Goal: Information Seeking & Learning: Learn about a topic

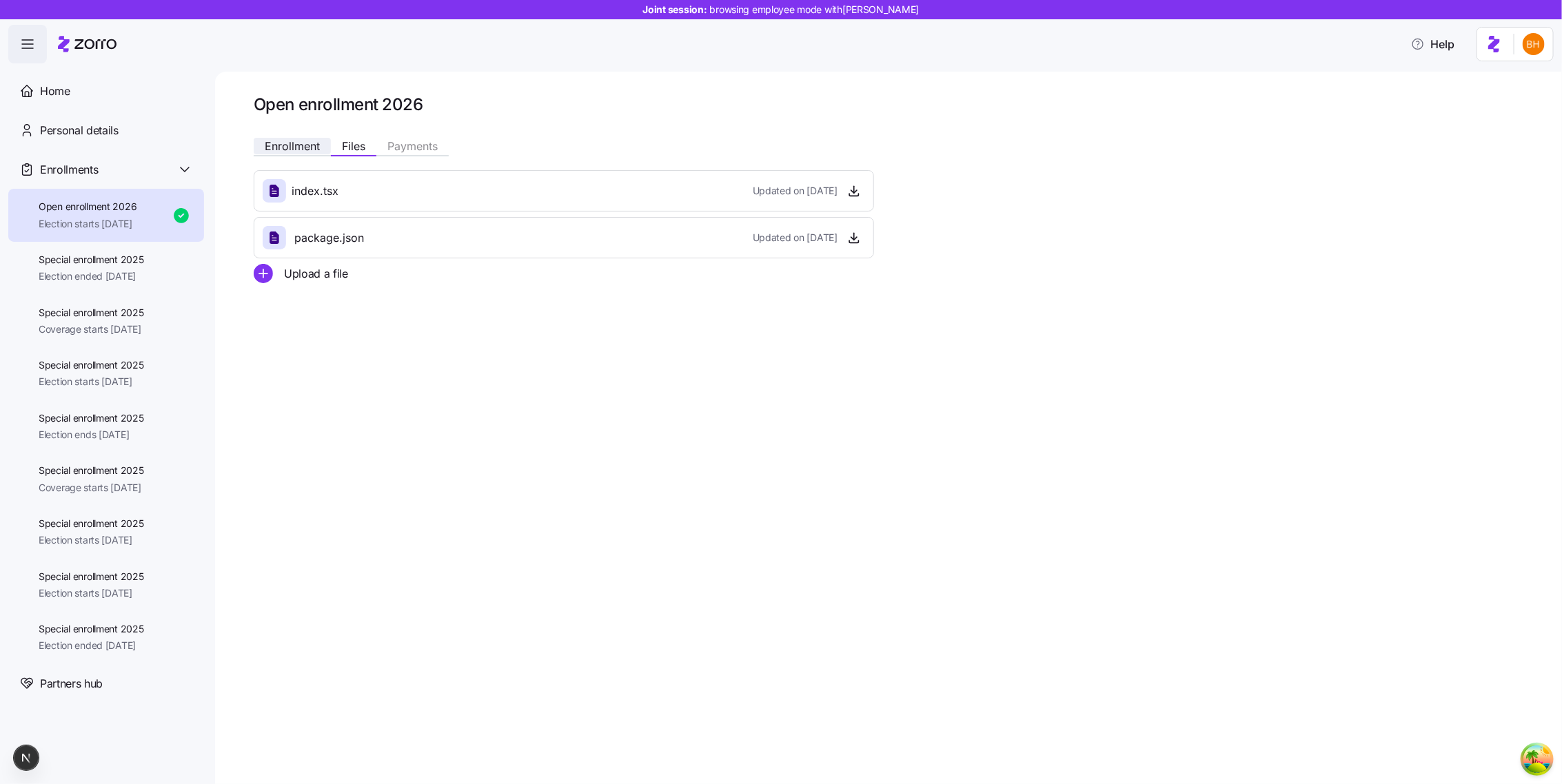
click at [305, 146] on span "Enrollment" at bounding box center [292, 146] width 55 height 11
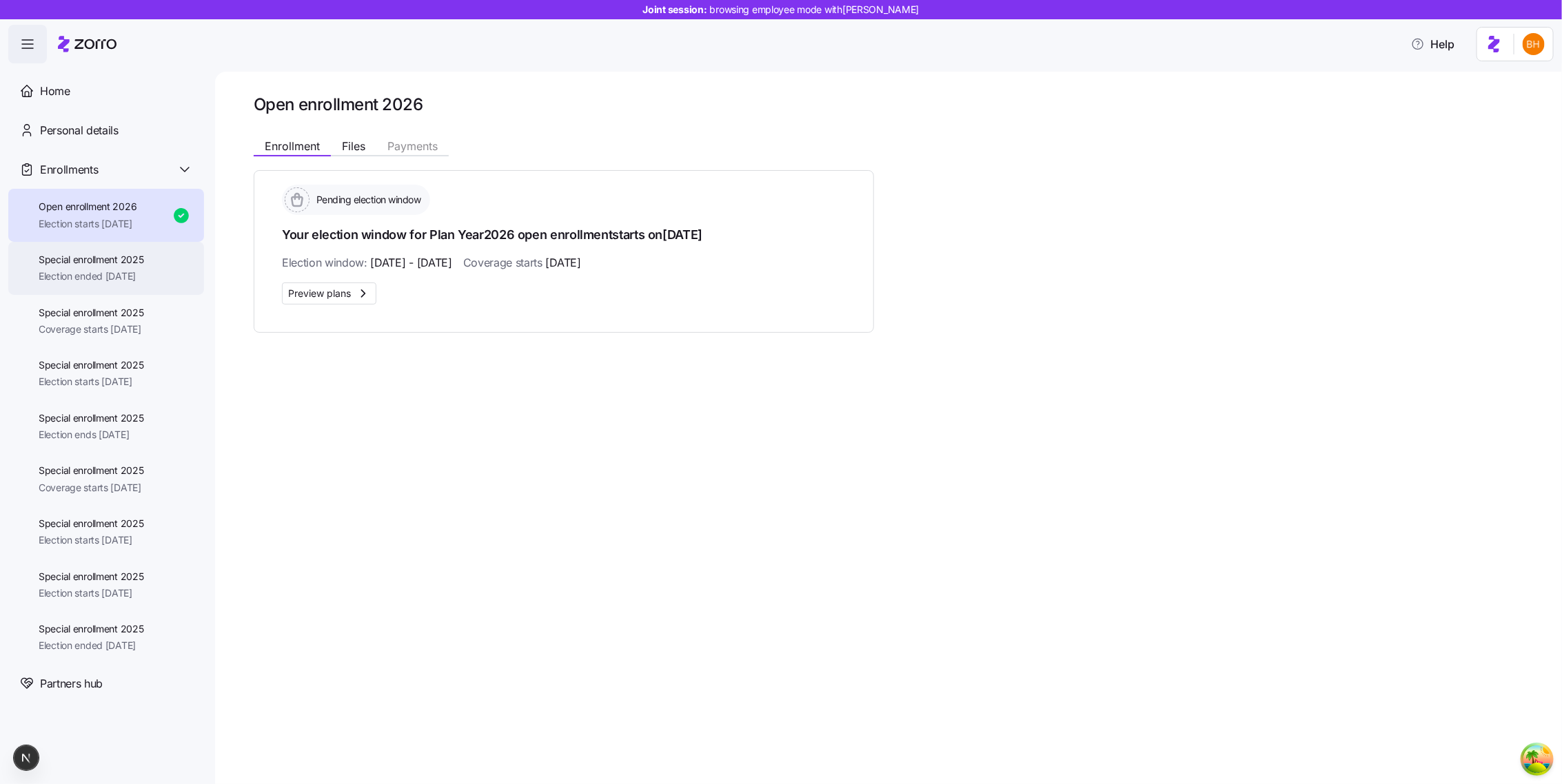
click at [144, 271] on span "Election ended [DATE]" at bounding box center [91, 276] width 105 height 14
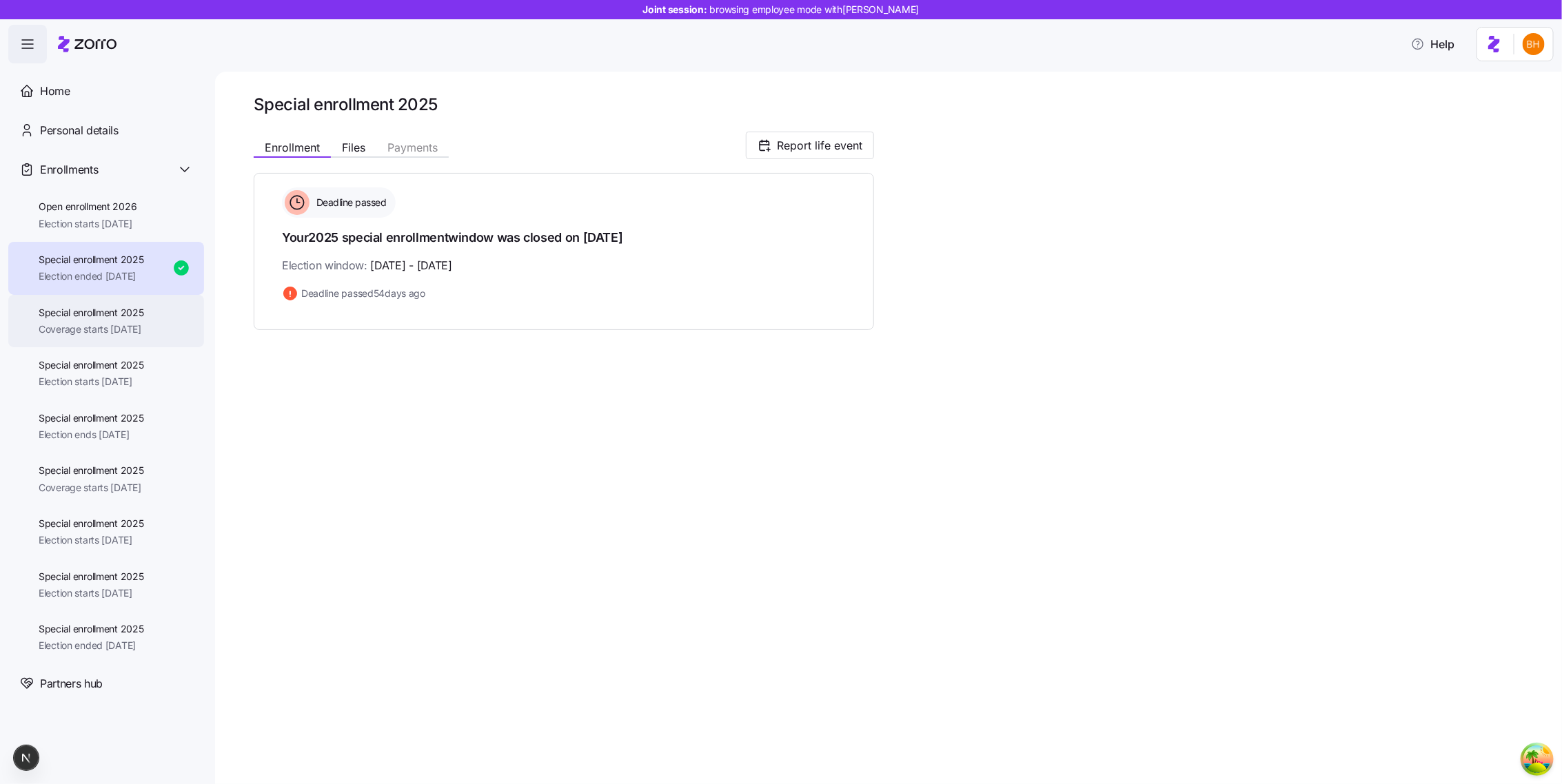
click at [146, 341] on div "Special enrollment 2025 Coverage starts 12/01/2025" at bounding box center [106, 321] width 196 height 53
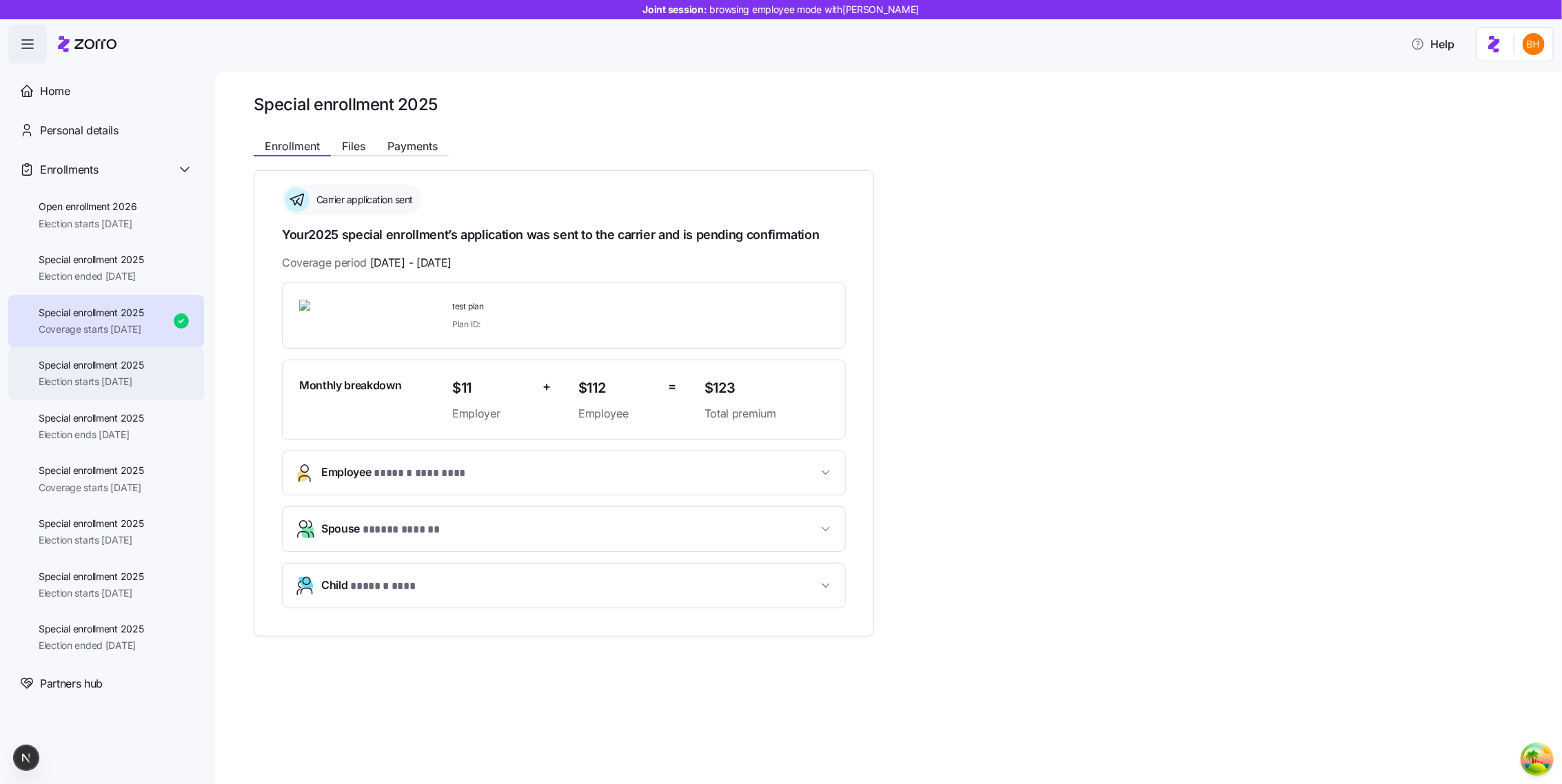
click at [154, 369] on div "Special enrollment 2025 Election starts 11/06/2025" at bounding box center [106, 374] width 196 height 53
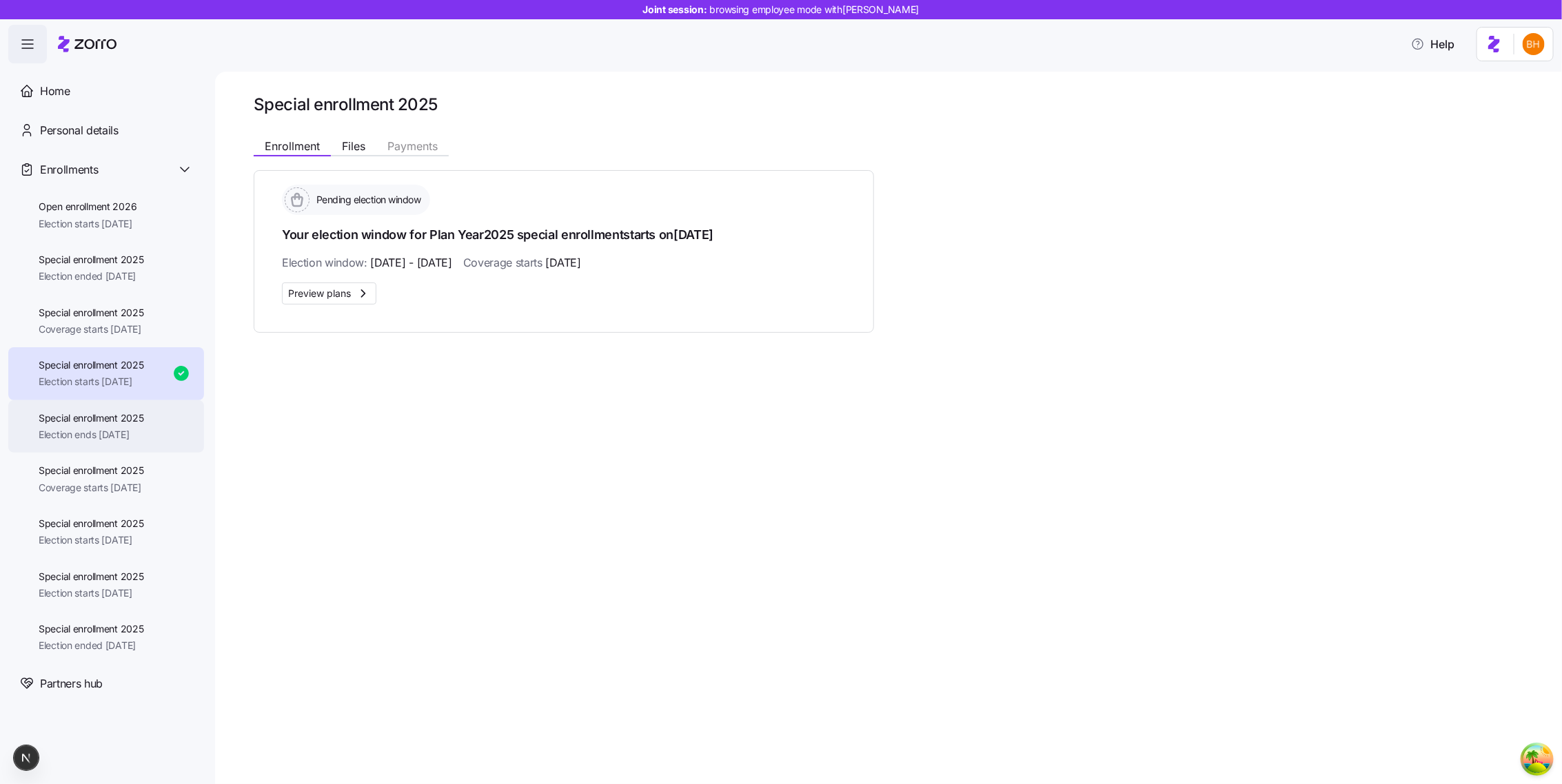
click at [121, 426] on div "Special enrollment 2025 Election ends 11/25/2025" at bounding box center [91, 426] width 105 height 31
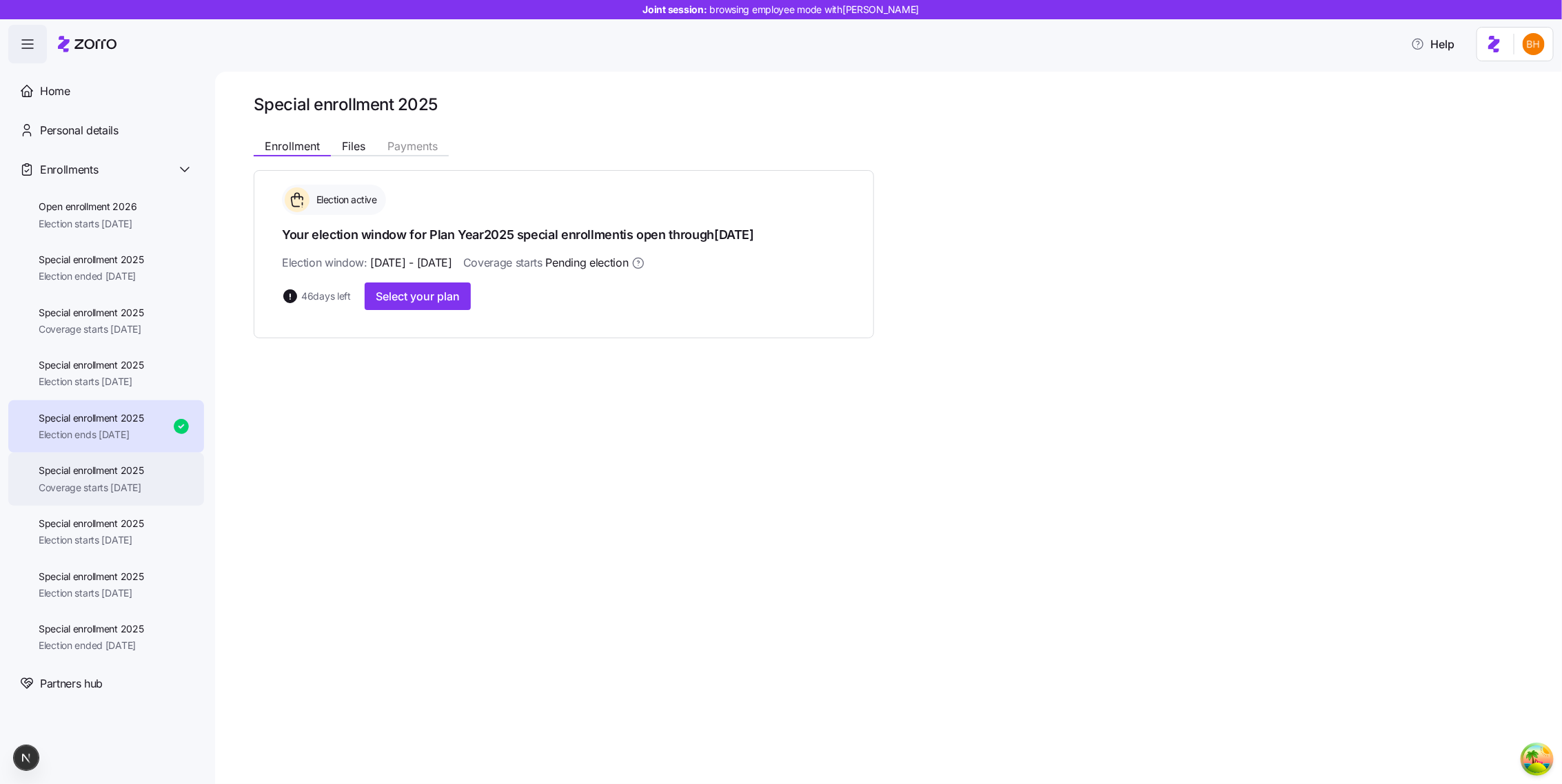
click at [99, 484] on span "Coverage starts [DATE]" at bounding box center [91, 488] width 105 height 14
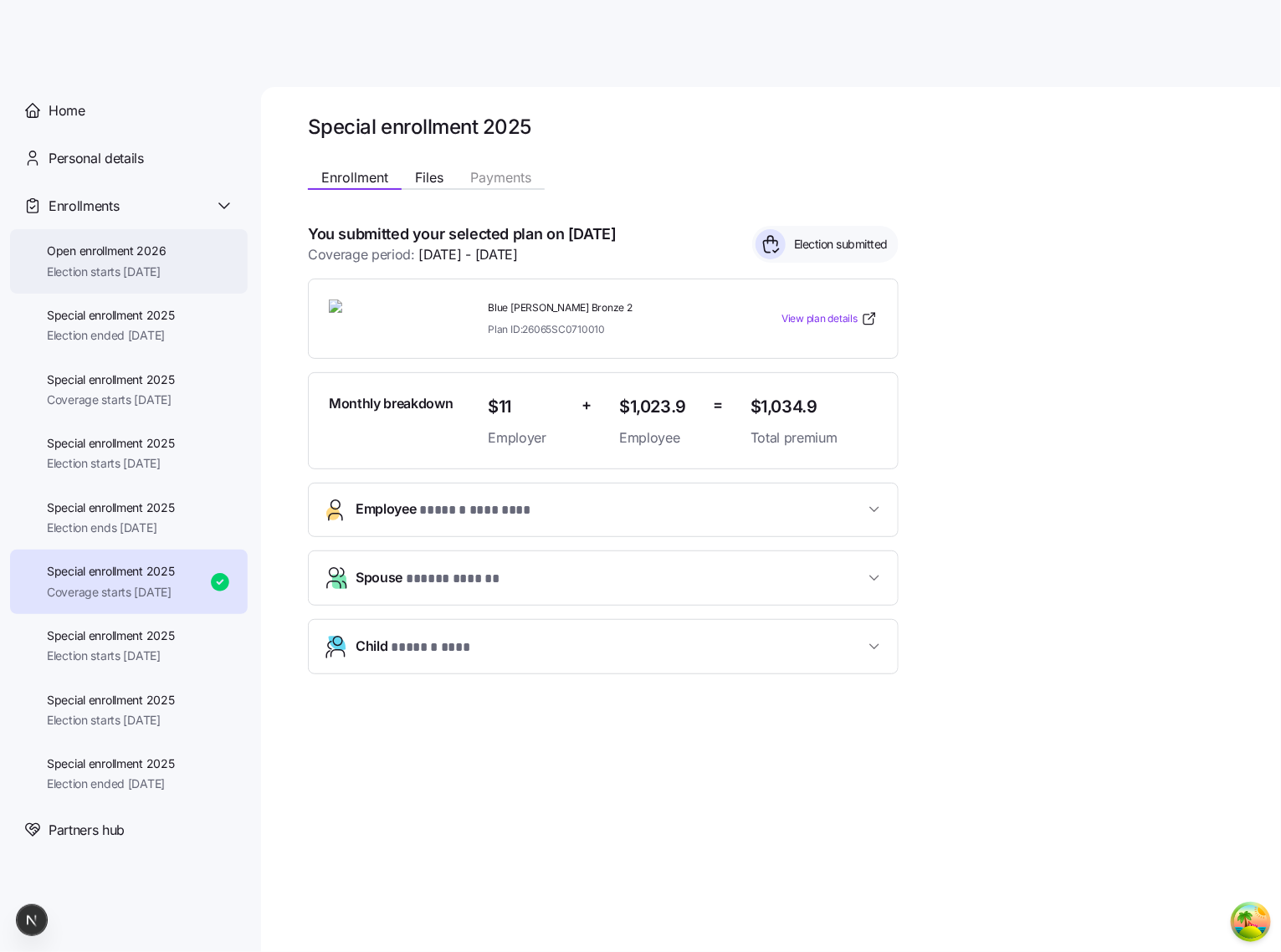
click at [163, 256] on span "Open enrollment 2026" at bounding box center [107, 250] width 119 height 17
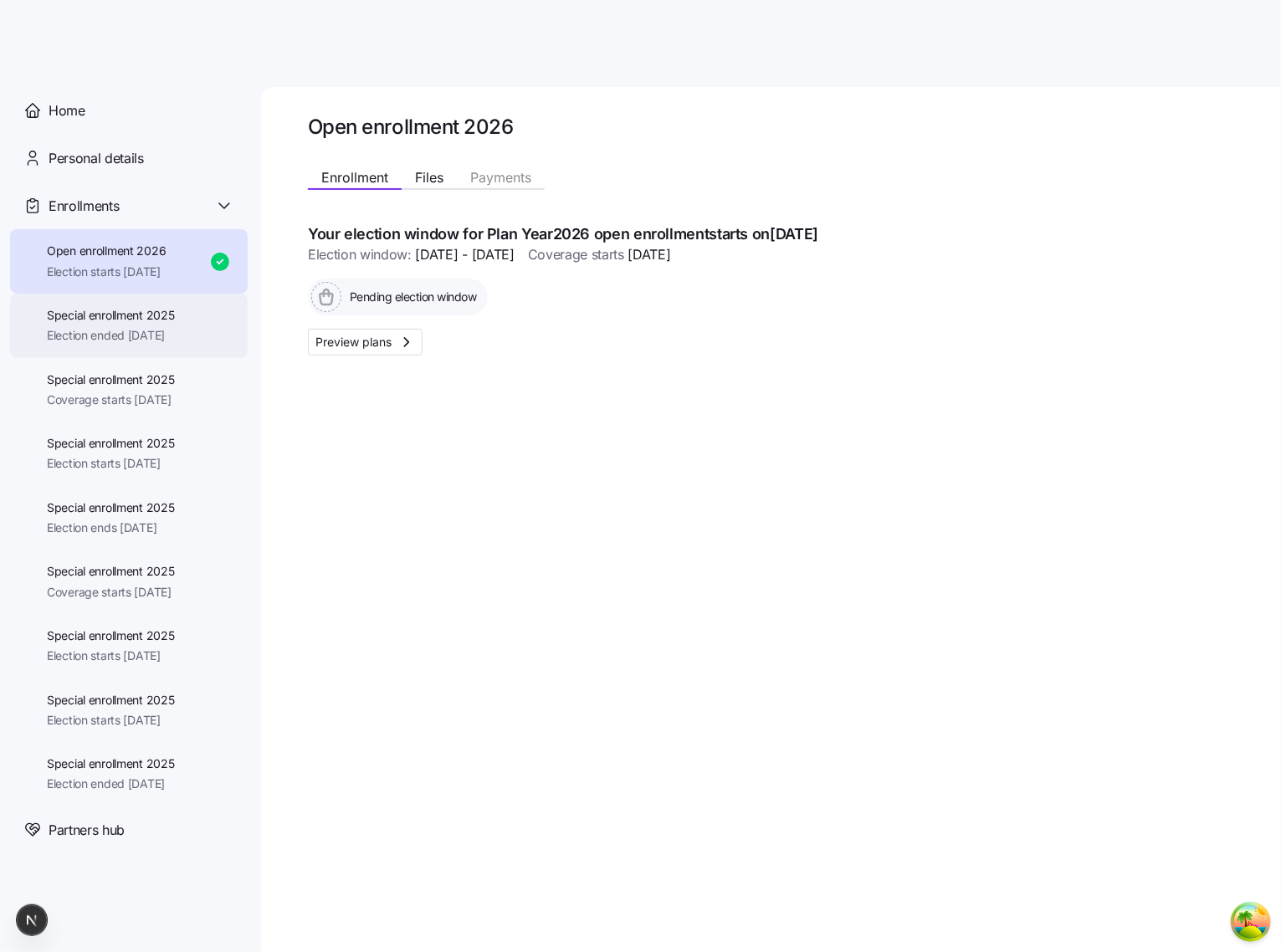
click at [147, 324] on div "Special enrollment 2025 Election ended 08/16/2025" at bounding box center [111, 326] width 128 height 37
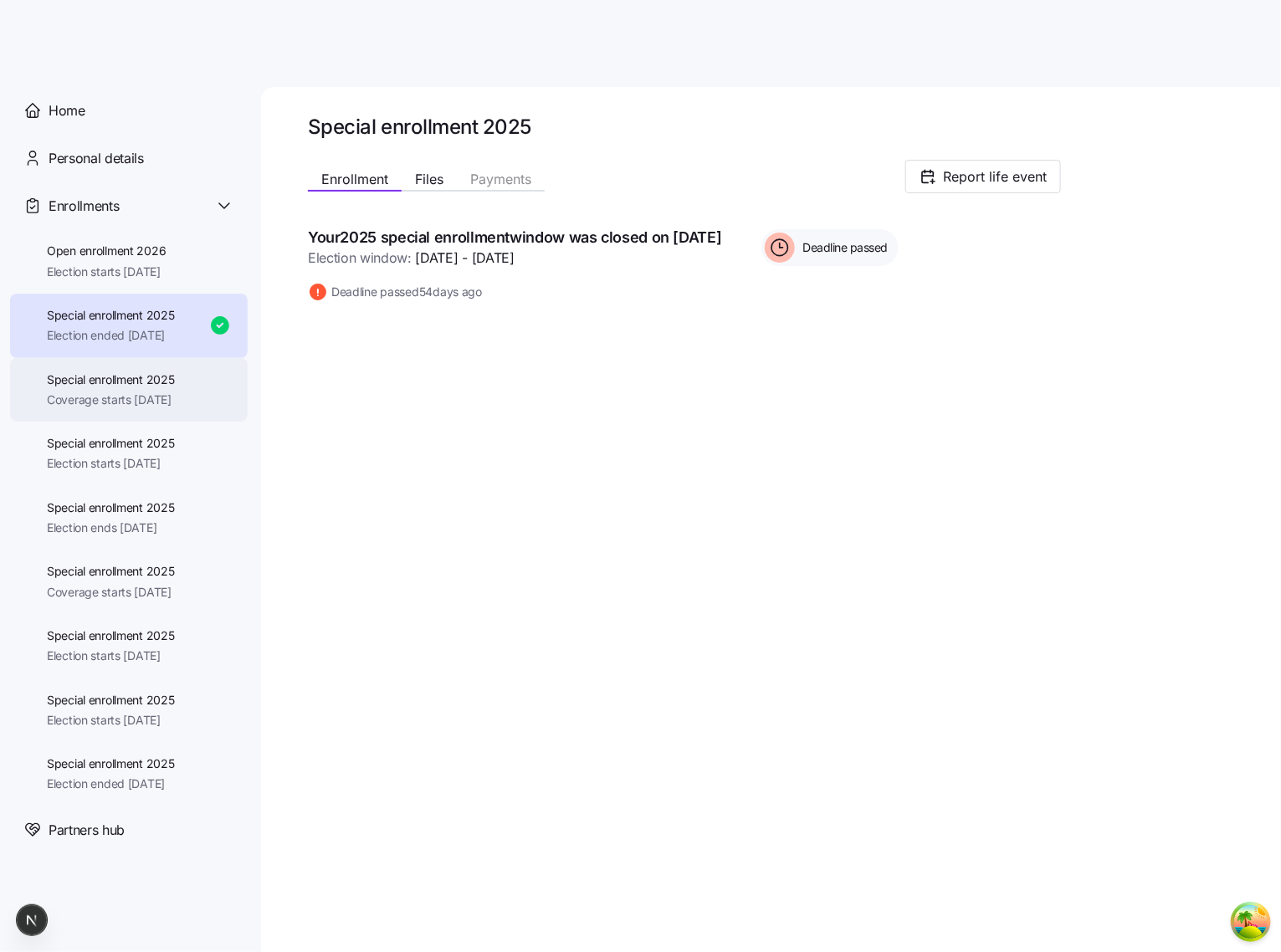
click at [135, 383] on span "Special enrollment 2025" at bounding box center [111, 379] width 128 height 17
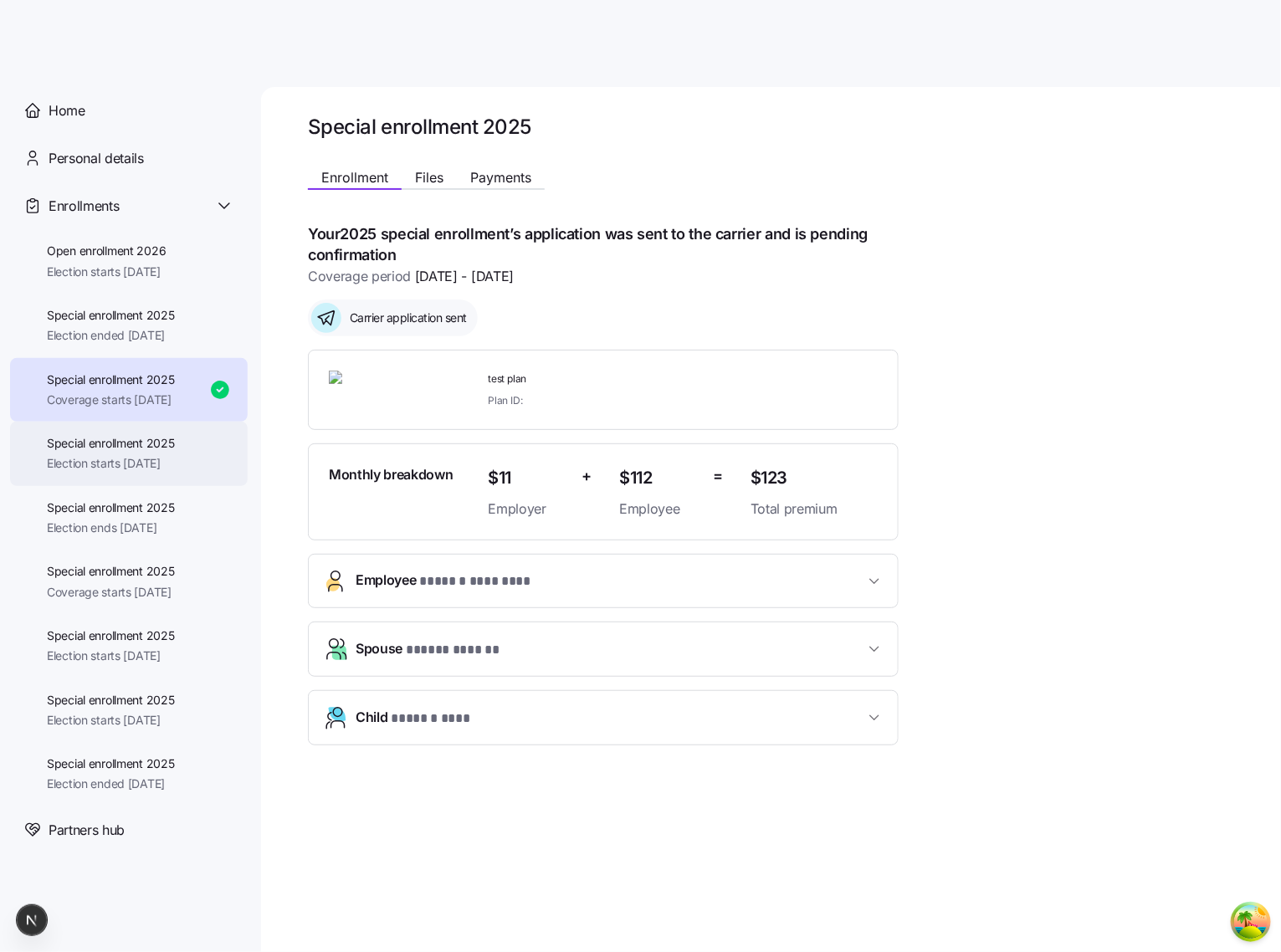
click at [136, 444] on span "Special enrollment 2025" at bounding box center [111, 443] width 128 height 17
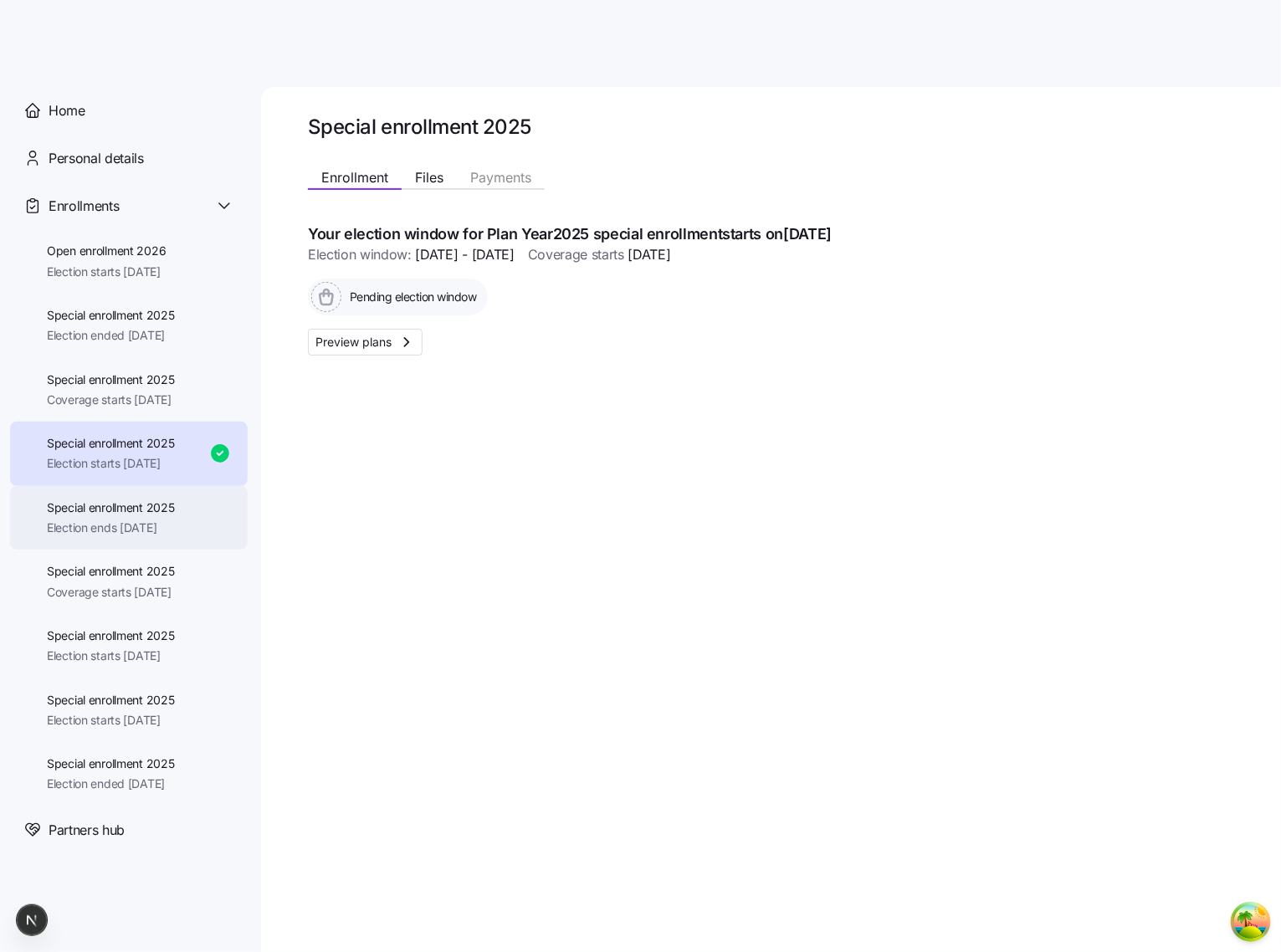
click at [128, 499] on span "Special enrollment 2025" at bounding box center [111, 507] width 128 height 17
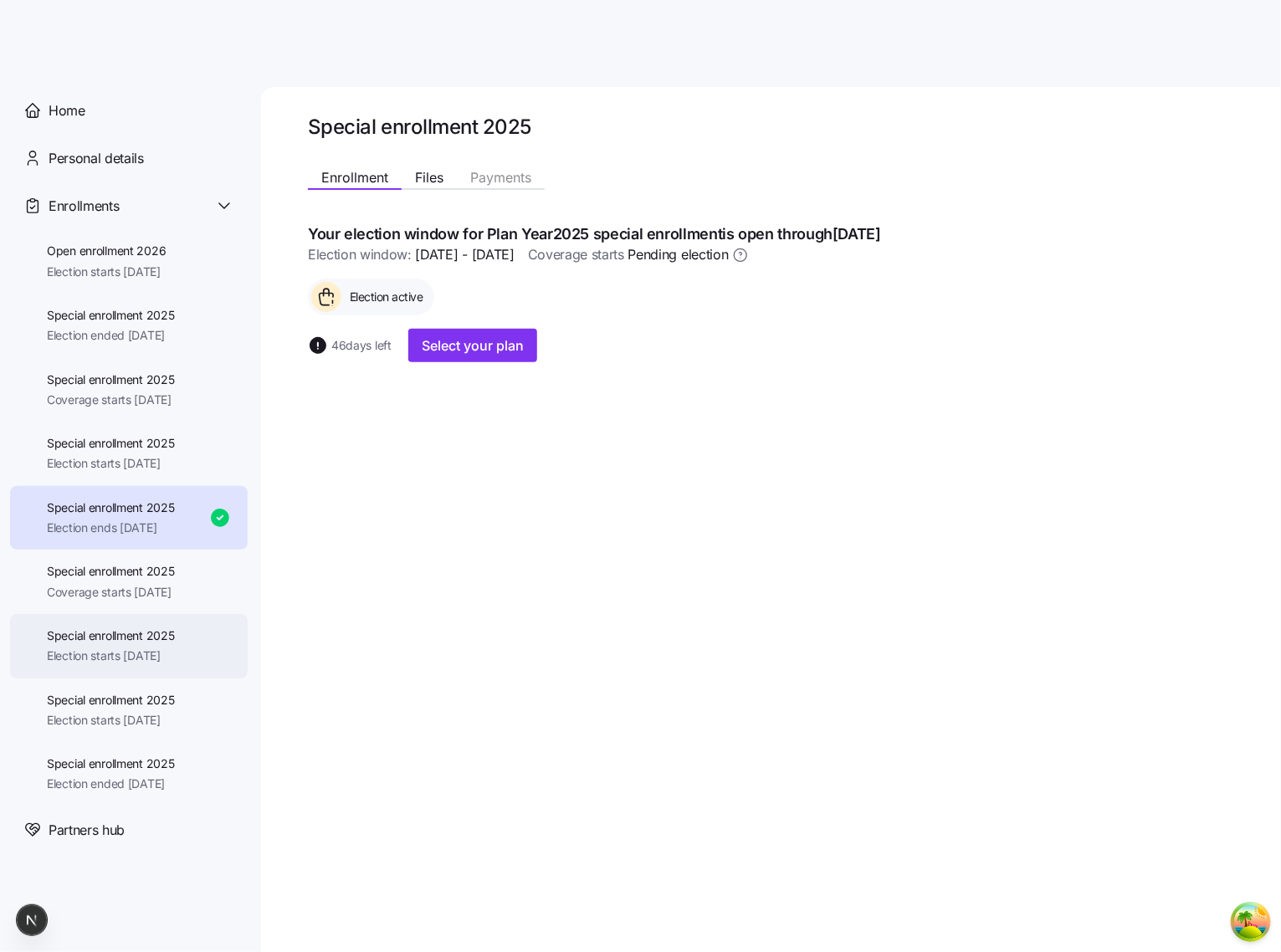
click at [138, 616] on div "Special enrollment 2025 Election starts 09/01/2025" at bounding box center [129, 646] width 238 height 65
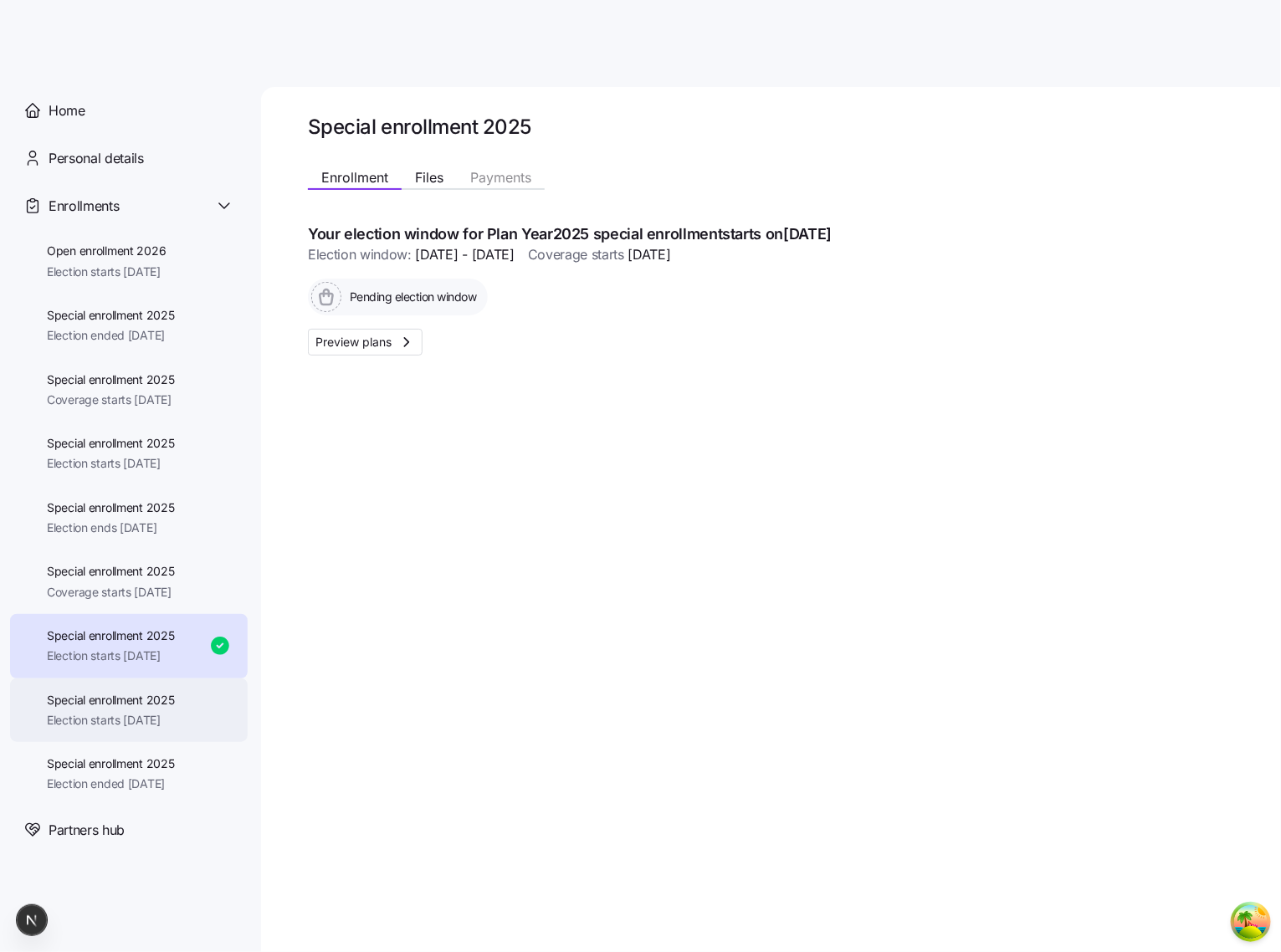
click at [130, 714] on span "Election starts [DATE]" at bounding box center [111, 720] width 128 height 17
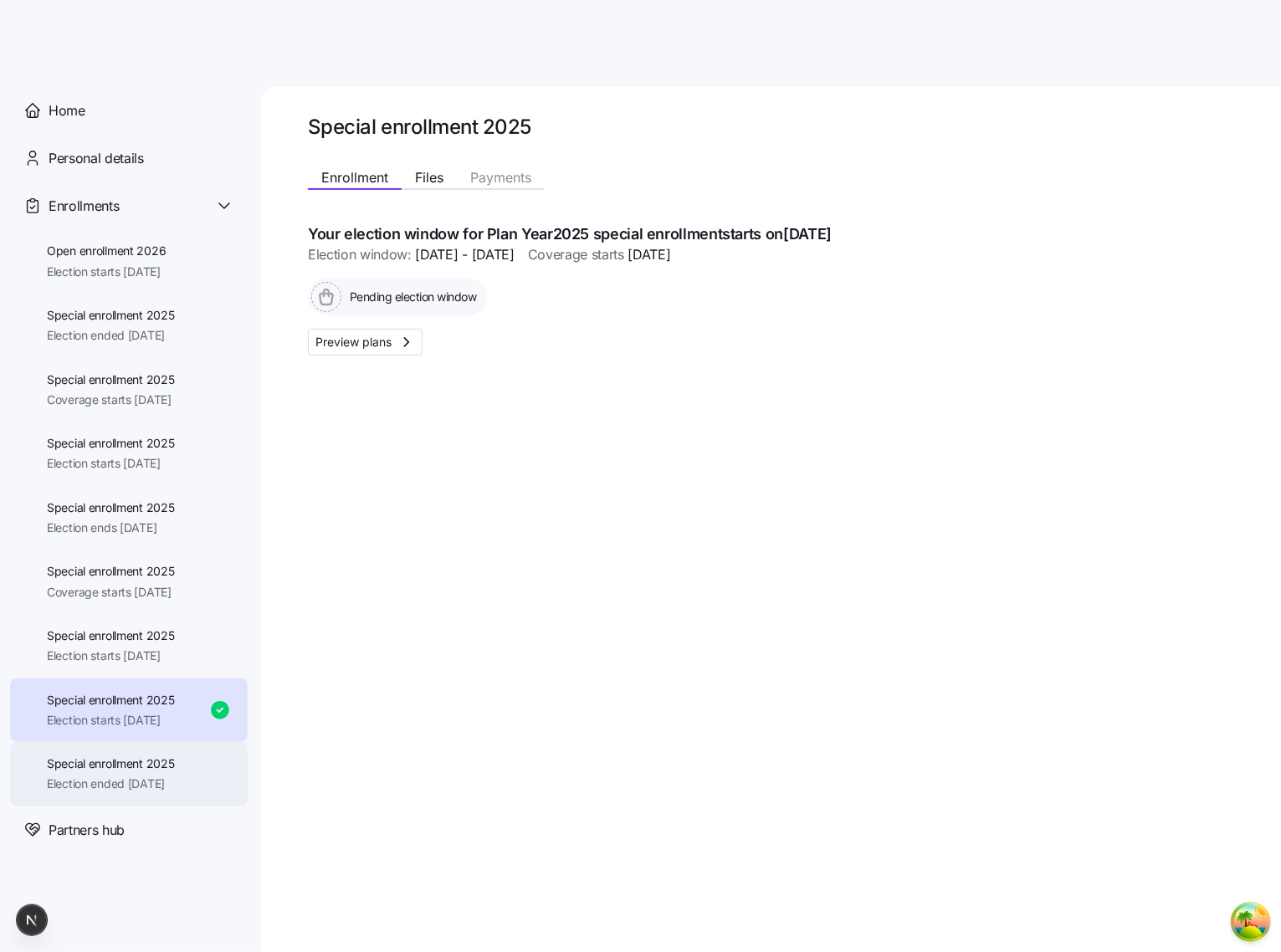
click at [120, 772] on span "Special enrollment 2025" at bounding box center [111, 764] width 128 height 17
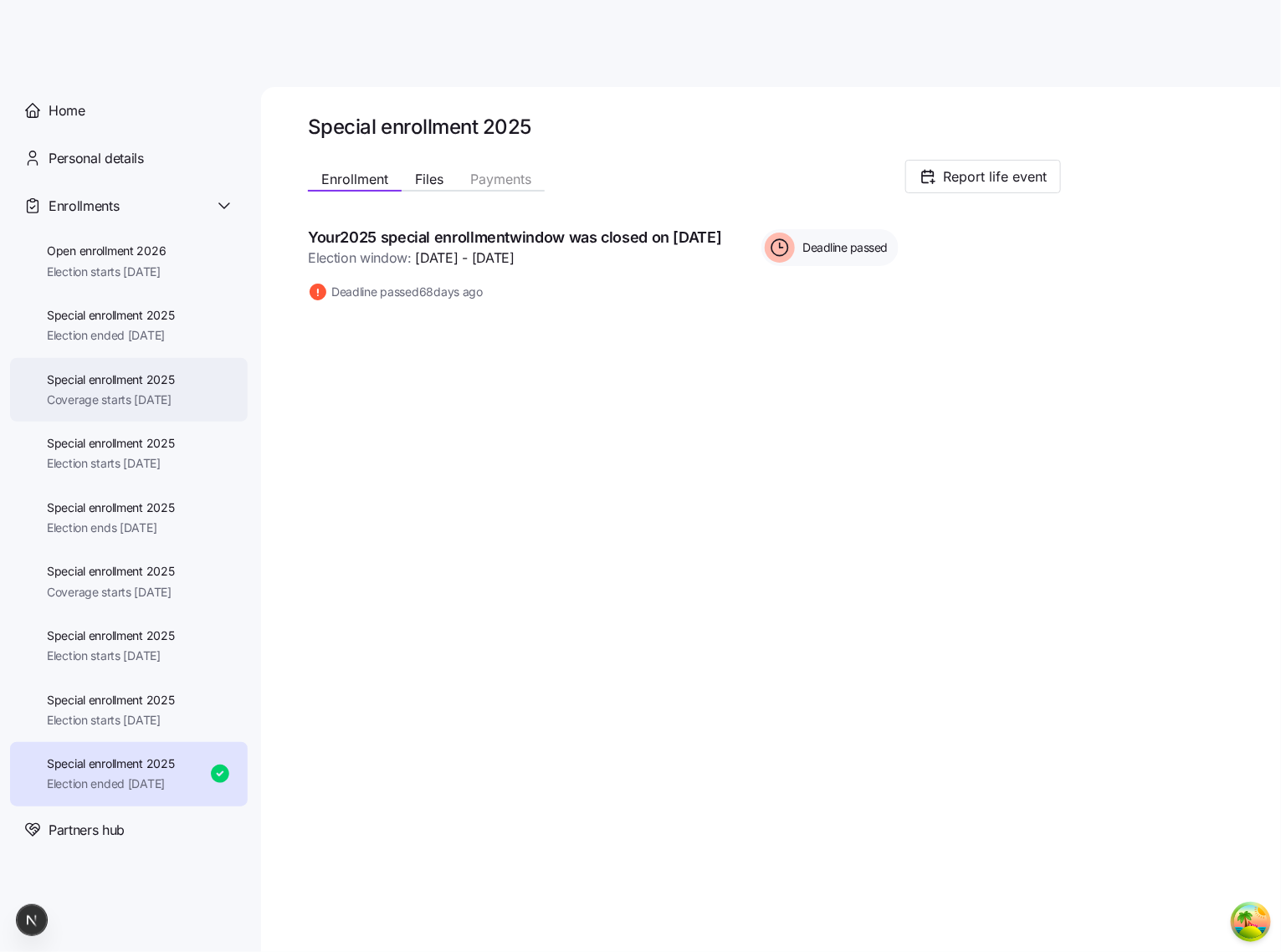
click at [147, 385] on span "Special enrollment 2025" at bounding box center [111, 379] width 128 height 17
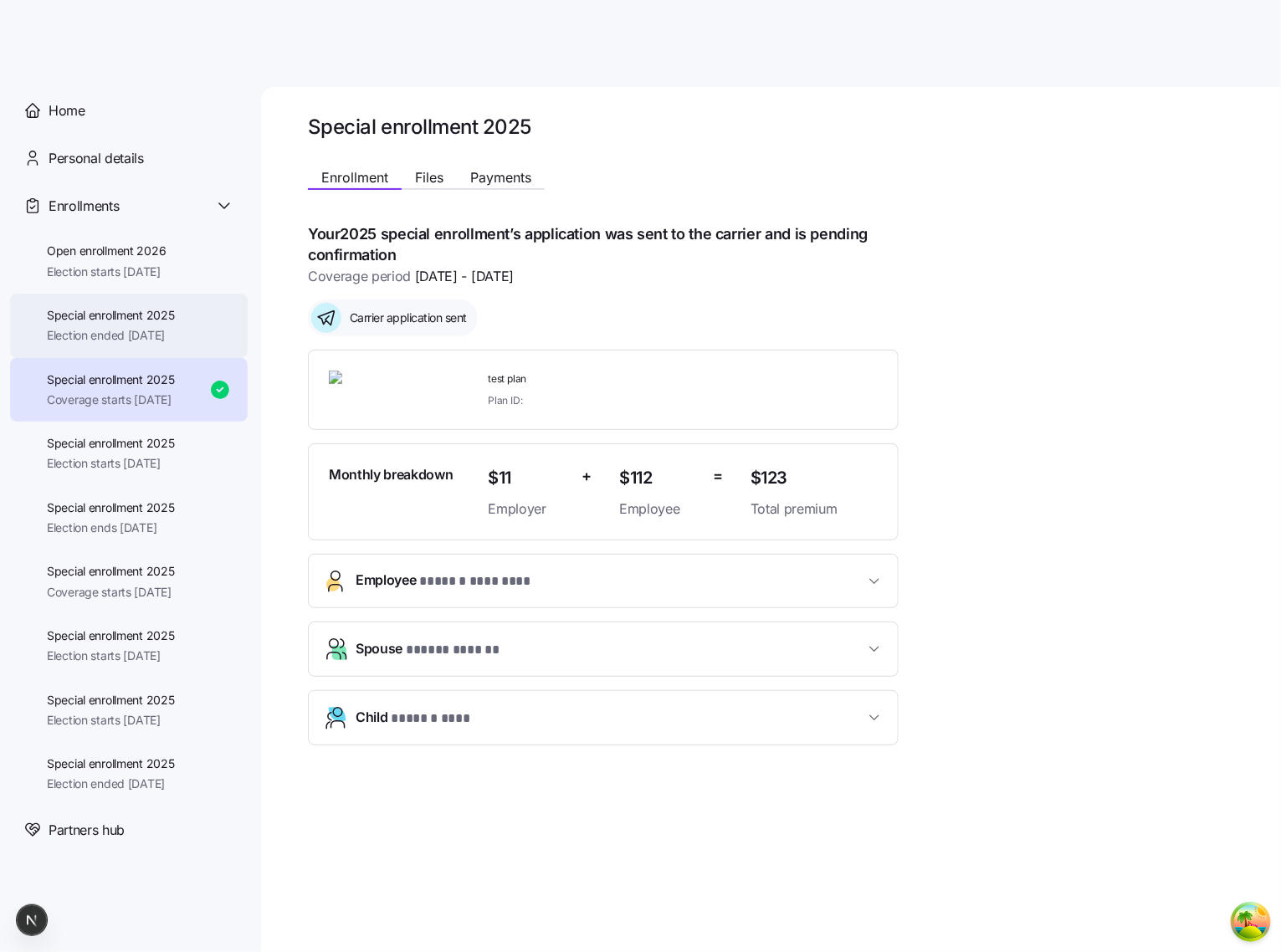
click at [170, 311] on span "Special enrollment 2025" at bounding box center [111, 315] width 128 height 17
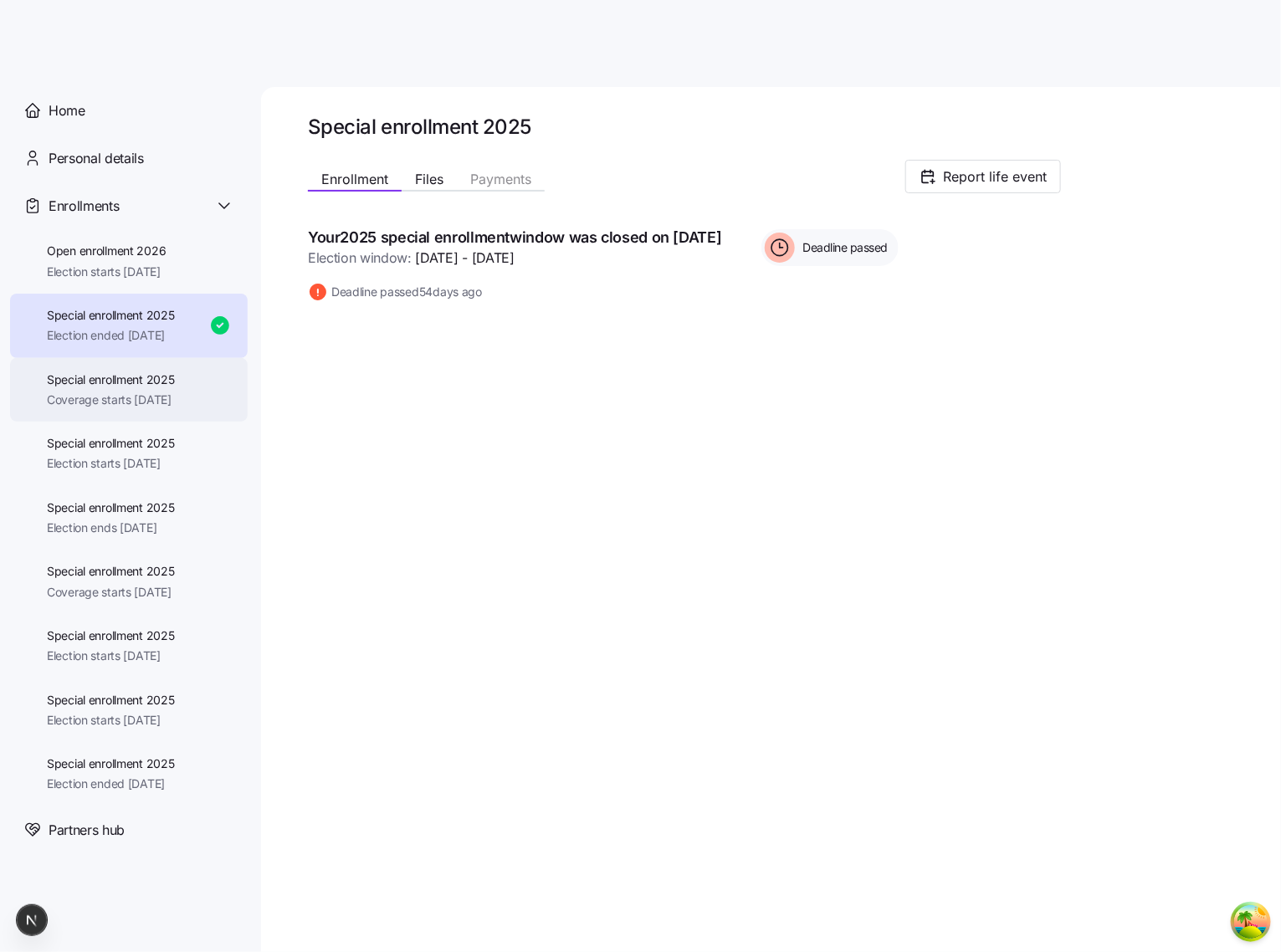
click at [163, 411] on div "Special enrollment 2025 Coverage starts 12/01/2025" at bounding box center [129, 390] width 238 height 65
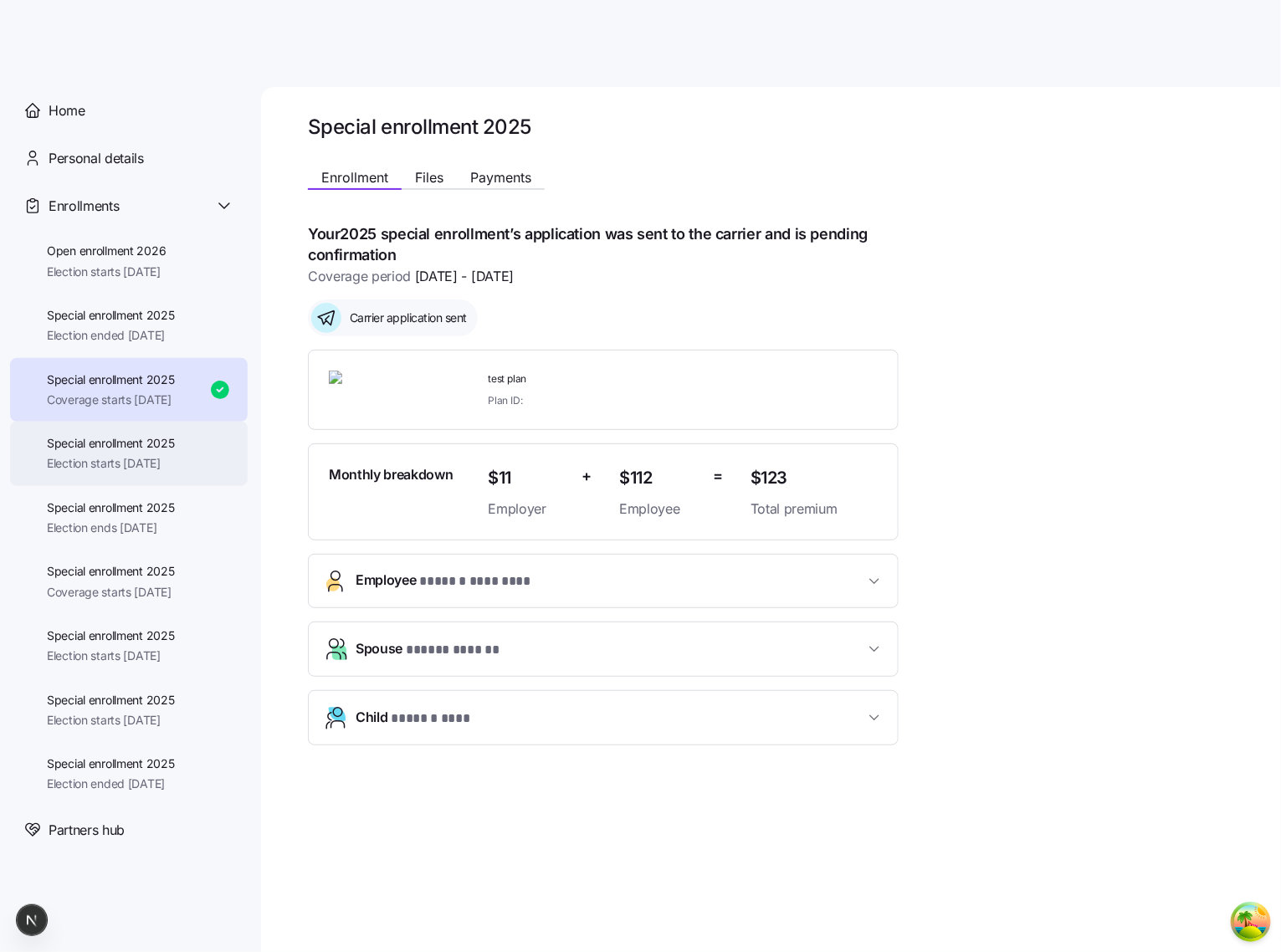
click at [147, 460] on span "Election starts [DATE]" at bounding box center [111, 463] width 128 height 17
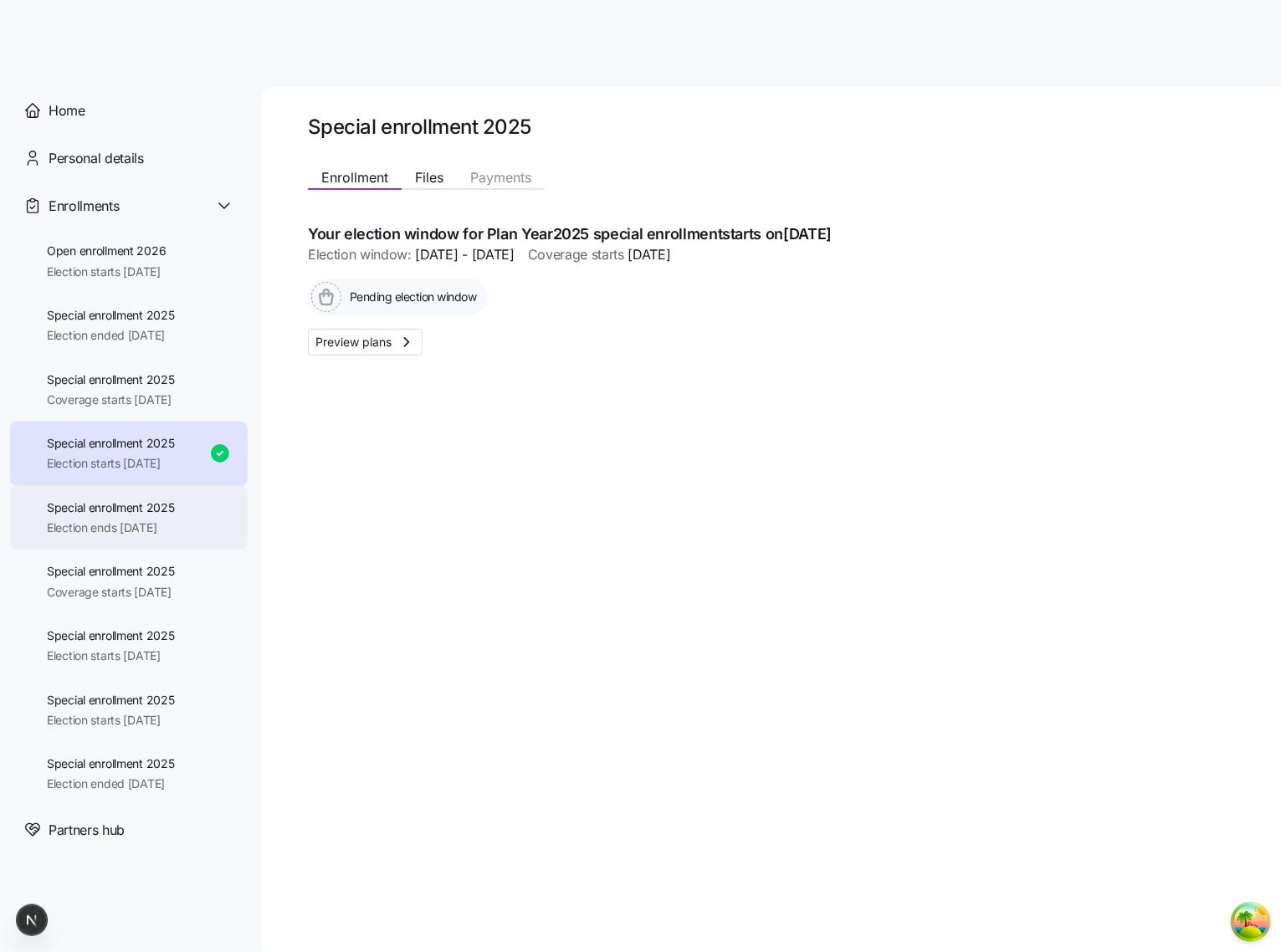
click at [149, 499] on span "Special enrollment 2025" at bounding box center [111, 507] width 128 height 17
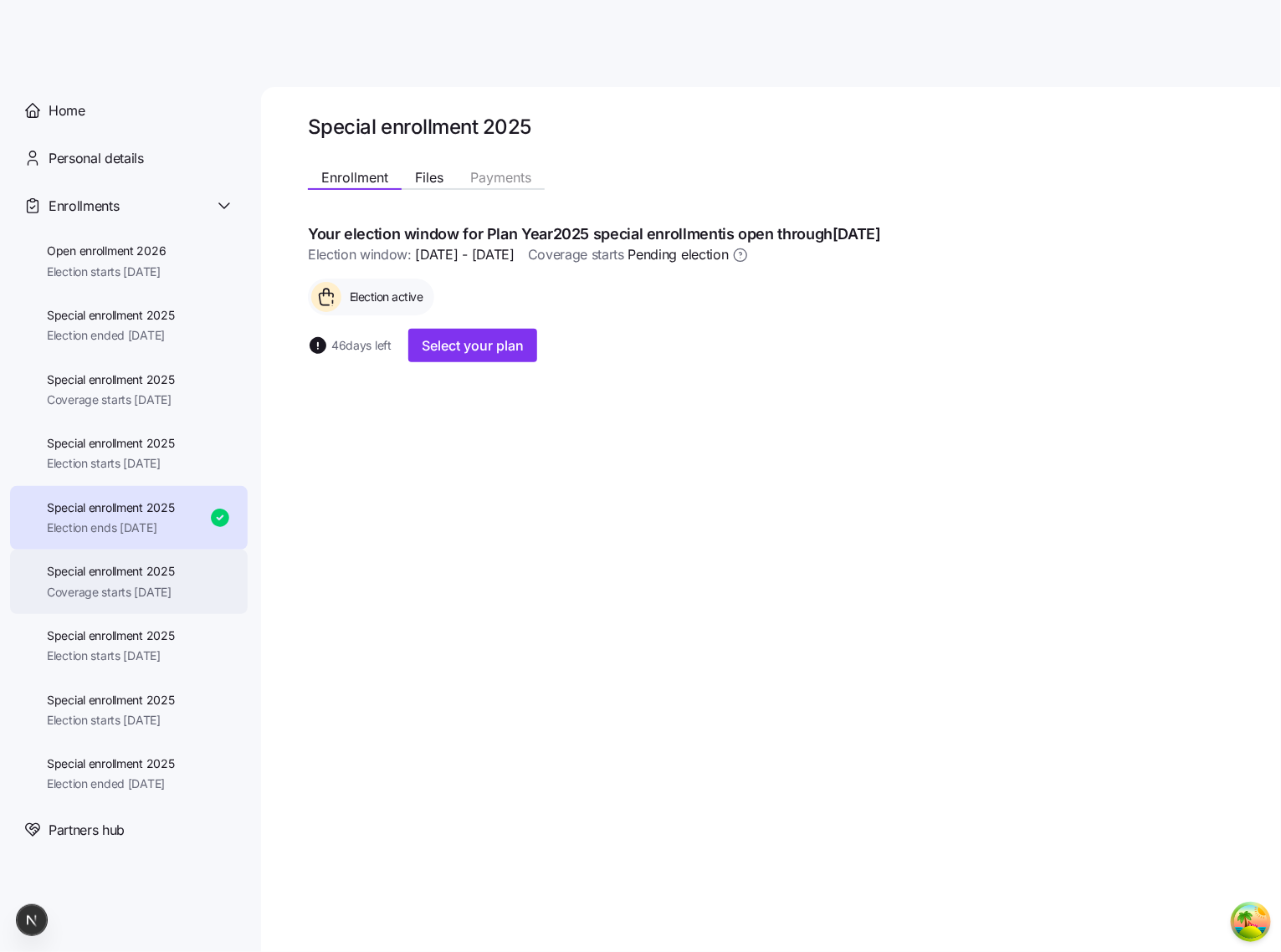
click at [154, 579] on span "Special enrollment 2025" at bounding box center [111, 571] width 128 height 17
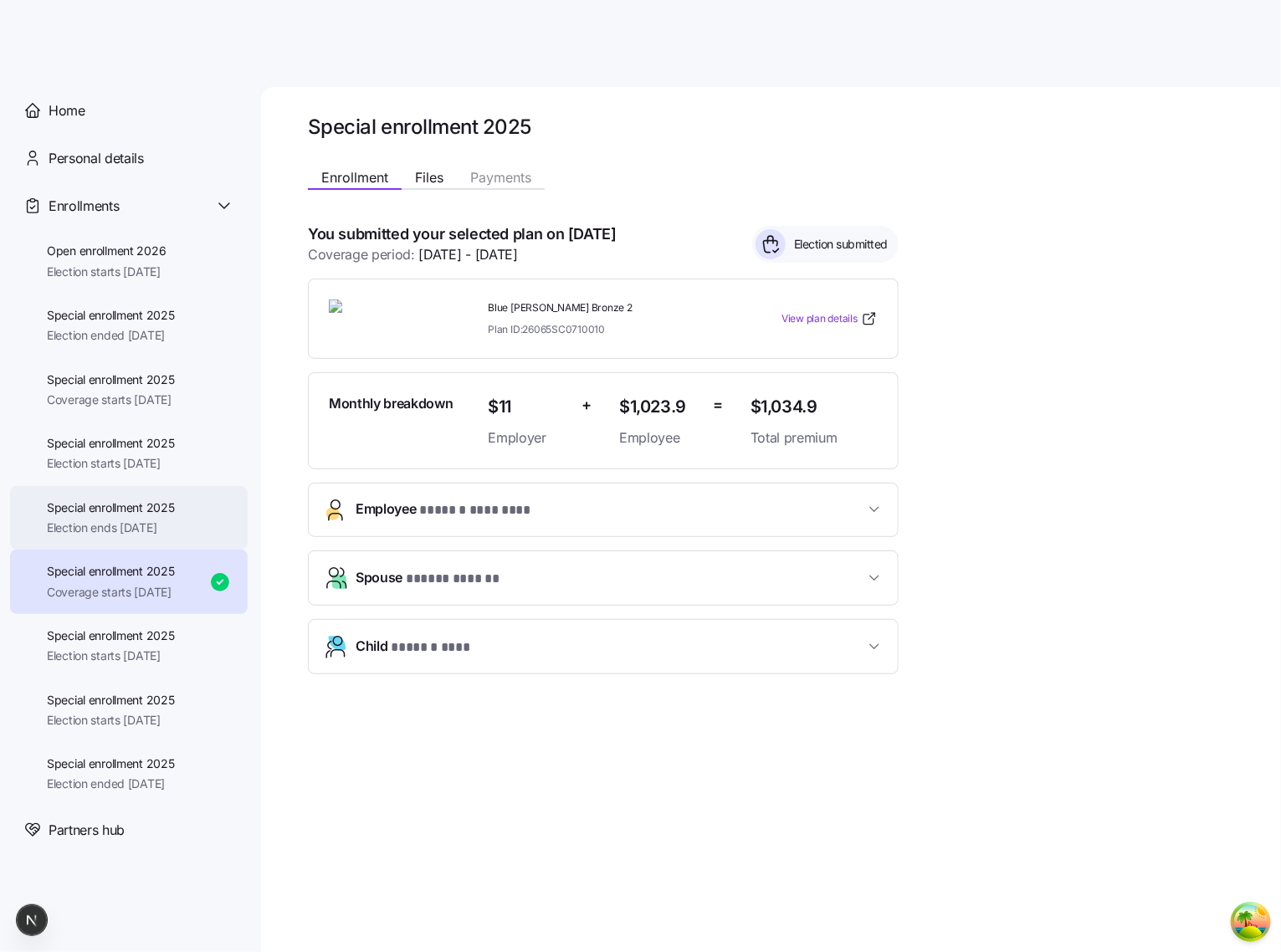
click at [175, 507] on span "Special enrollment 2025" at bounding box center [111, 507] width 128 height 17
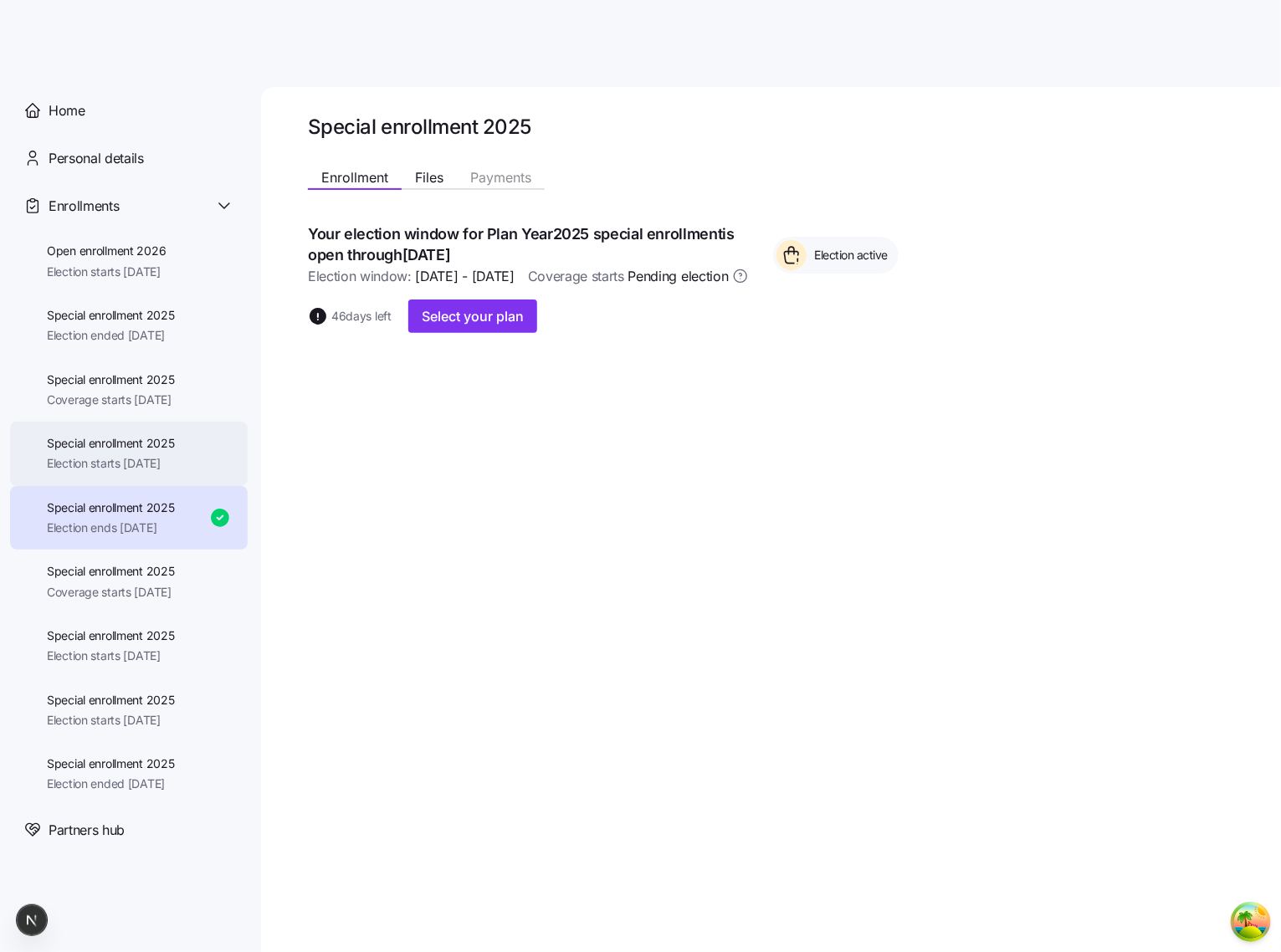
click at [159, 440] on span "Special enrollment 2025" at bounding box center [111, 443] width 128 height 17
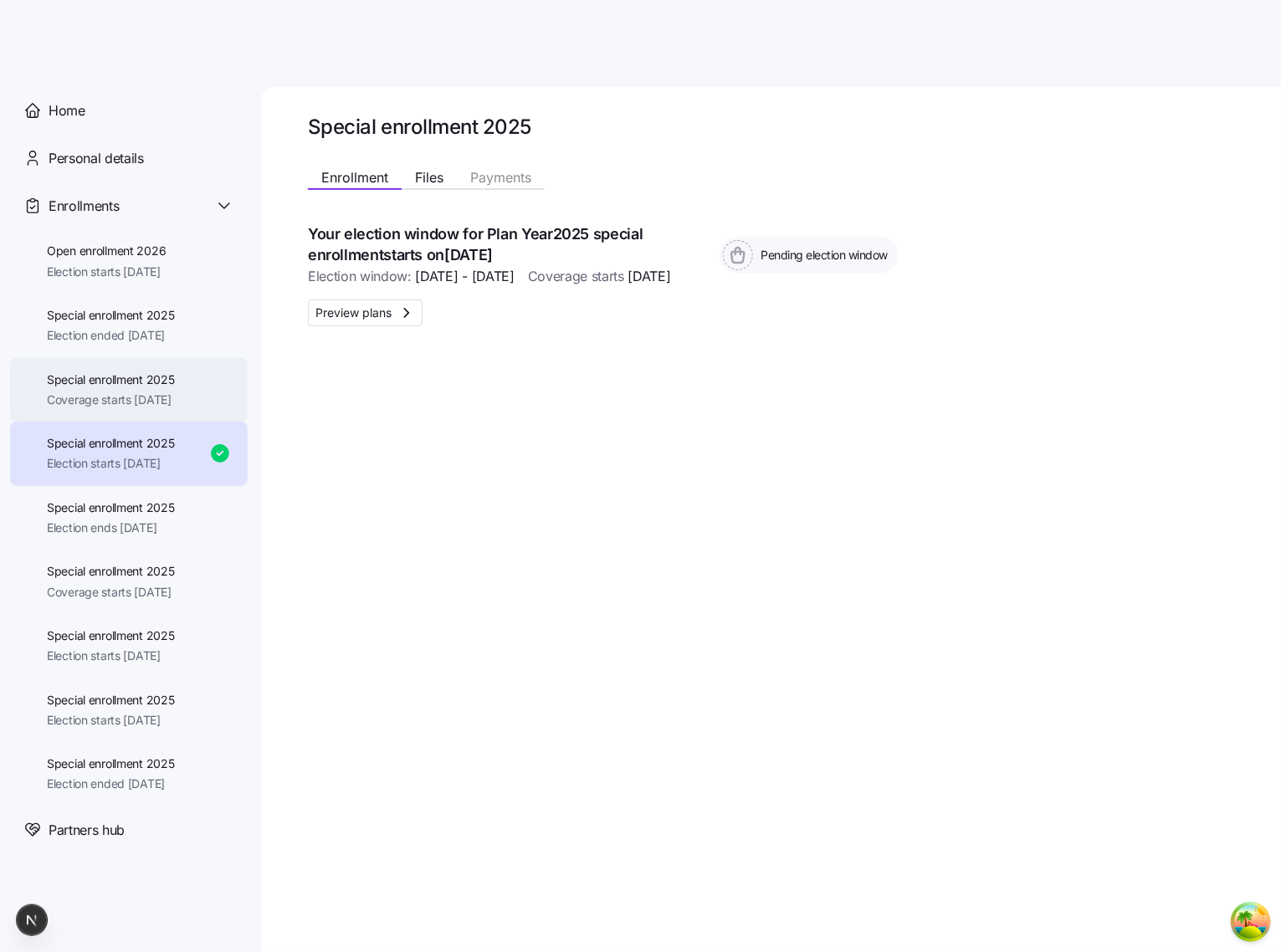
click at [126, 382] on span "Special enrollment 2025" at bounding box center [111, 379] width 128 height 17
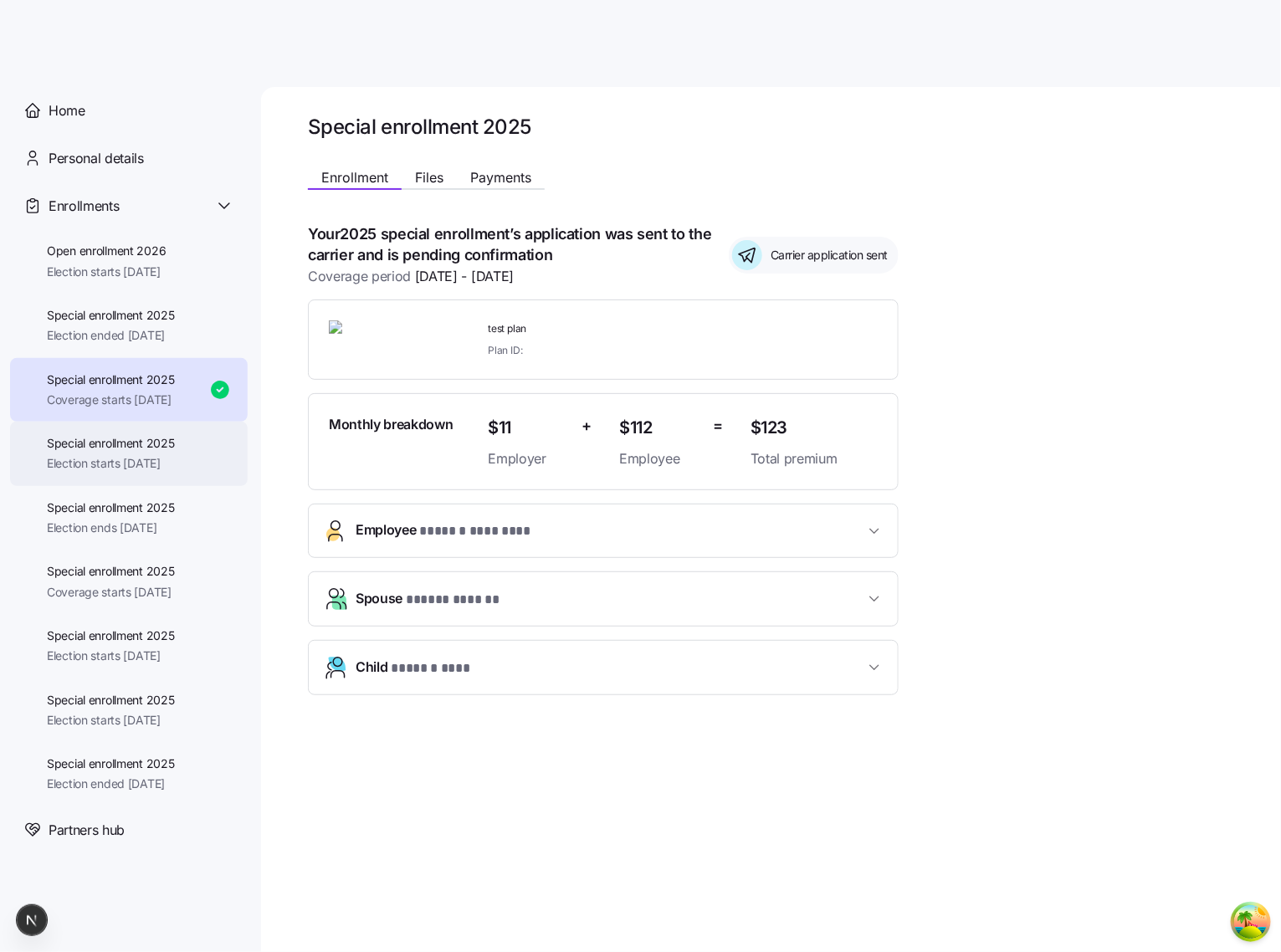
click at [203, 430] on div "Special enrollment 2025 Election starts 11/06/2025" at bounding box center [129, 454] width 238 height 65
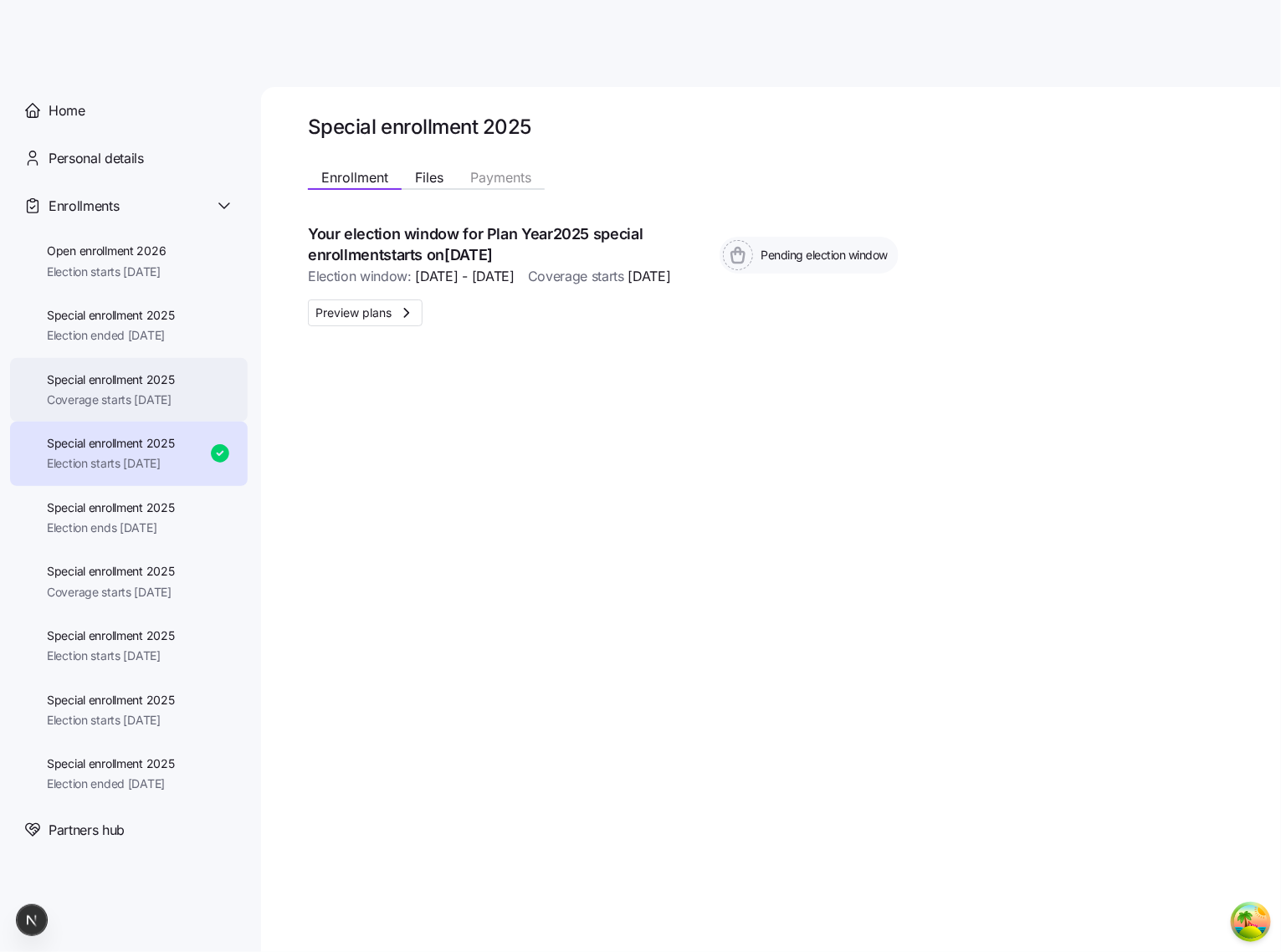
click at [141, 392] on span "Coverage starts [DATE]" at bounding box center [111, 400] width 128 height 17
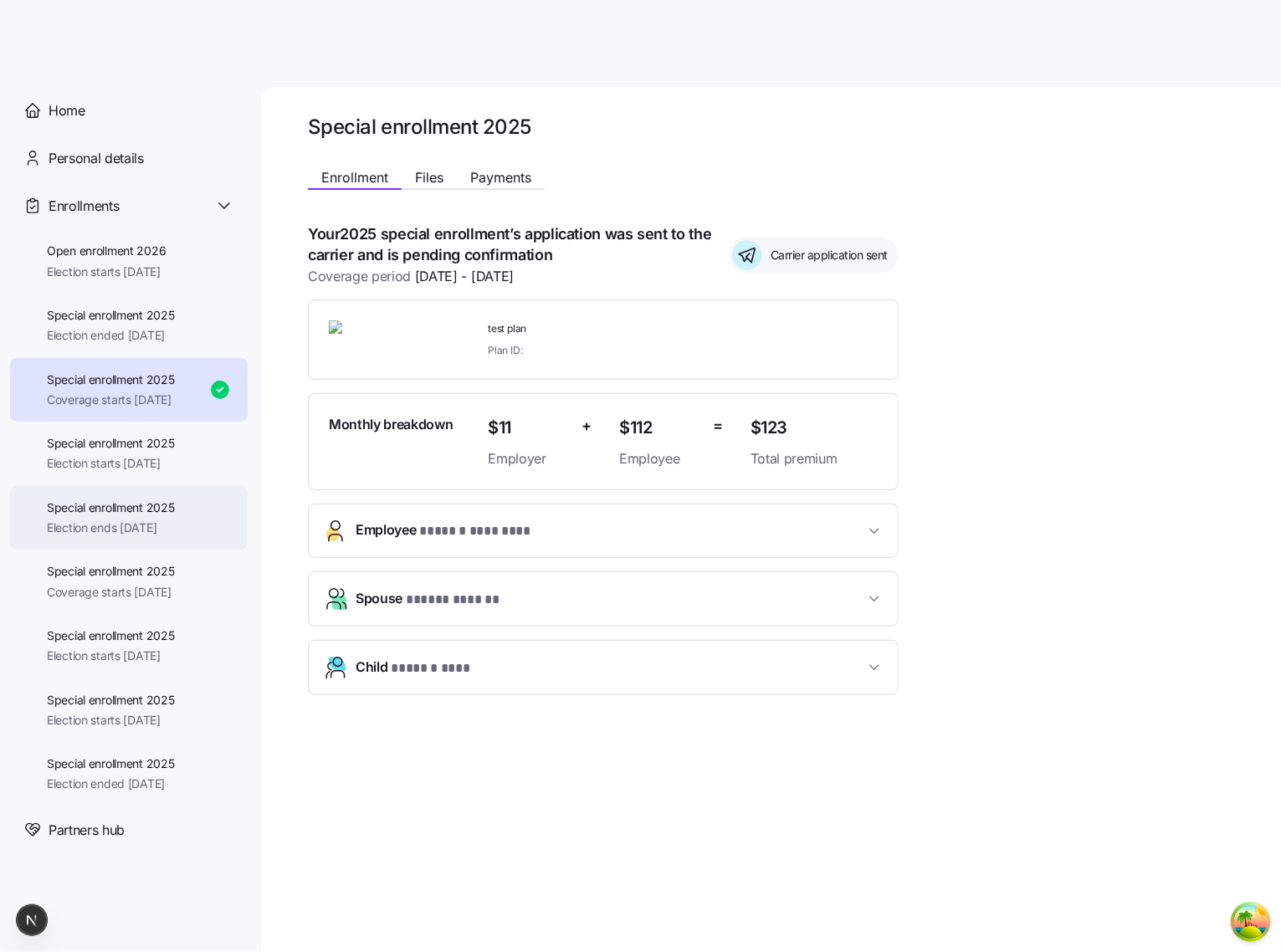
click at [142, 495] on div "Special enrollment 2025 Election ends [DATE]" at bounding box center [129, 518] width 238 height 65
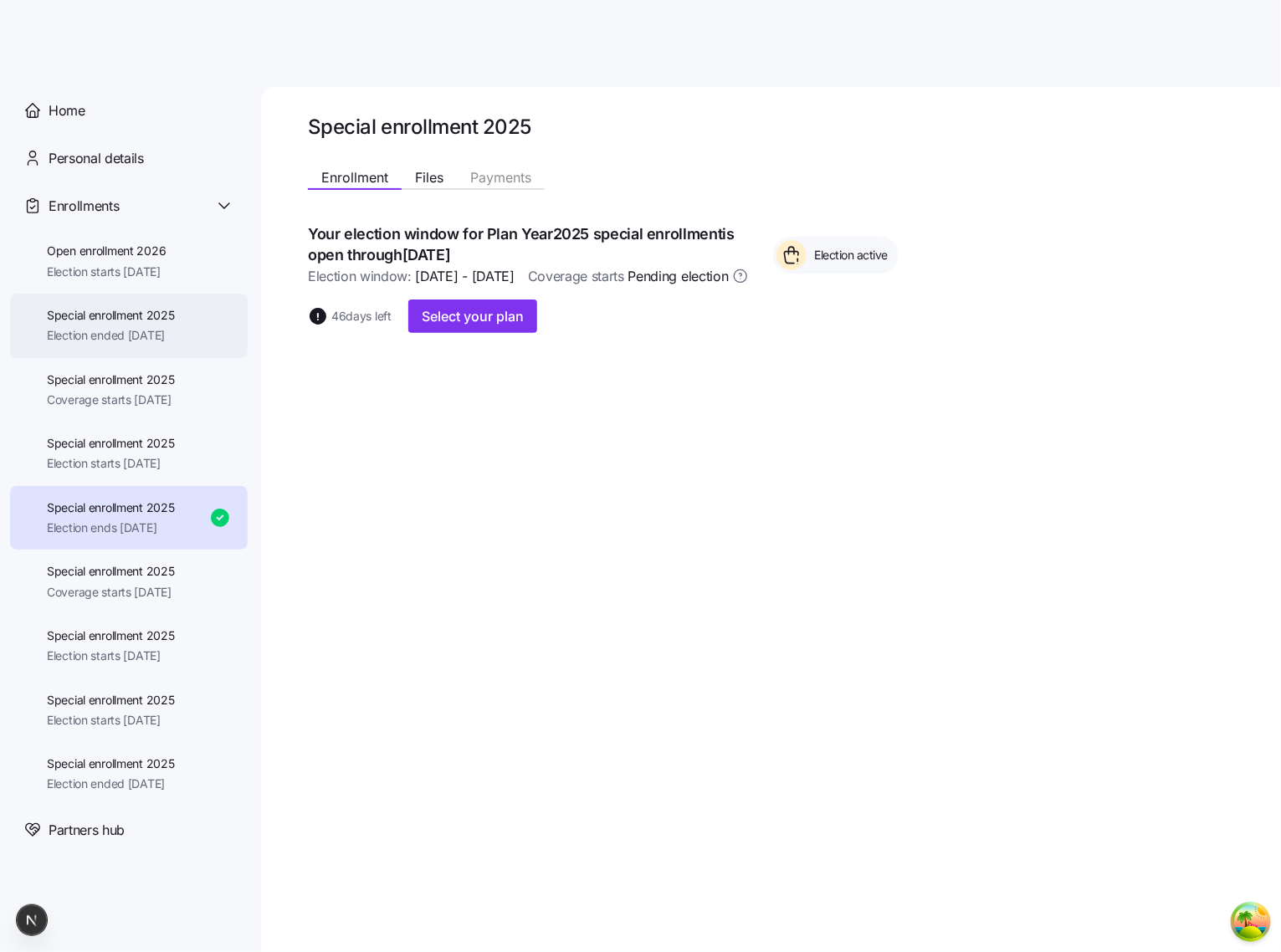
click at [146, 299] on div "Special enrollment 2025 Election ended 08/16/2025" at bounding box center [129, 326] width 238 height 65
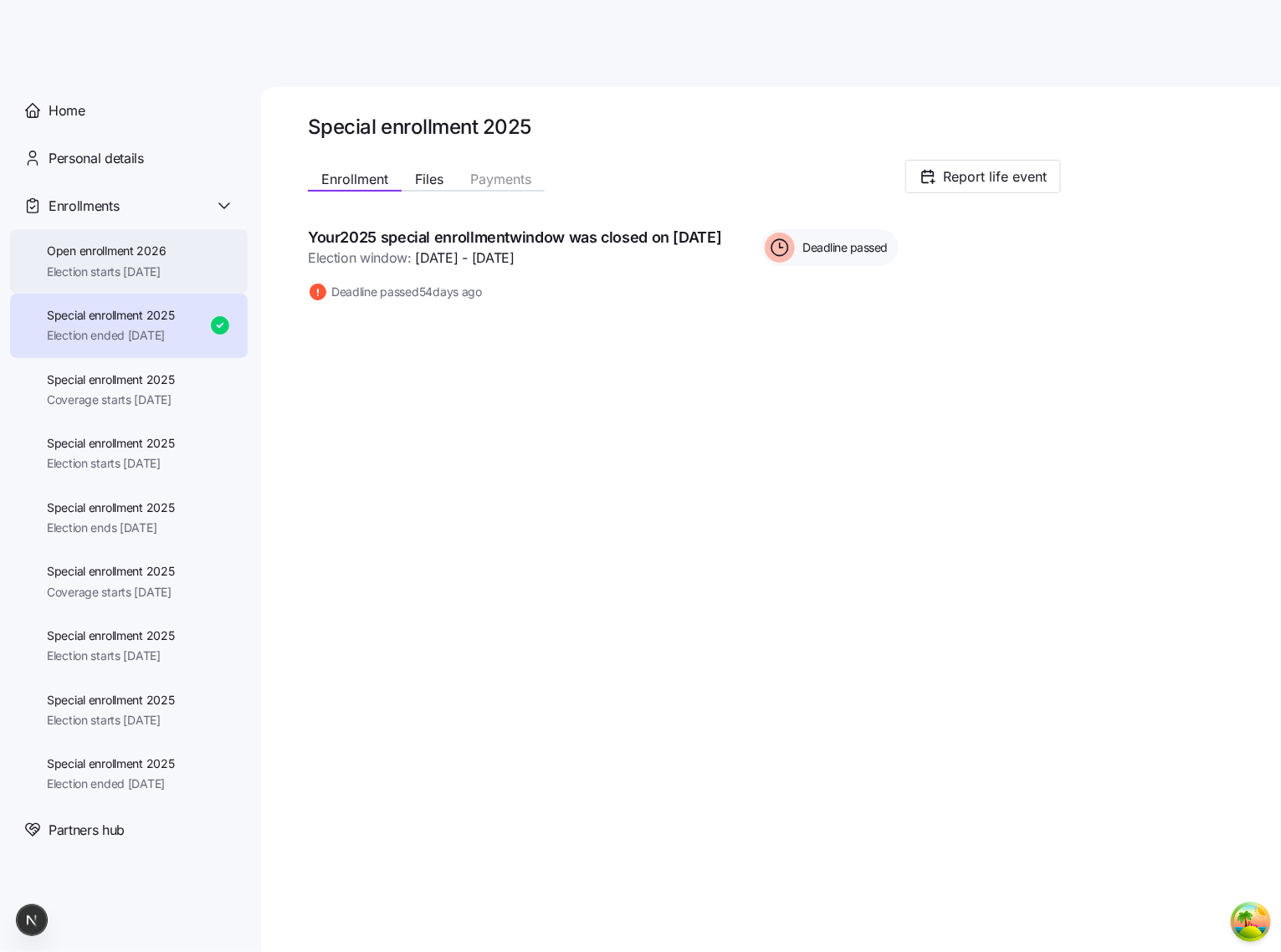
click at [139, 256] on span "Open enrollment 2026" at bounding box center [107, 250] width 119 height 17
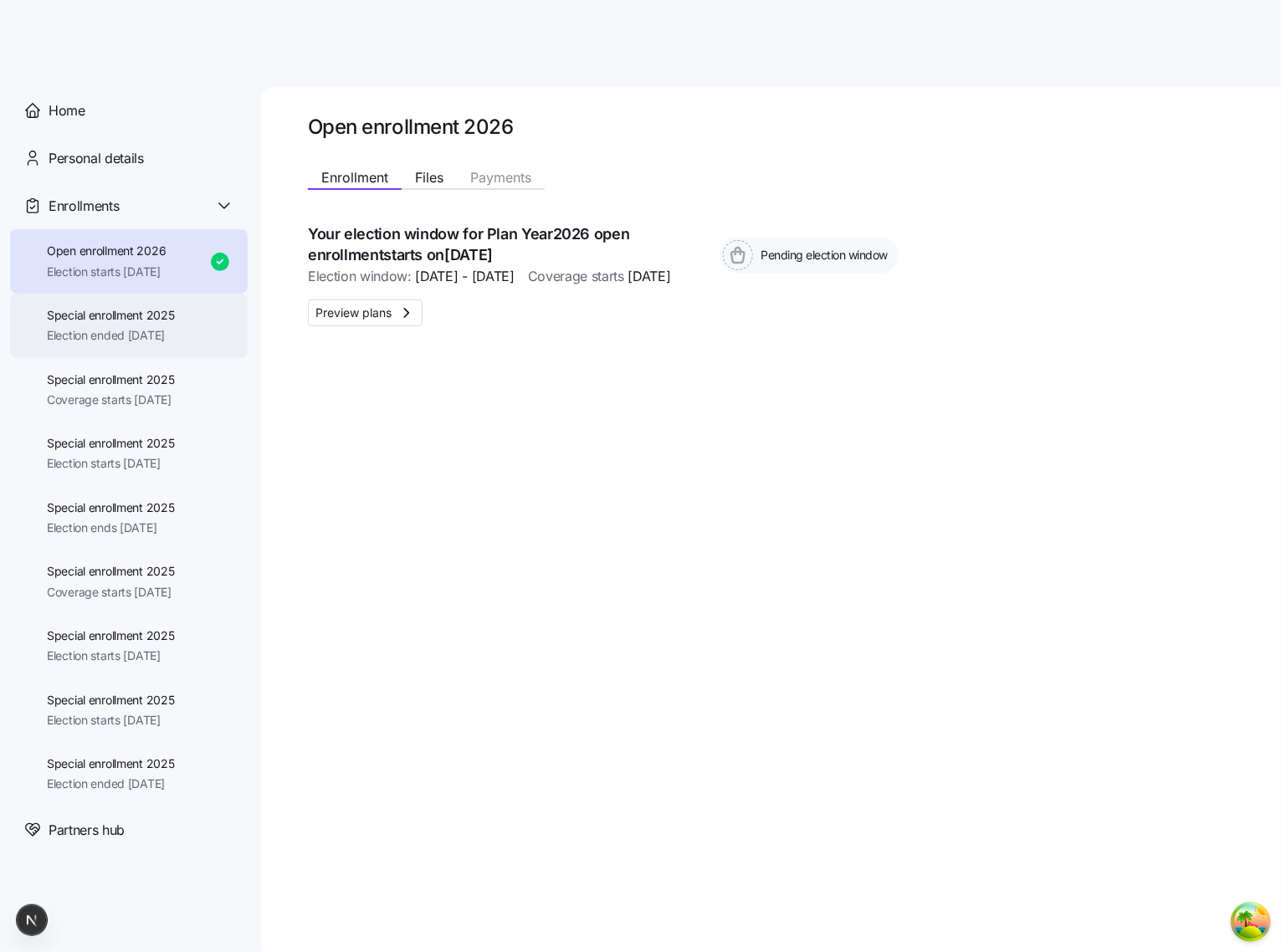
click at [120, 332] on span "Election ended [DATE]" at bounding box center [111, 335] width 128 height 17
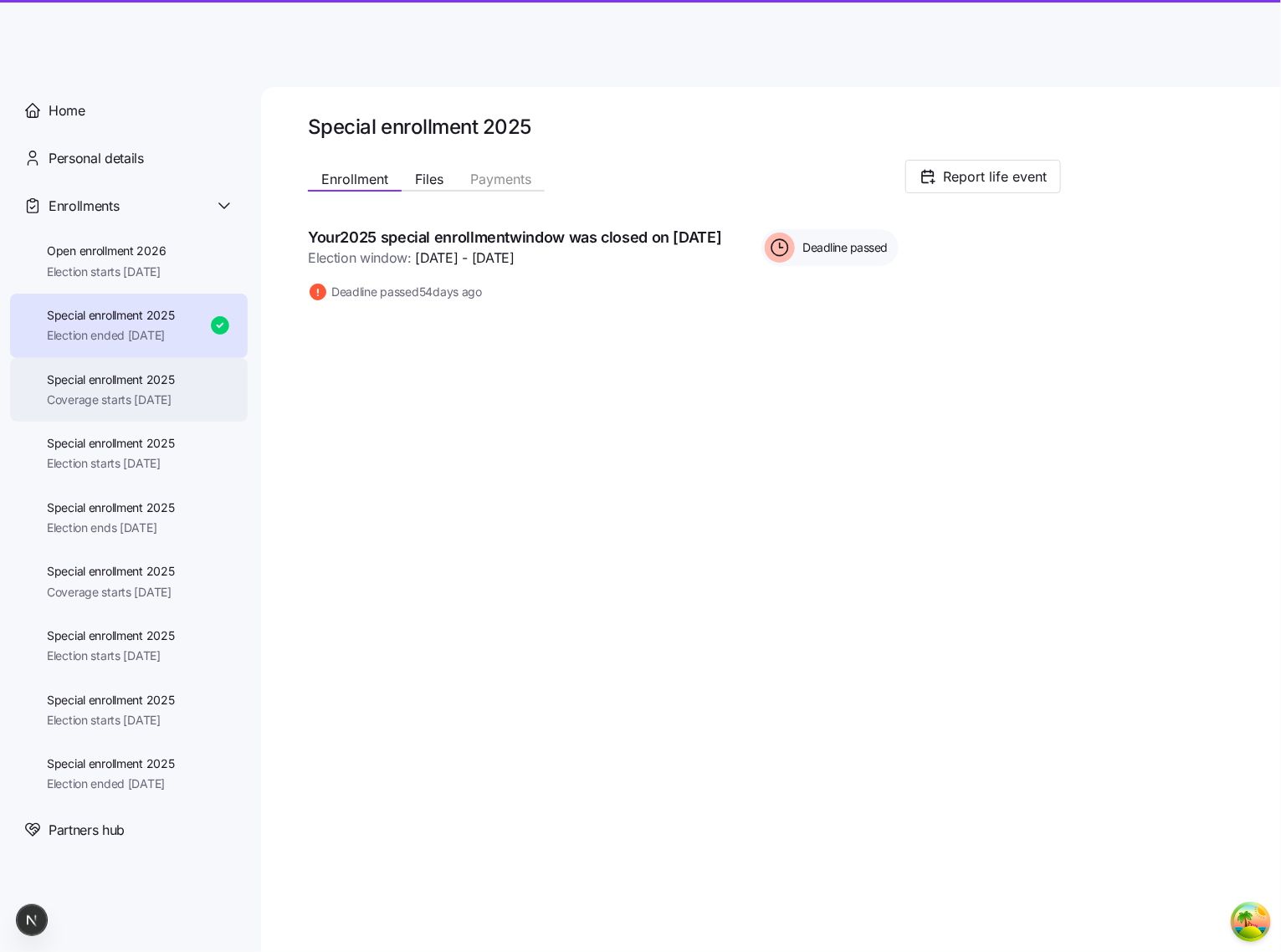
click at [123, 396] on span "Coverage starts [DATE]" at bounding box center [111, 400] width 128 height 17
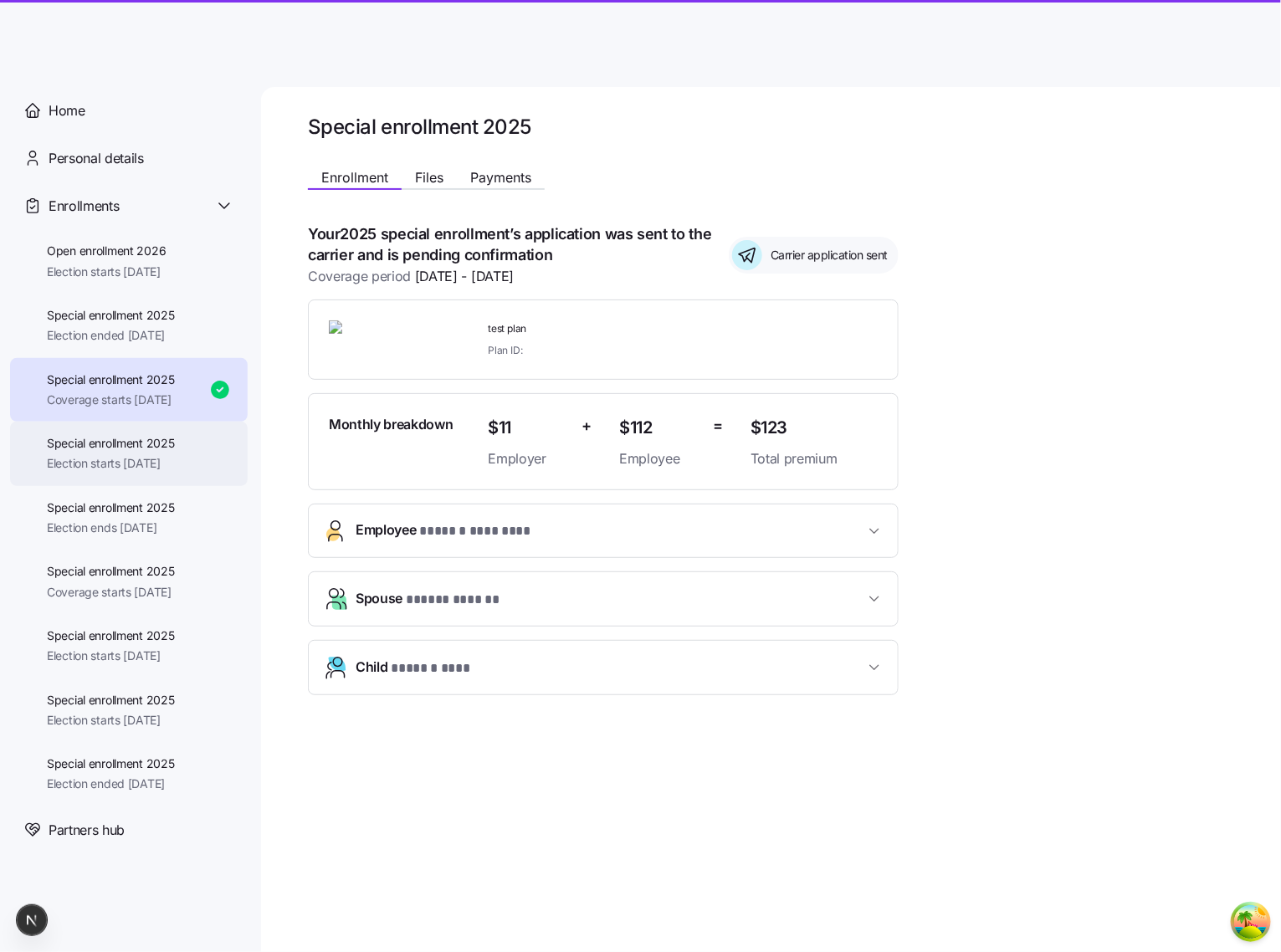
click at [123, 466] on span "Election starts [DATE]" at bounding box center [111, 463] width 128 height 17
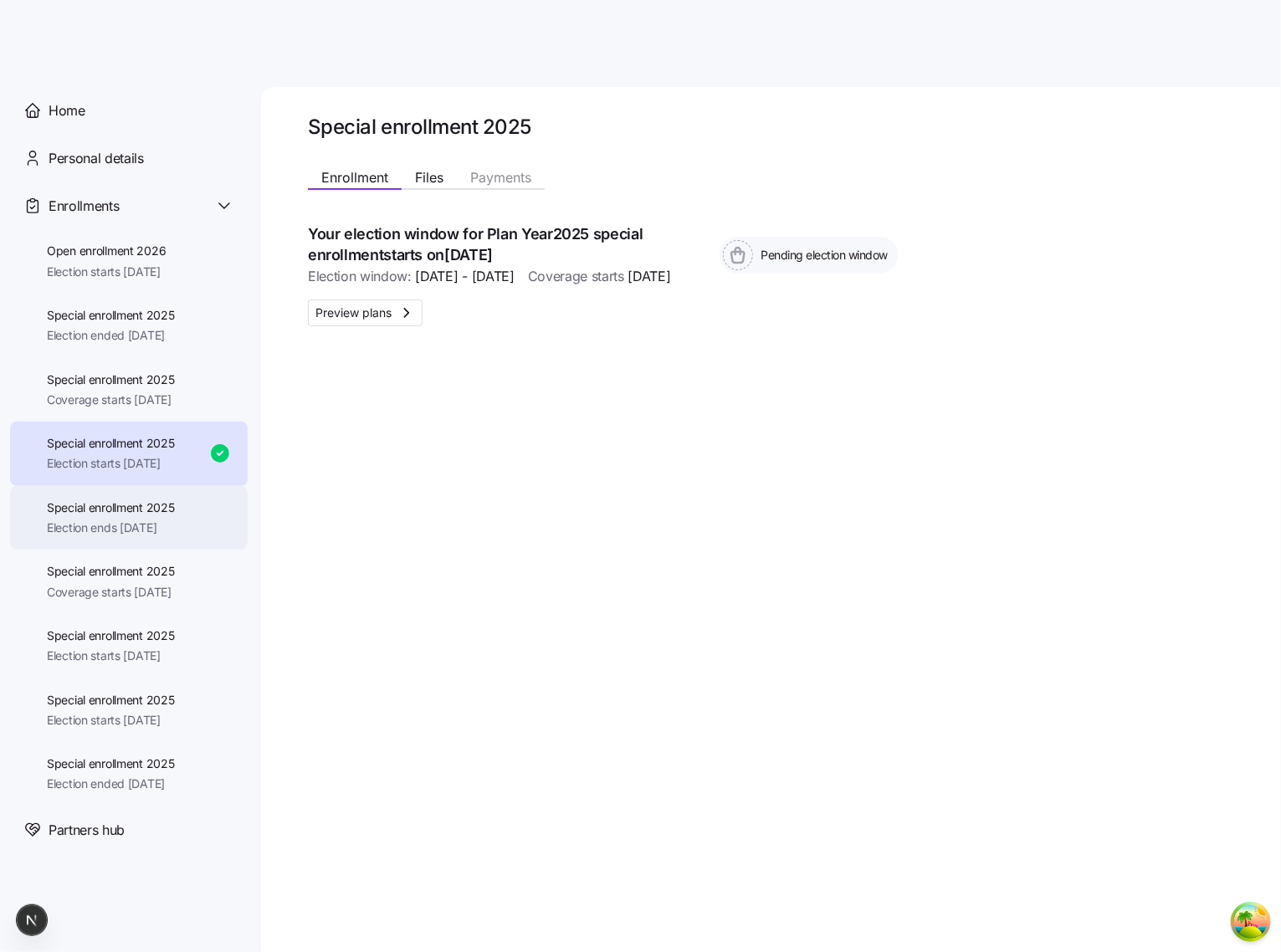
click at [129, 525] on span "Election ends [DATE]" at bounding box center [111, 528] width 128 height 17
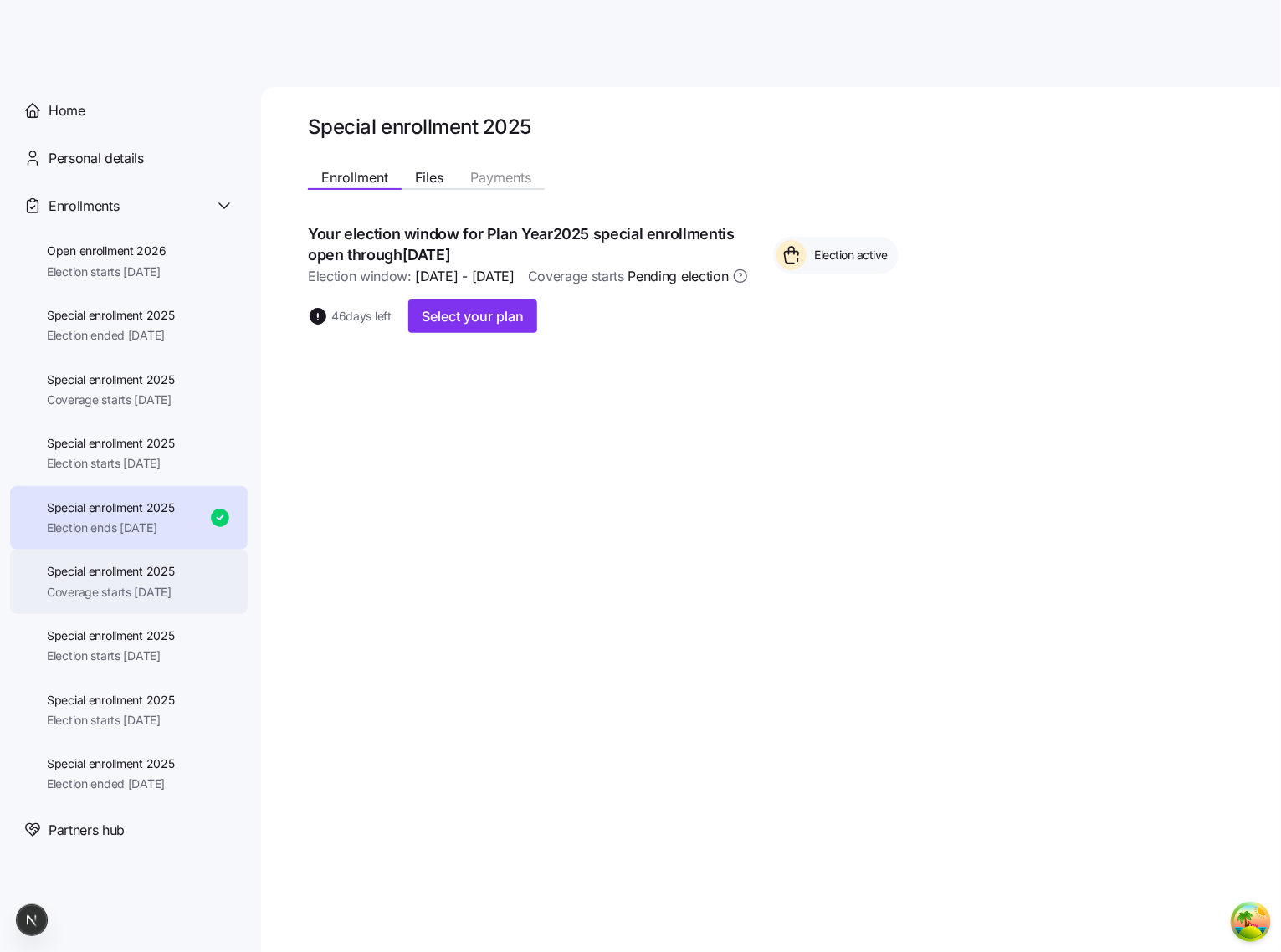
click at [139, 580] on div "Special enrollment 2025 Coverage starts [DATE]" at bounding box center [111, 582] width 128 height 37
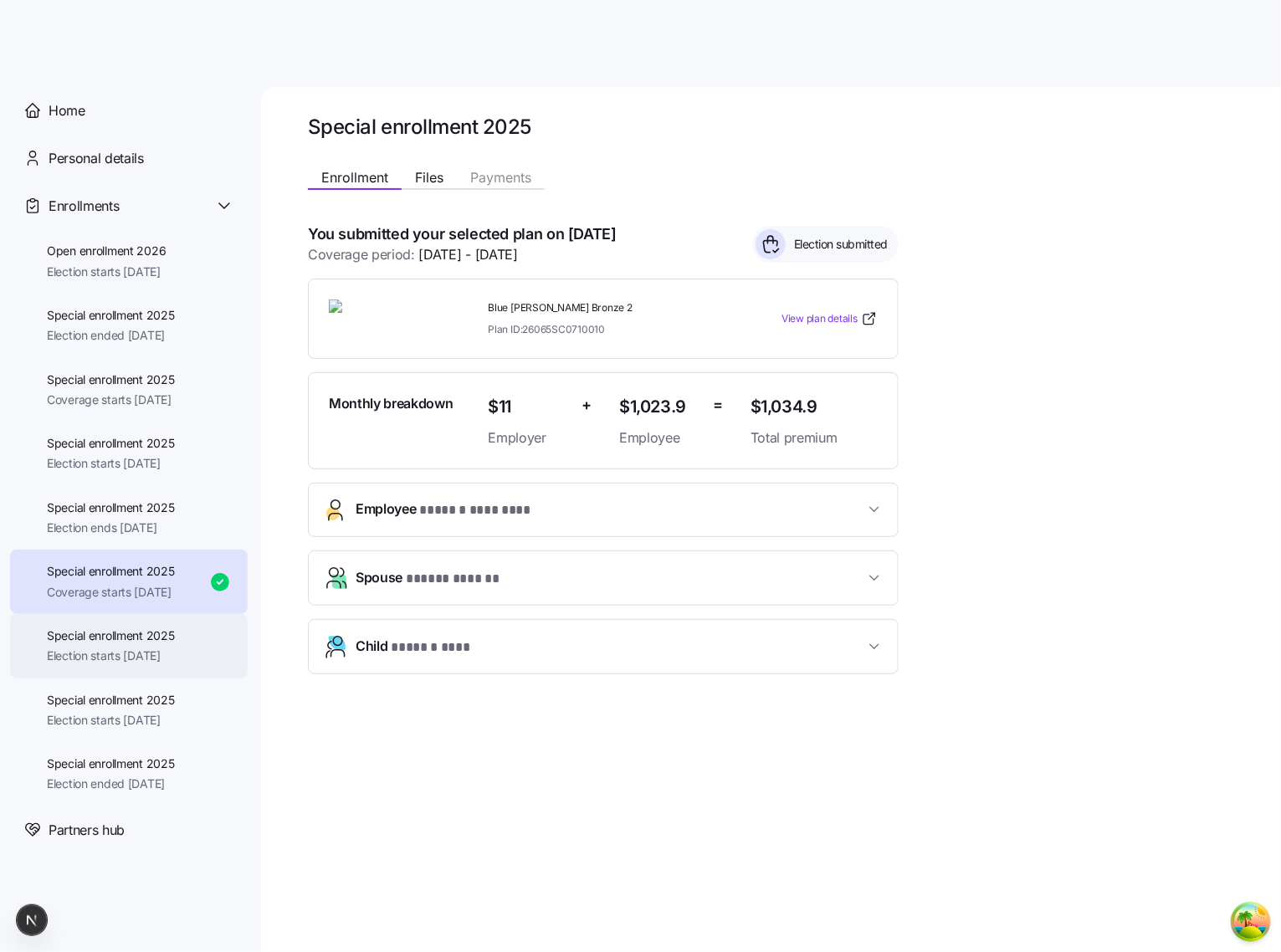
click at [141, 621] on div "Special enrollment 2025 Election starts 09/01/2025" at bounding box center [129, 646] width 238 height 65
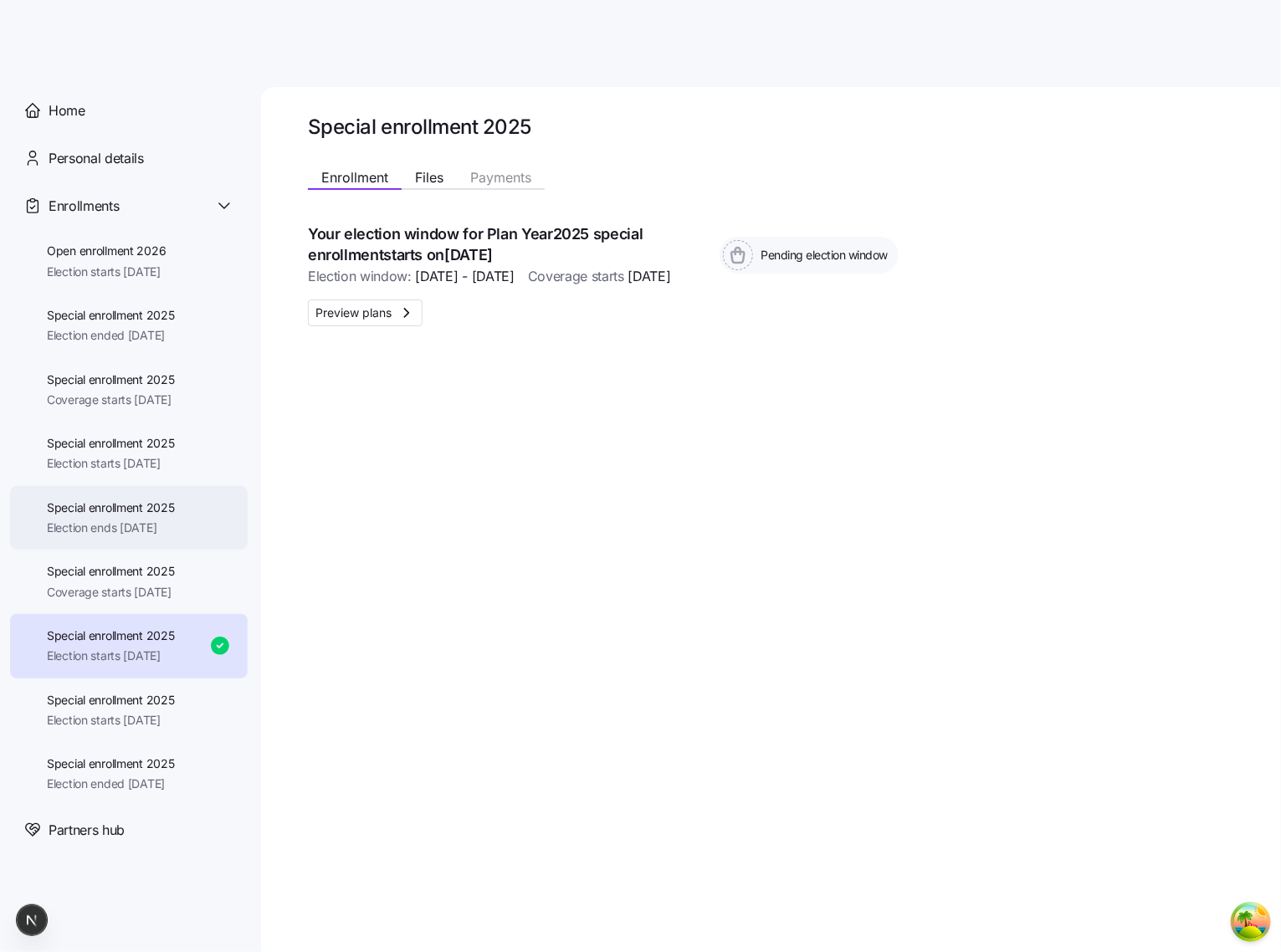
click at [152, 546] on div "Special enrollment 2025 Election ends [DATE]" at bounding box center [129, 518] width 238 height 65
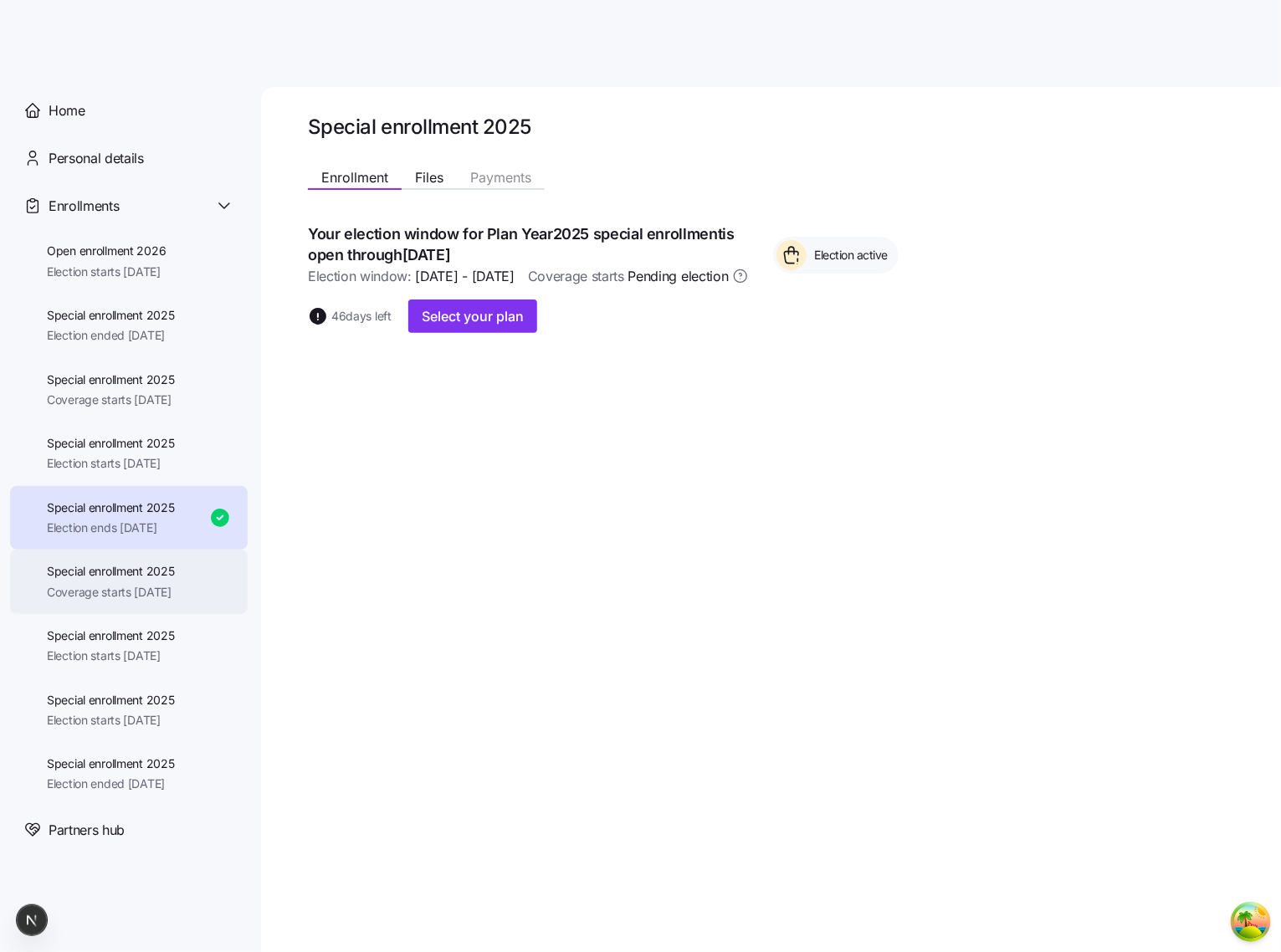
click at [166, 610] on div "Special enrollment 2025 Coverage starts [DATE]" at bounding box center [129, 582] width 238 height 65
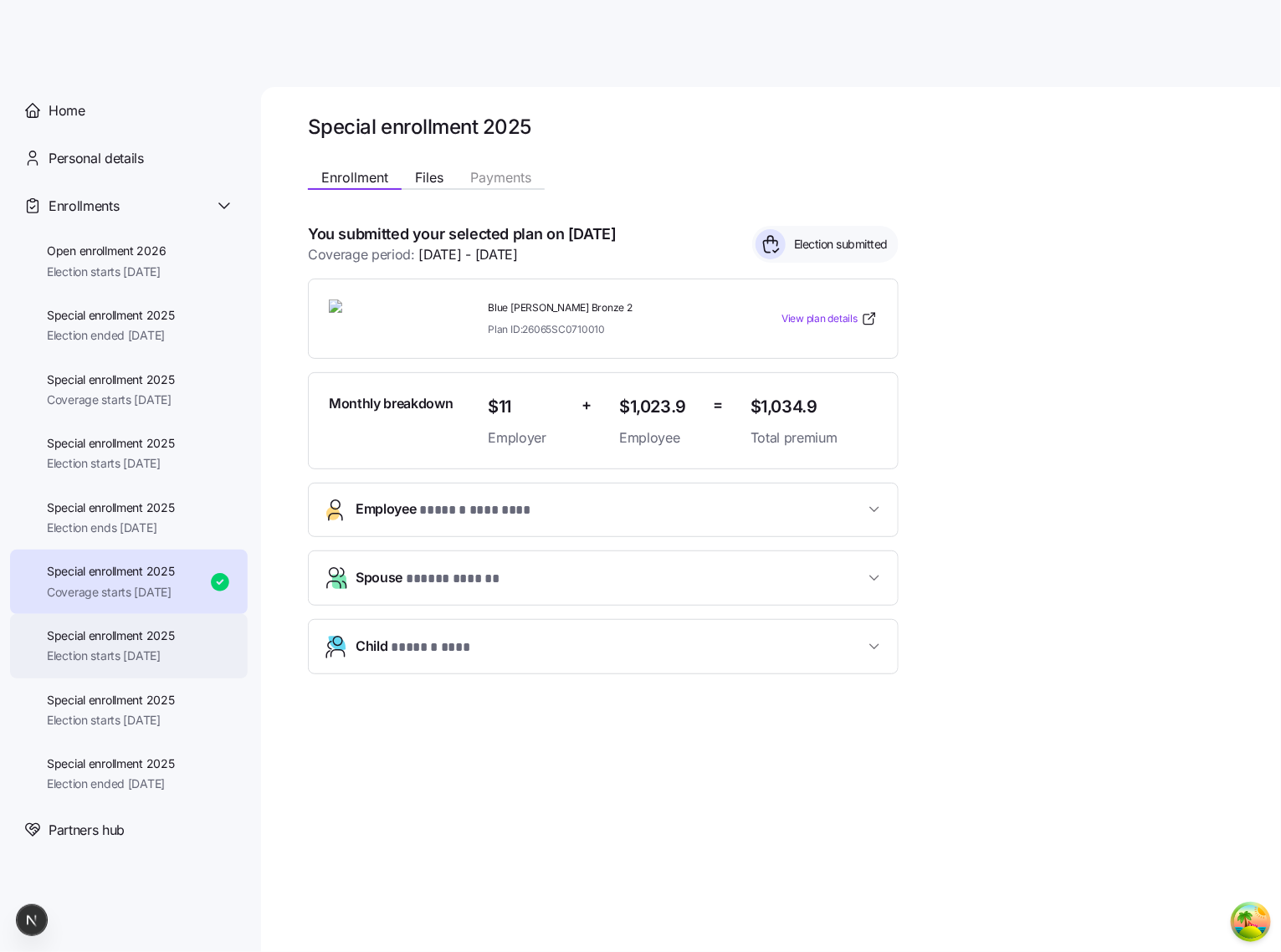
click at [155, 652] on span "Election starts [DATE]" at bounding box center [111, 655] width 128 height 17
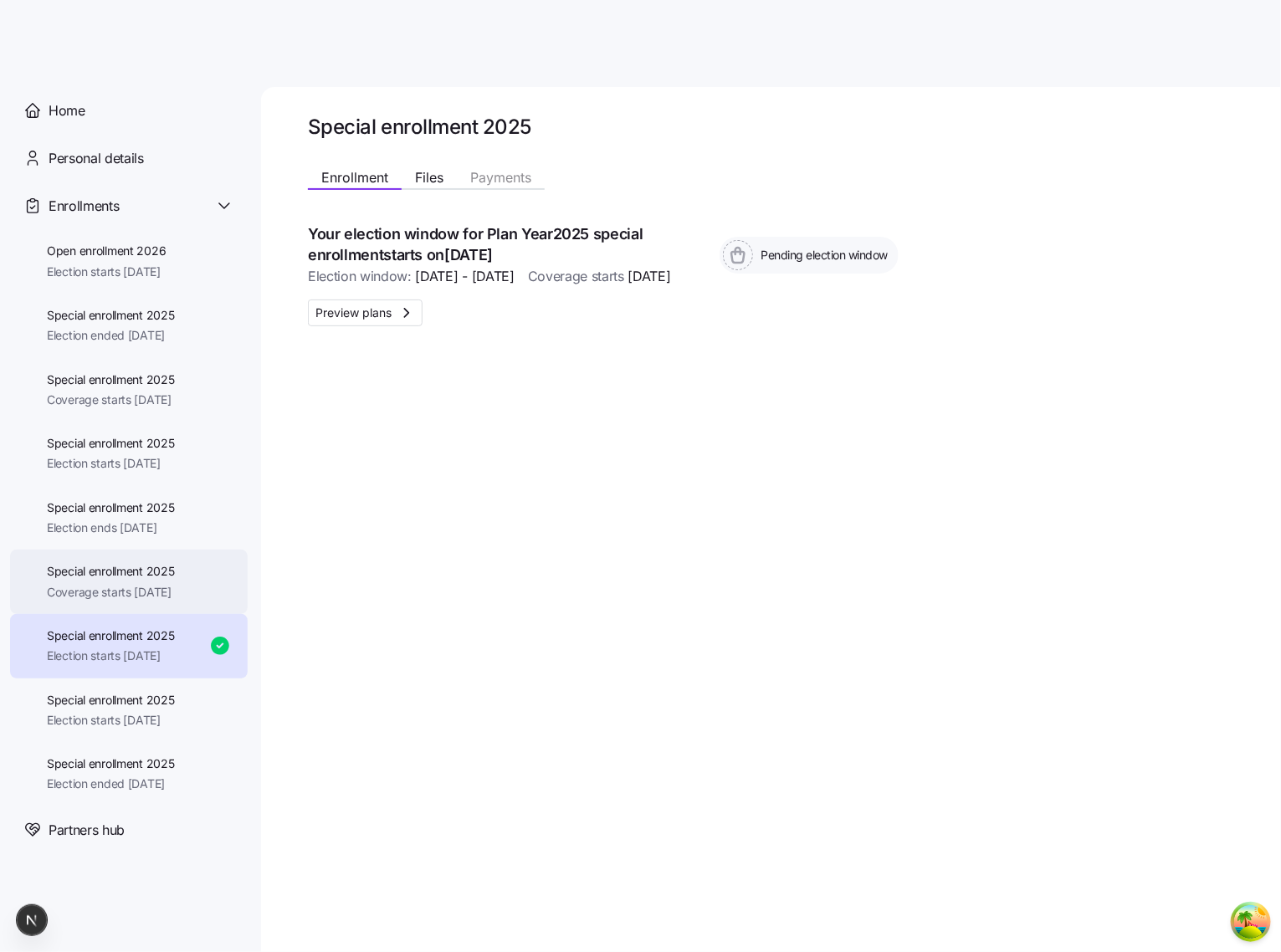
click at [166, 591] on span "Coverage starts [DATE]" at bounding box center [111, 592] width 128 height 17
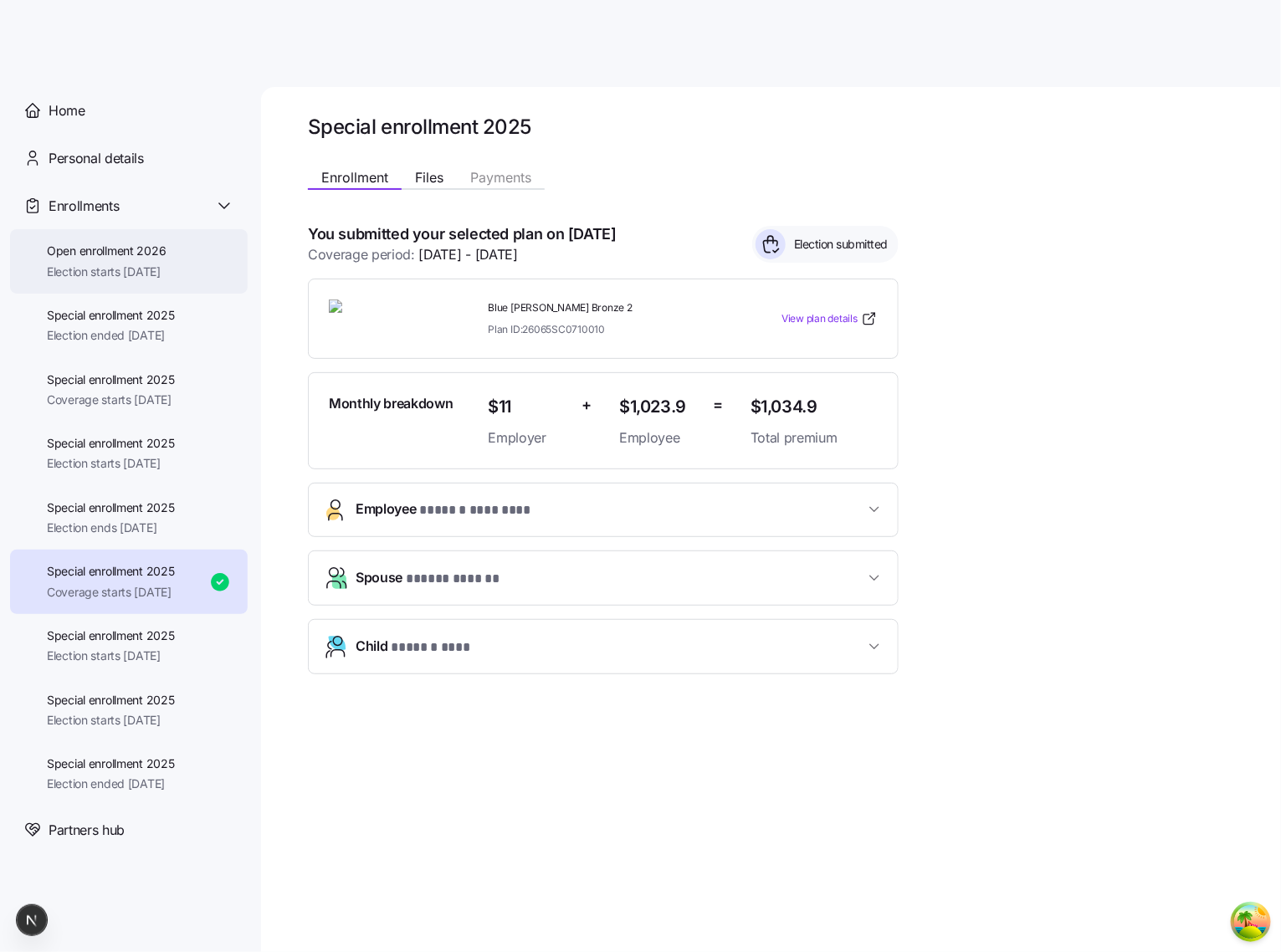
click at [197, 274] on div "Open enrollment 2026 Election starts [DATE]" at bounding box center [129, 261] width 238 height 65
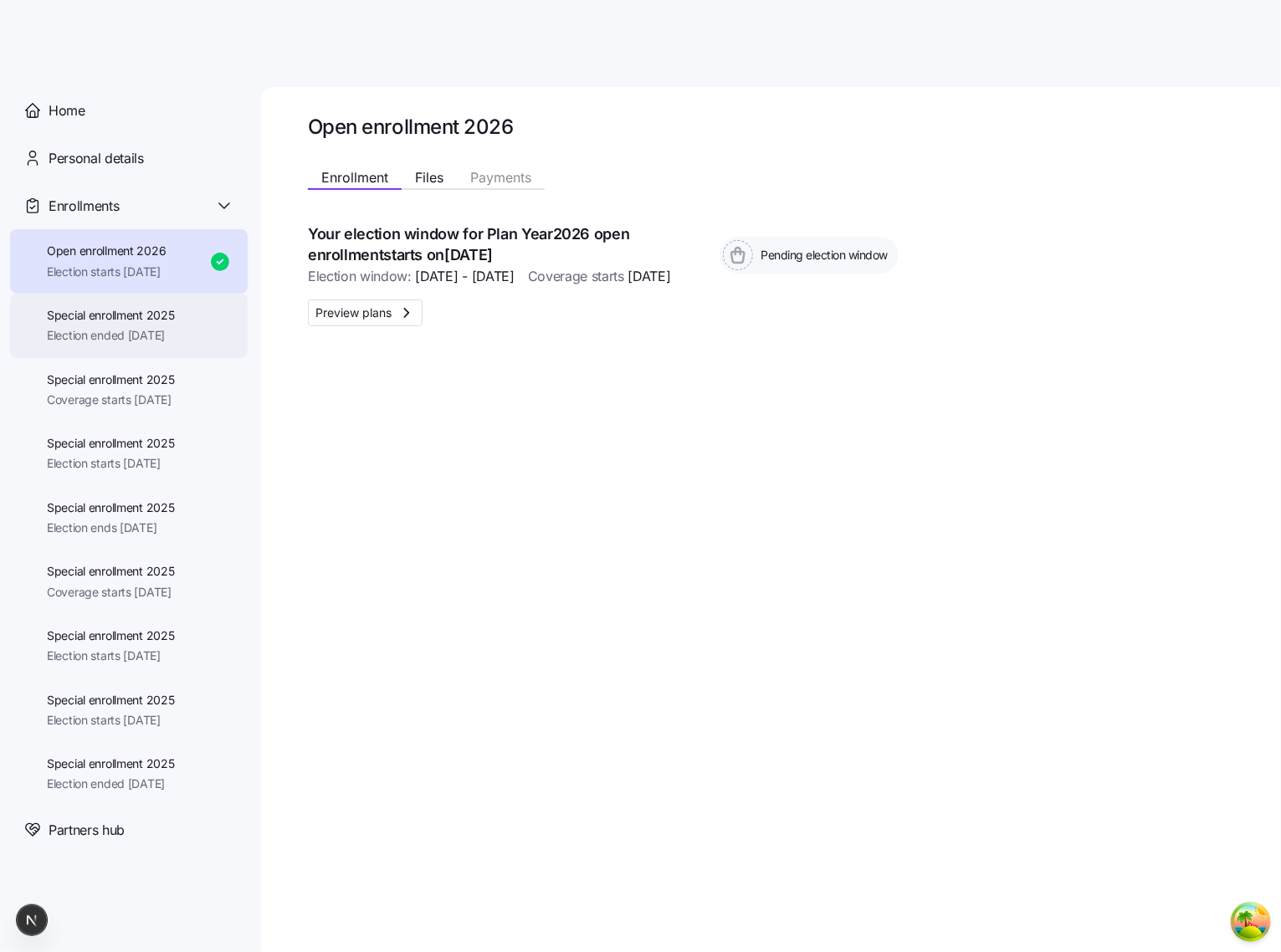
click at [68, 309] on span "Special enrollment 2025" at bounding box center [111, 315] width 128 height 17
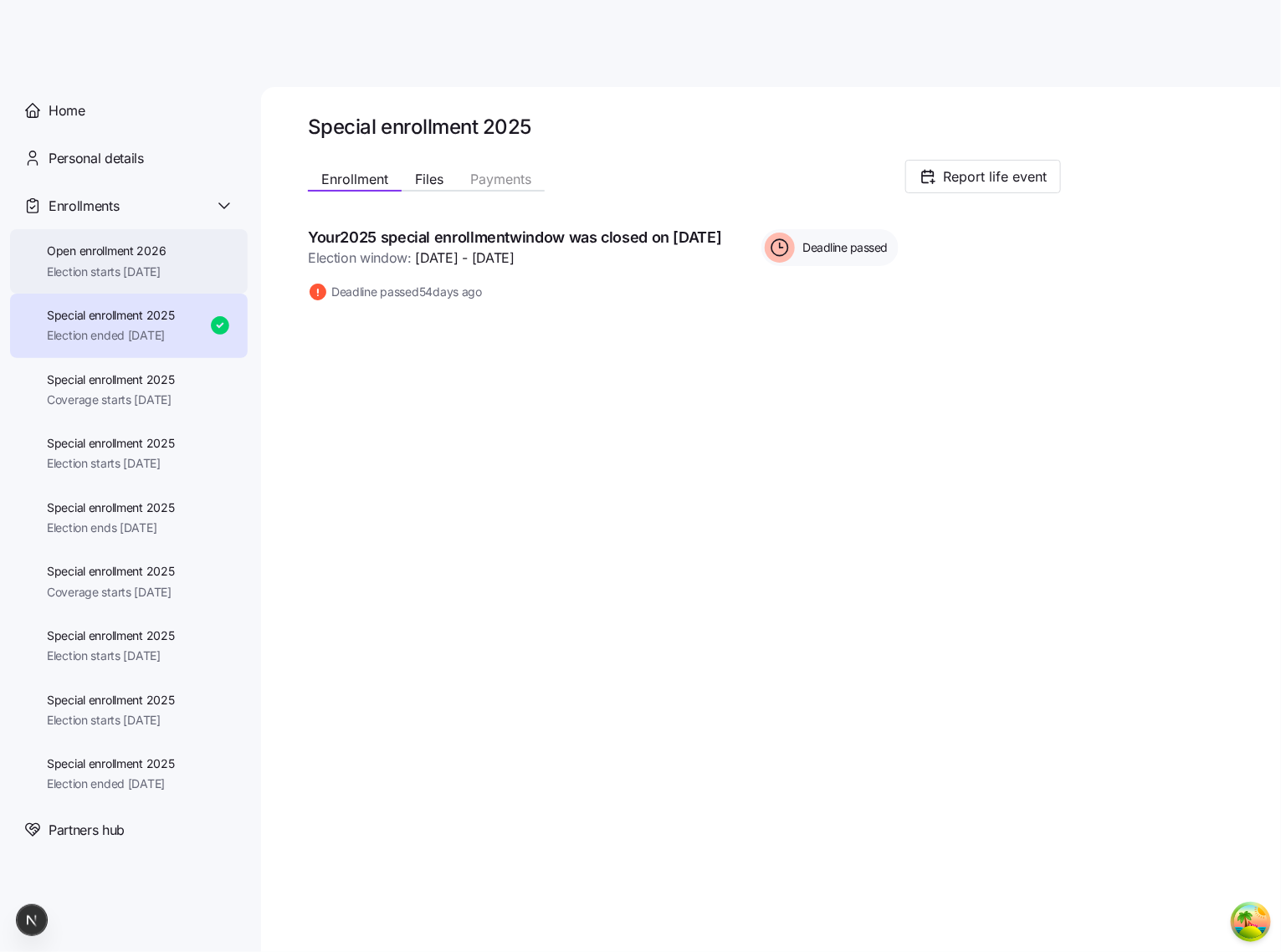
click at [193, 266] on div "Open enrollment 2026 Election starts [DATE]" at bounding box center [129, 261] width 238 height 65
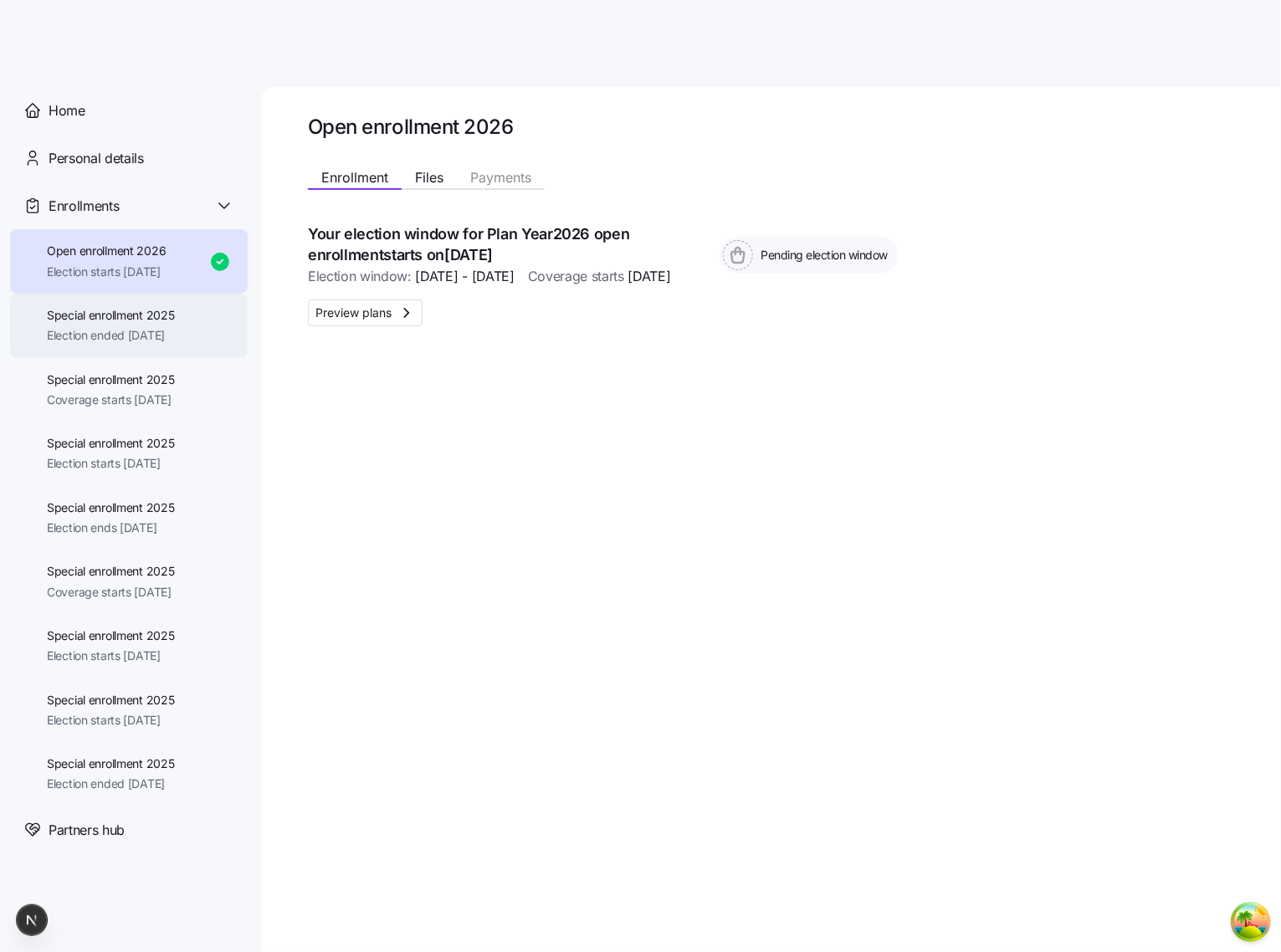
click at [175, 327] on span "Election ended [DATE]" at bounding box center [111, 335] width 128 height 17
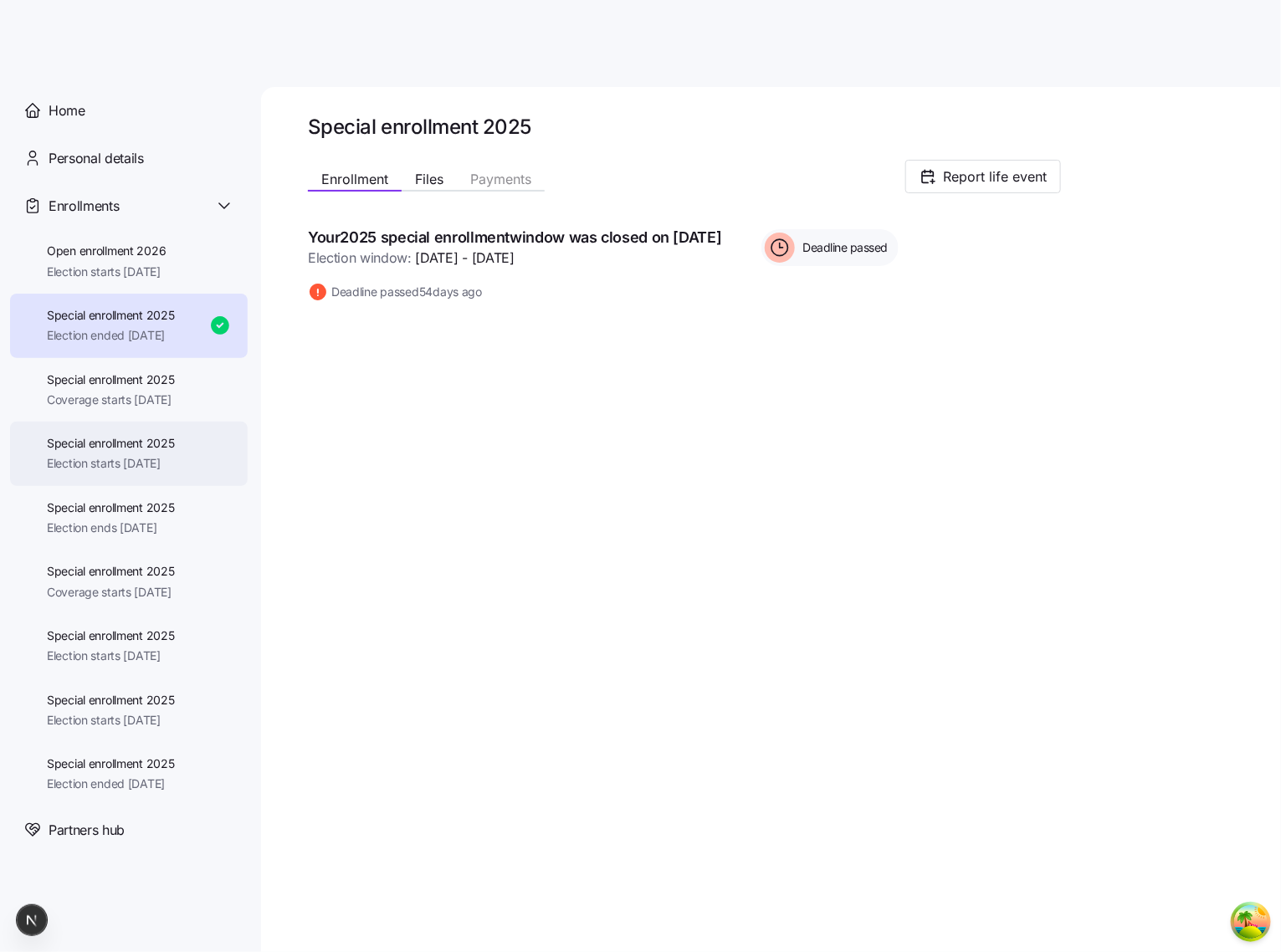
click at [128, 464] on span "Election starts [DATE]" at bounding box center [111, 463] width 128 height 17
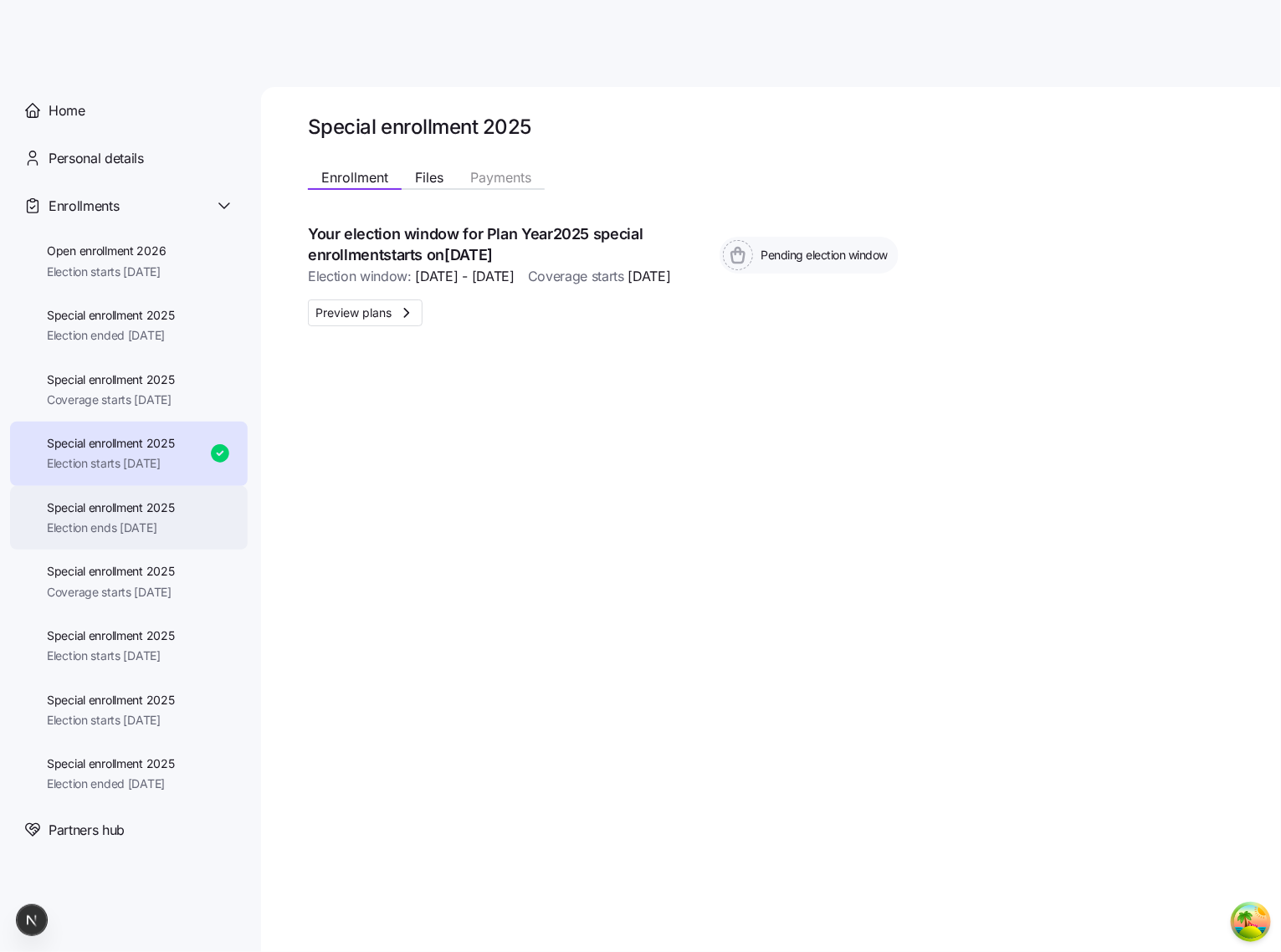
click at [150, 513] on span "Special enrollment 2025" at bounding box center [111, 507] width 128 height 17
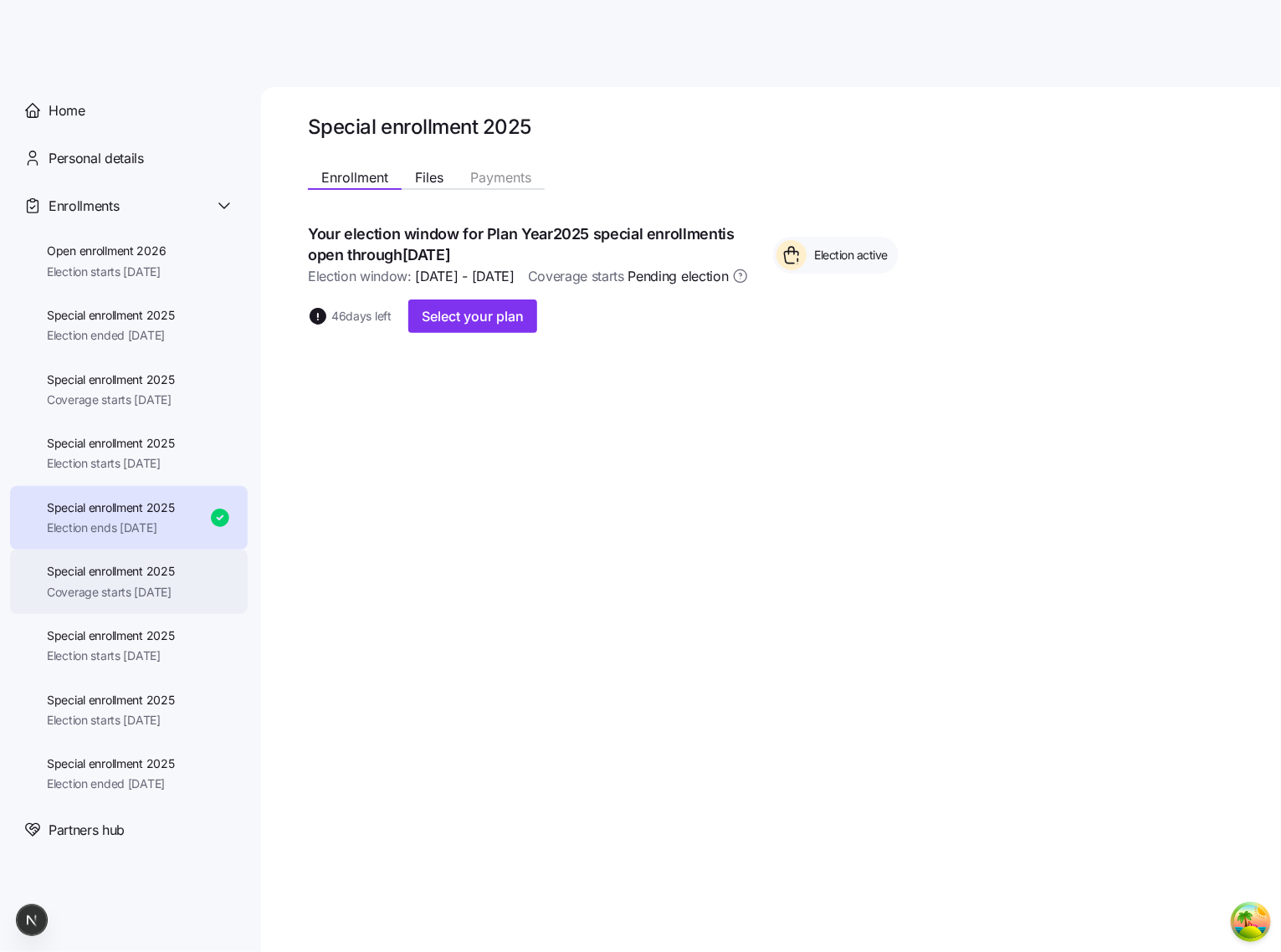
click at [108, 587] on span "Coverage starts [DATE]" at bounding box center [111, 592] width 128 height 17
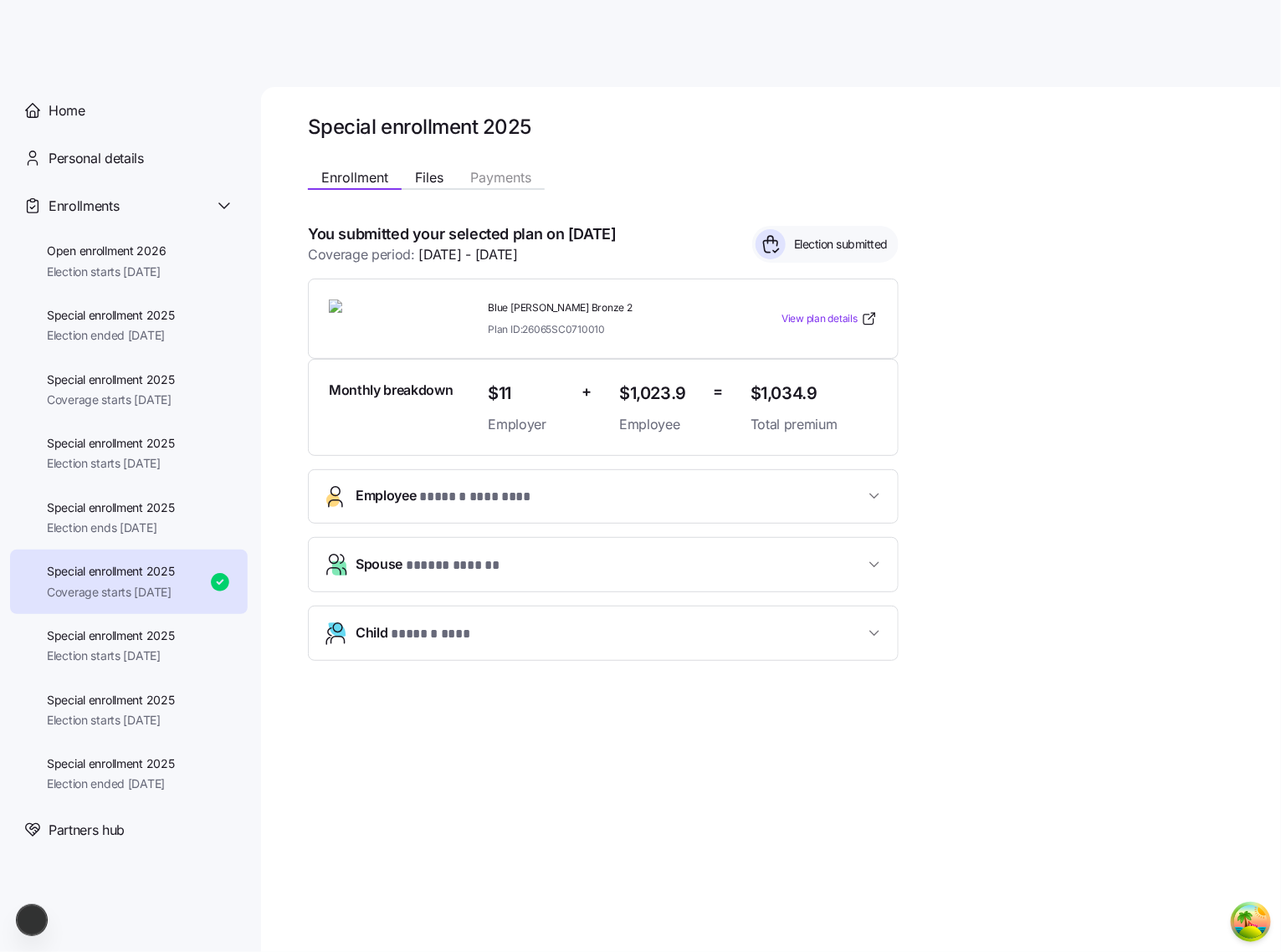
click at [1014, 311] on div "**********" at bounding box center [768, 427] width 919 height 535
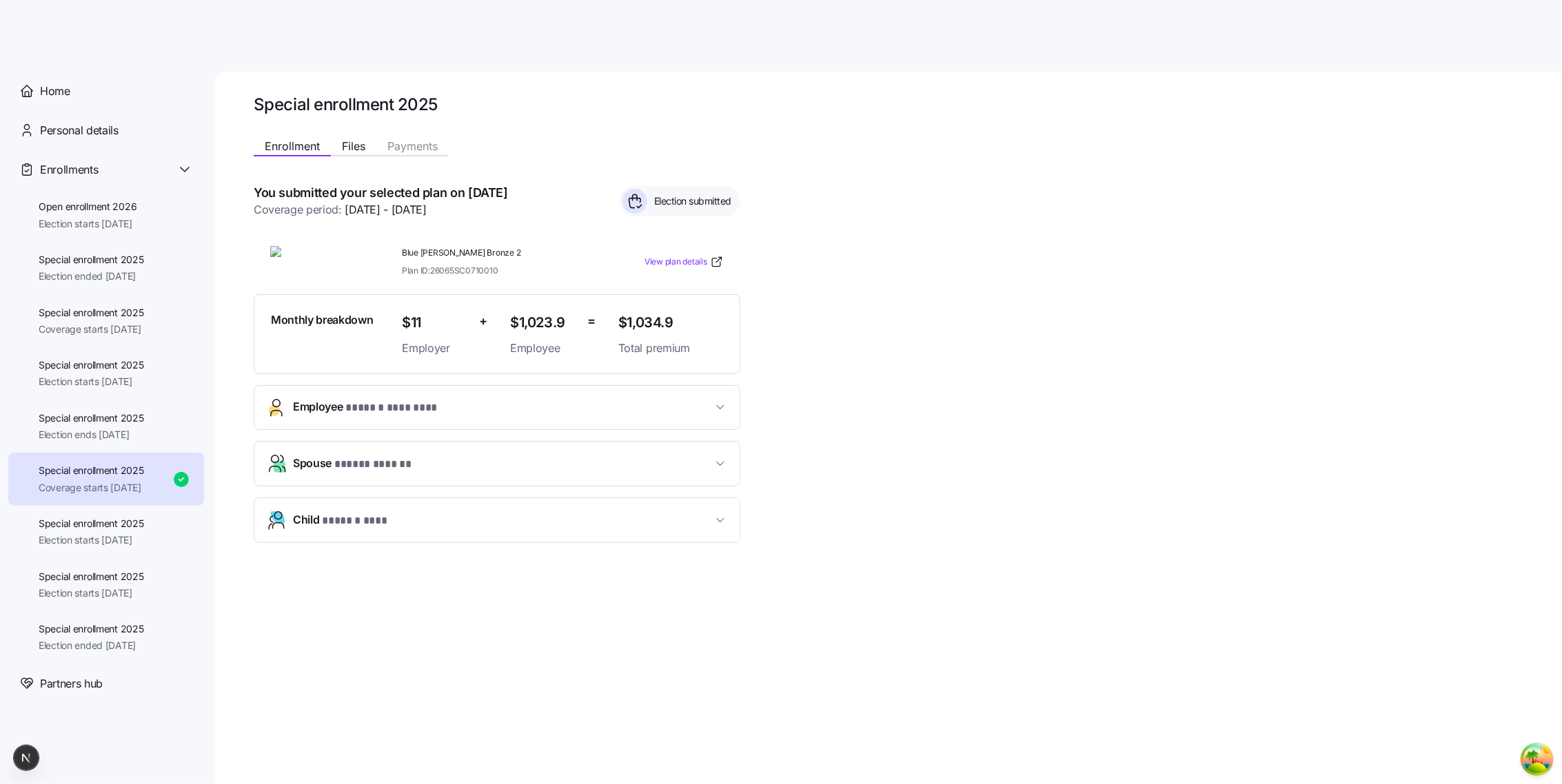
click at [750, 280] on div "**********" at bounding box center [886, 351] width 1264 height 439
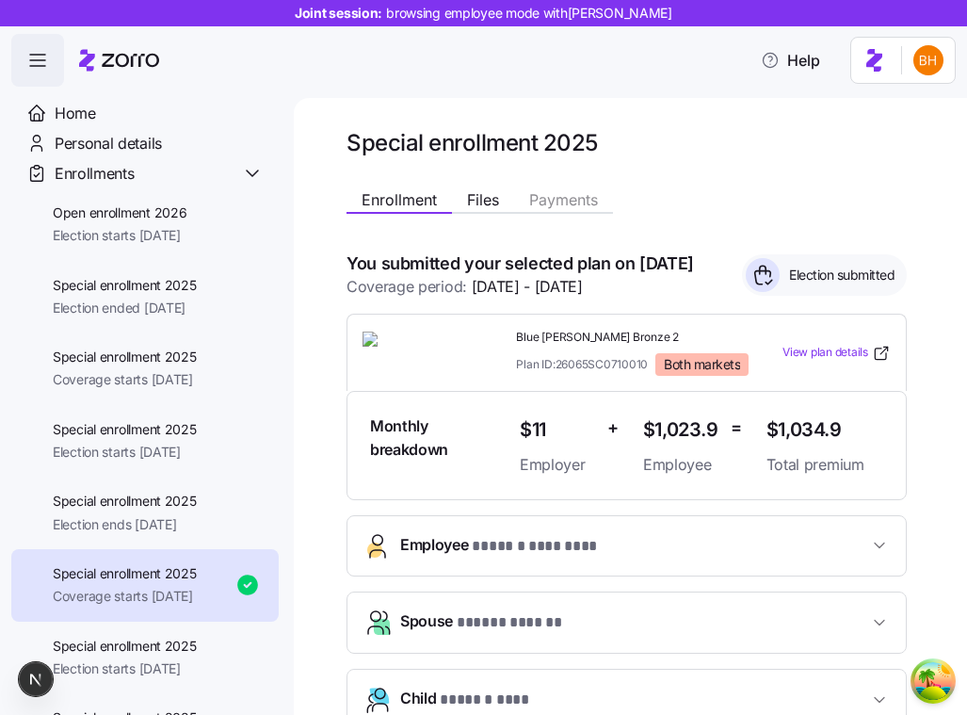
click at [42, 76] on span "button" at bounding box center [37, 60] width 51 height 51
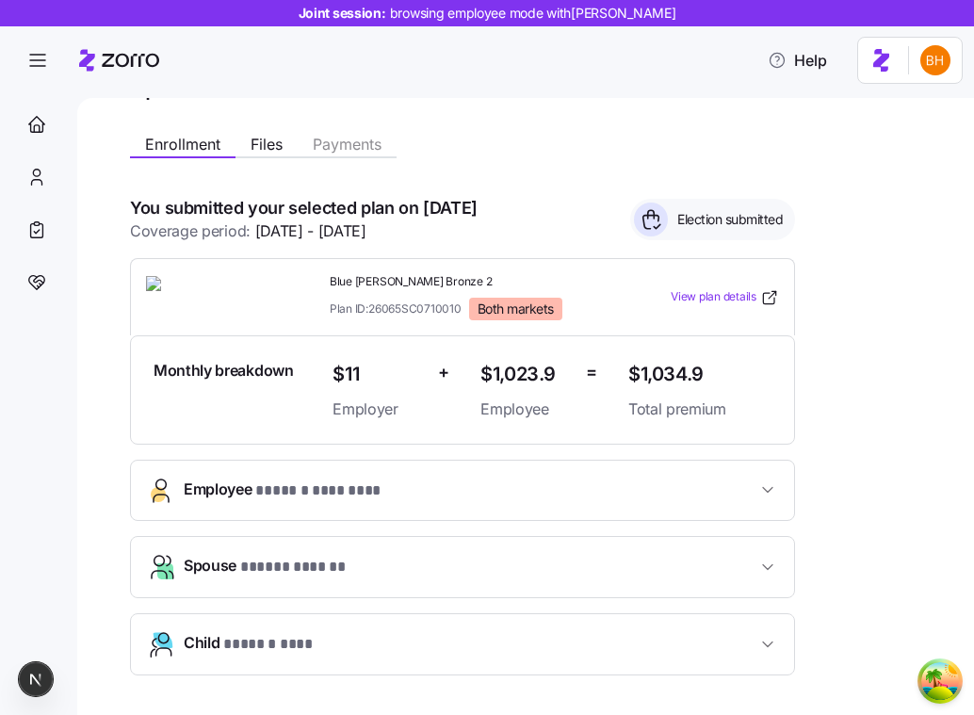
scroll to position [81, 0]
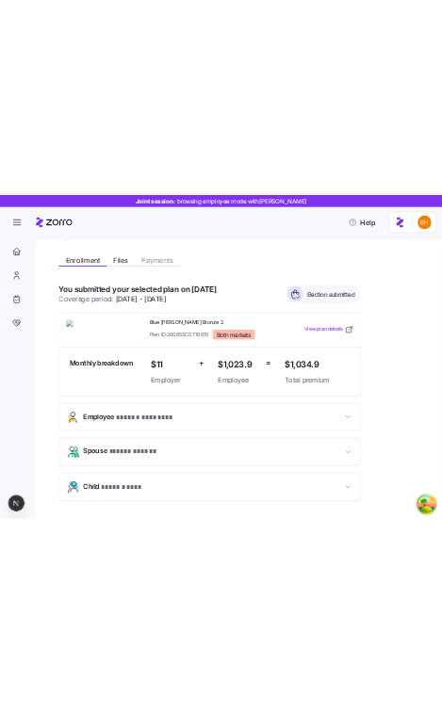
scroll to position [60, 0]
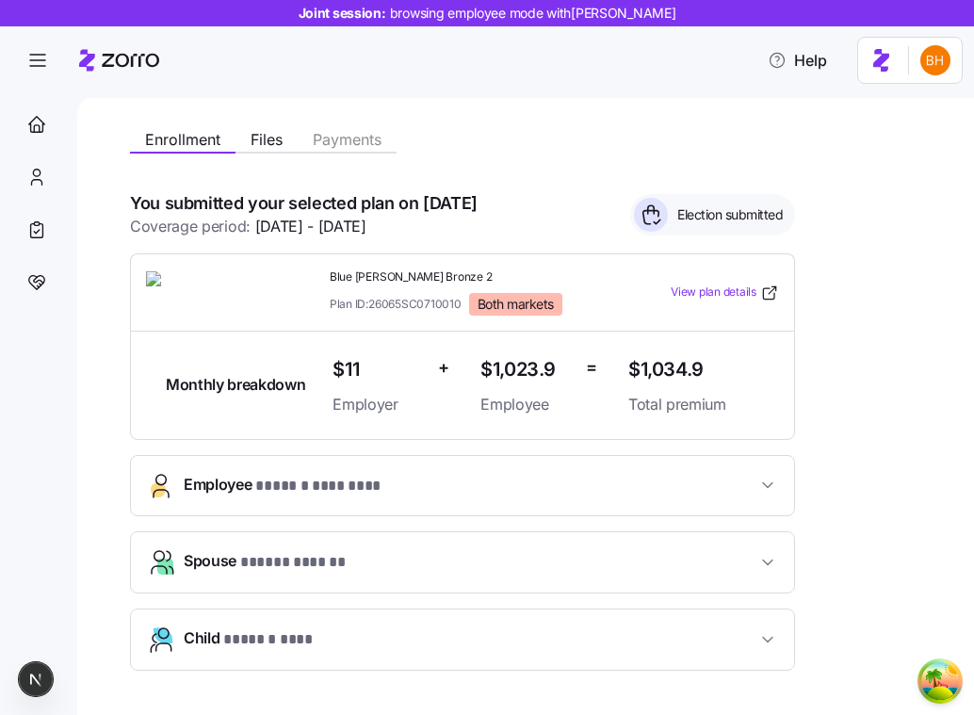
click at [875, 297] on div "**********" at bounding box center [522, 414] width 784 height 589
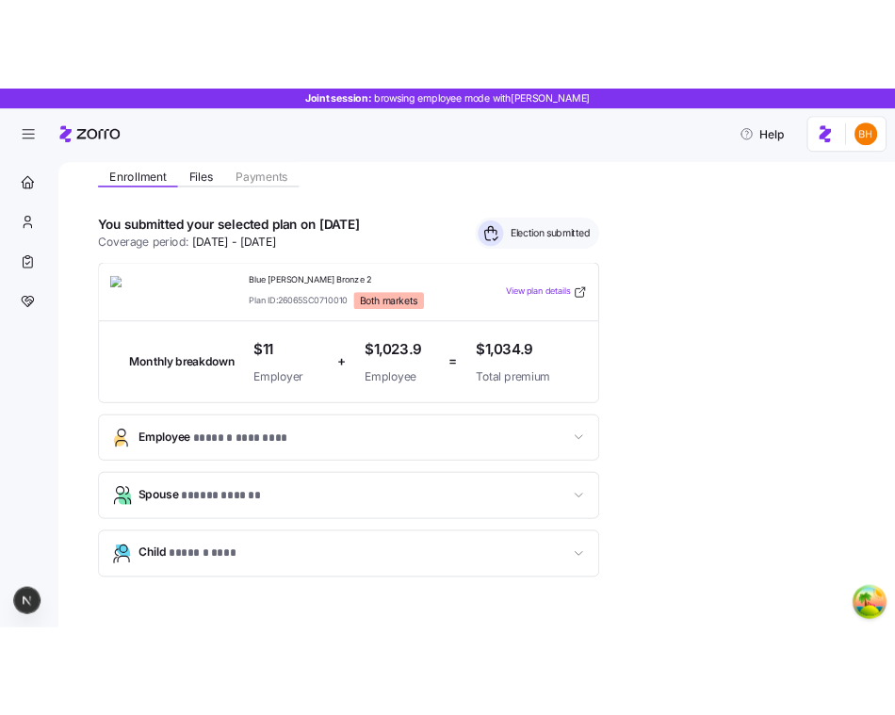
scroll to position [51, 0]
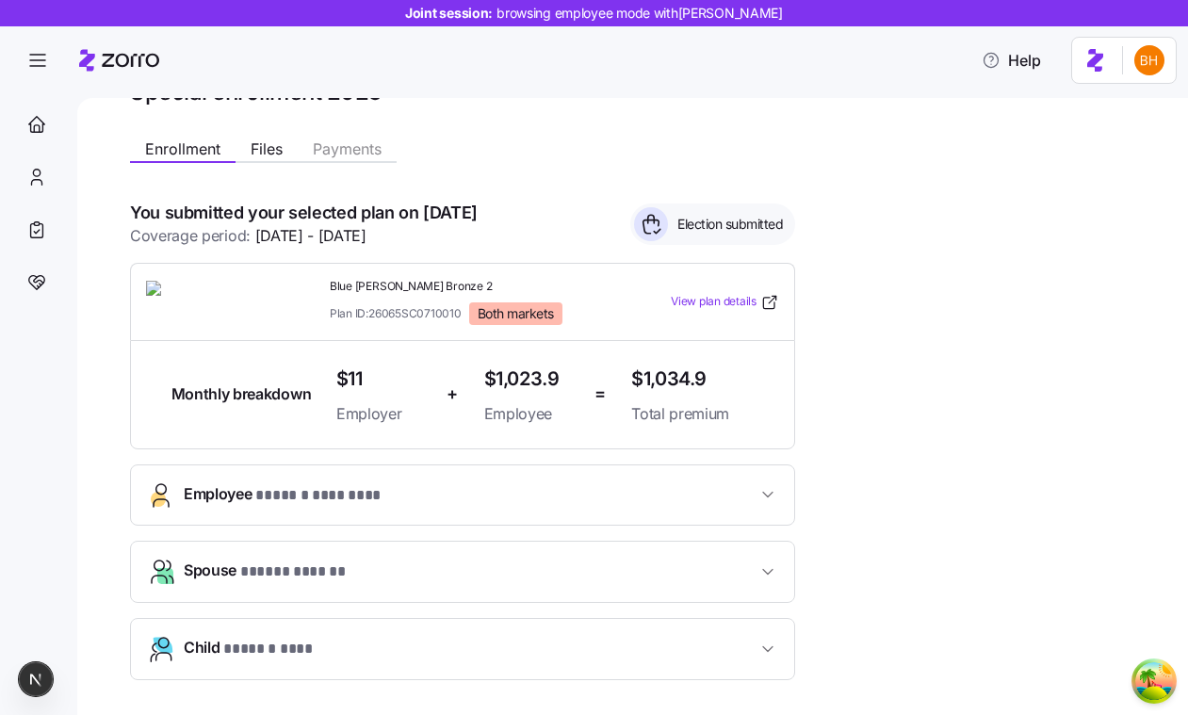
click at [973, 328] on div "**********" at bounding box center [632, 406] width 1111 height 617
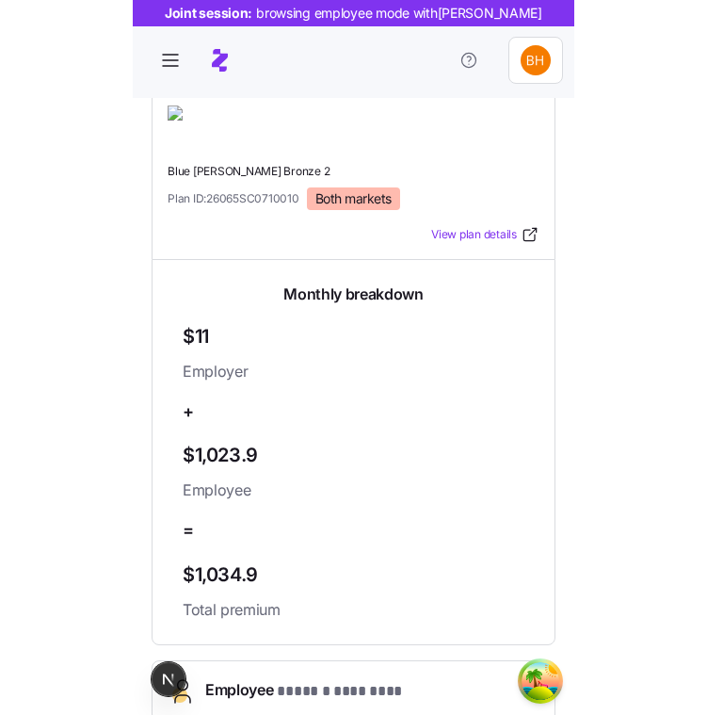
scroll to position [300, 0]
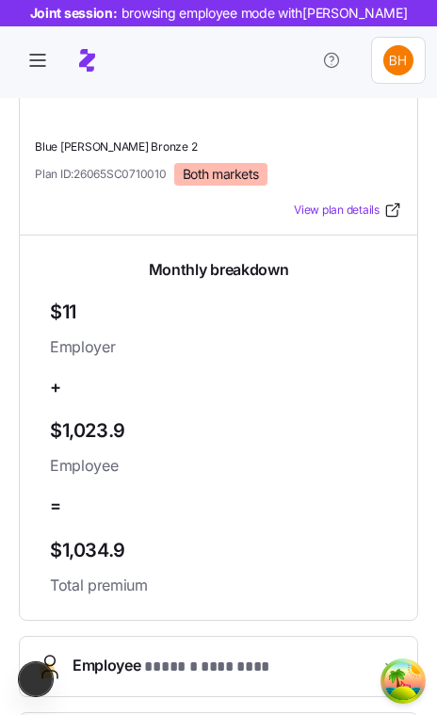
click at [390, 368] on div "Monthly breakdown $11 Employer + $1,023.9 Employee = $1,034.9 Total premium" at bounding box center [218, 428] width 399 height 386
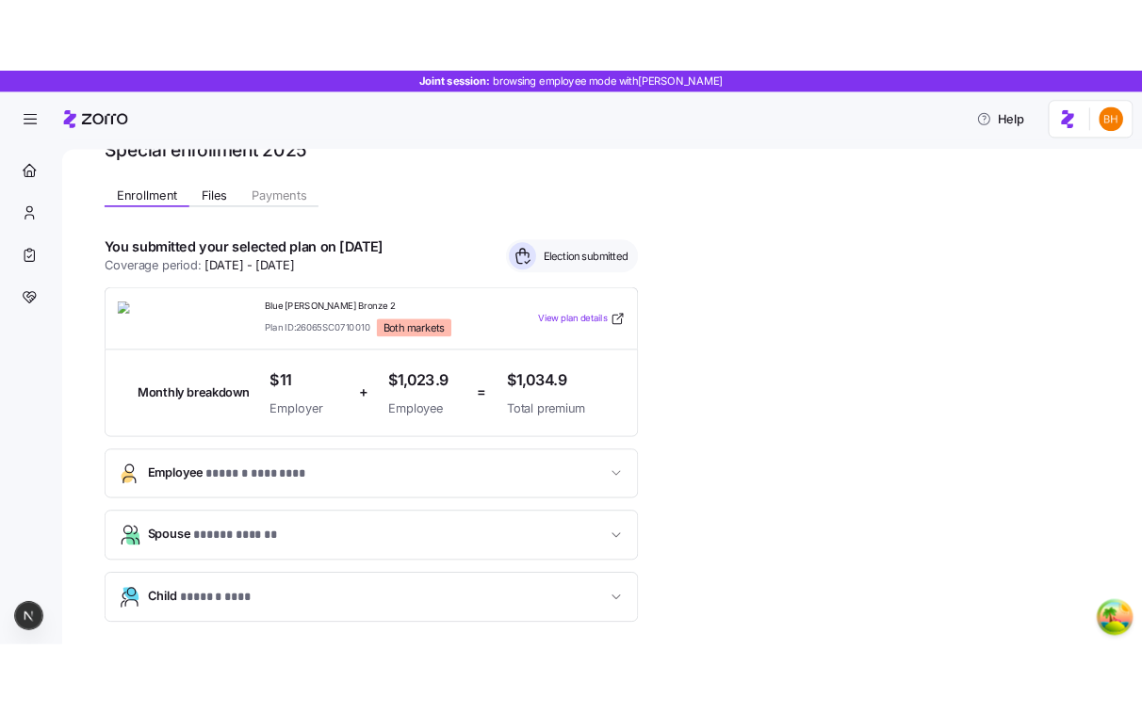
scroll to position [0, 0]
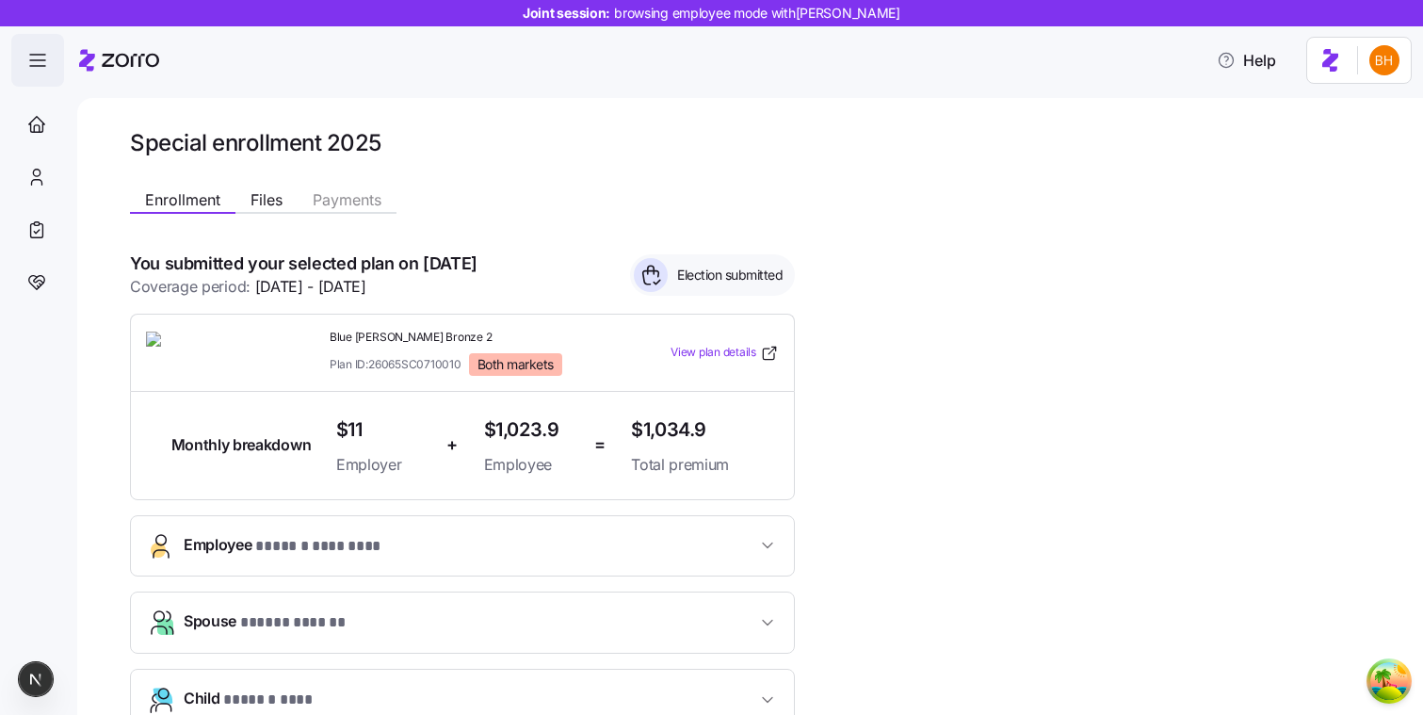
click at [53, 74] on span "button" at bounding box center [37, 60] width 51 height 51
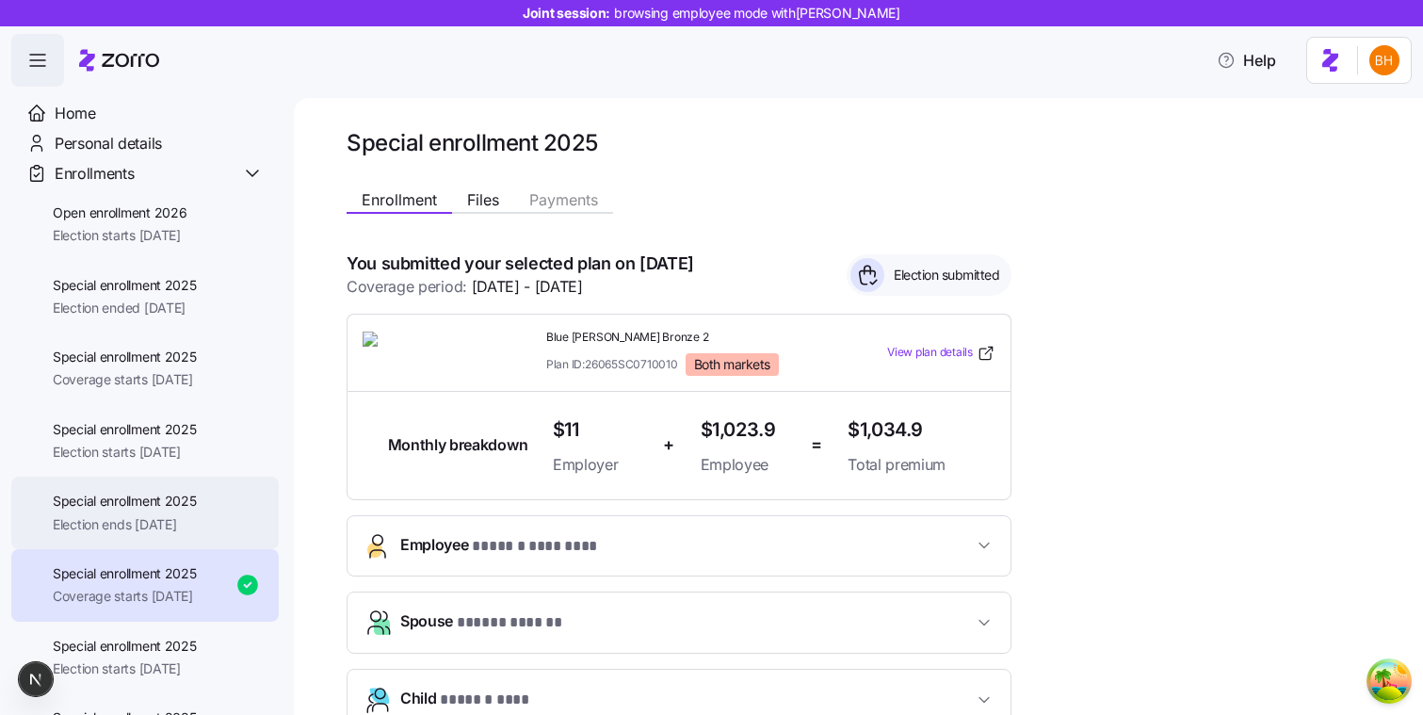
click at [158, 518] on span "Election ends [DATE]" at bounding box center [125, 524] width 144 height 19
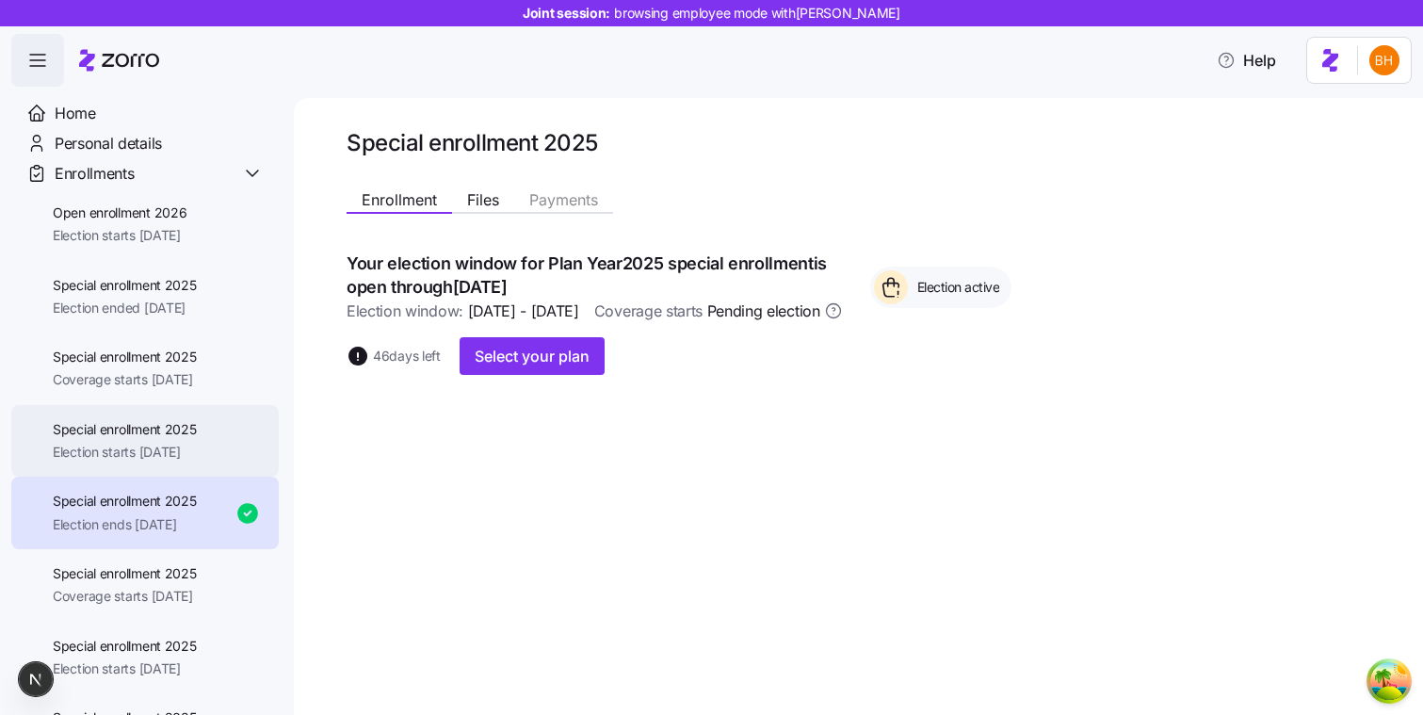
click at [168, 432] on span "Special enrollment 2025" at bounding box center [125, 429] width 144 height 19
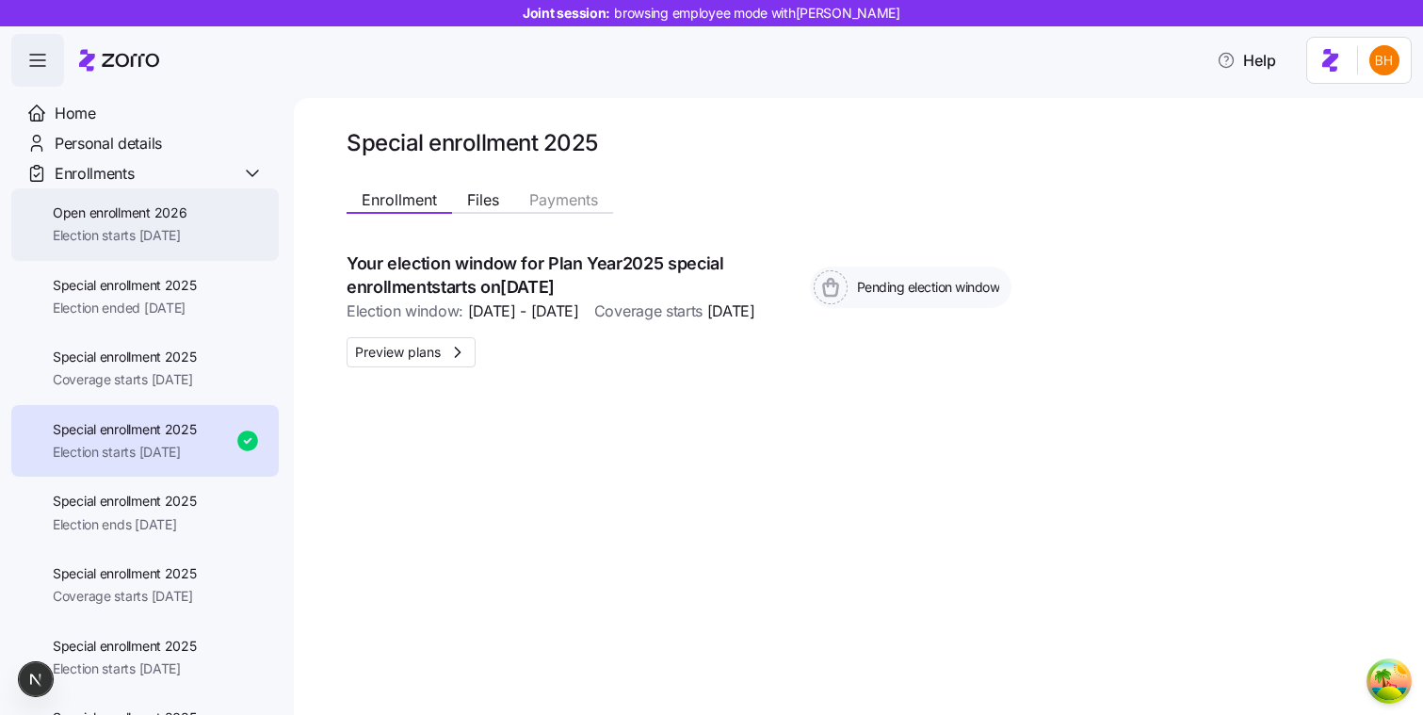
click at [145, 247] on div "Open enrollment 2026 Election starts [DATE]" at bounding box center [145, 224] width 268 height 73
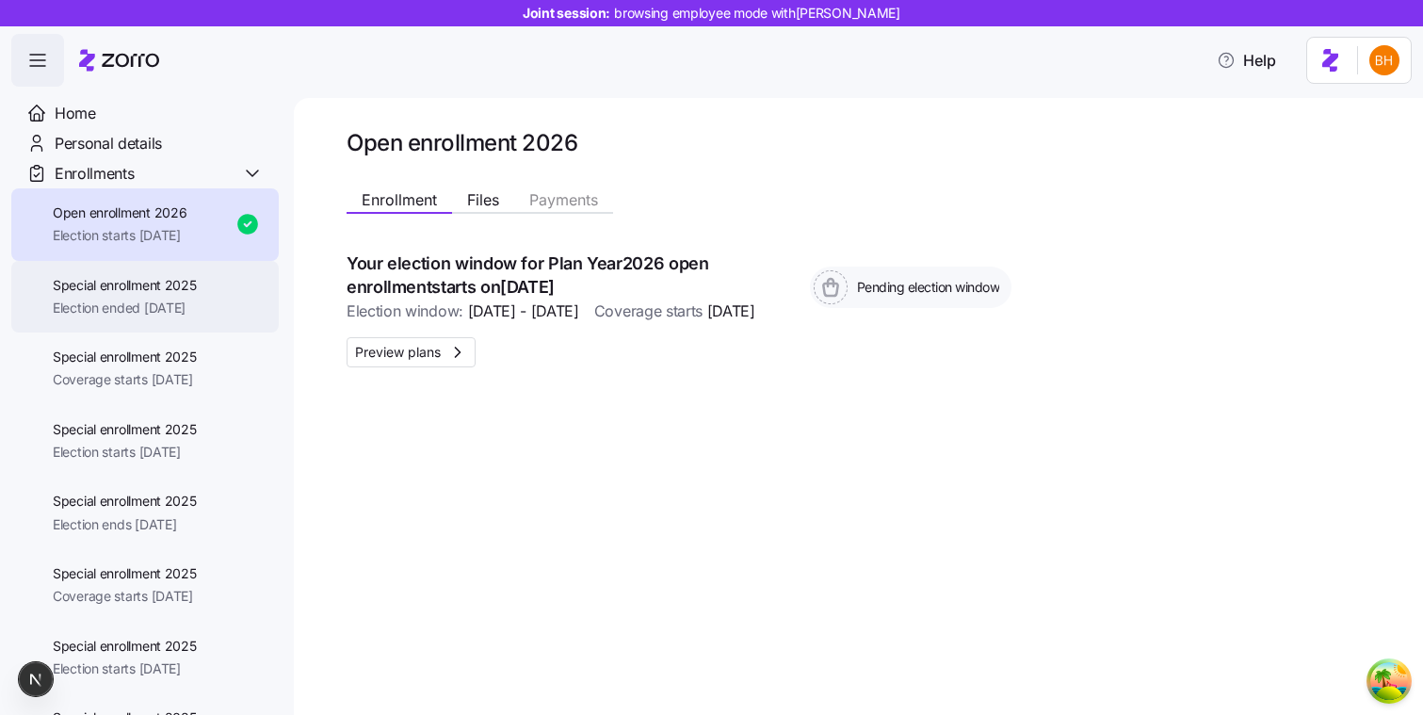
click at [197, 304] on span "Election ended [DATE]" at bounding box center [125, 308] width 144 height 19
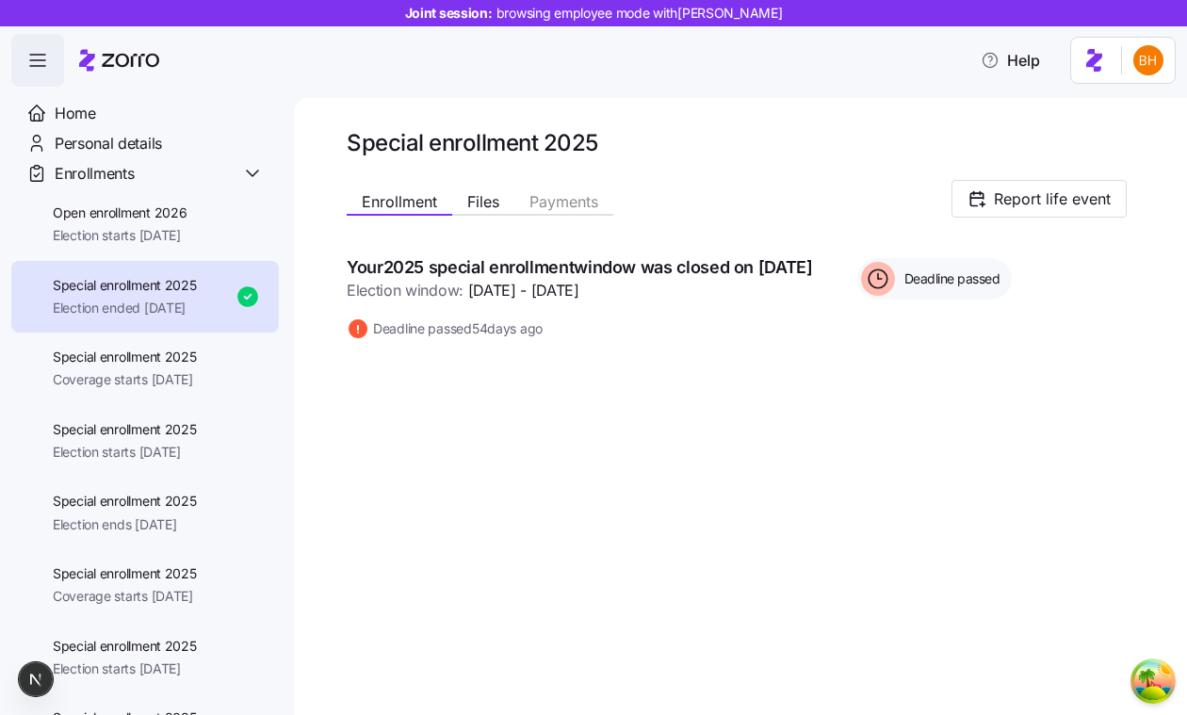
click at [41, 60] on icon "button" at bounding box center [37, 60] width 23 height 23
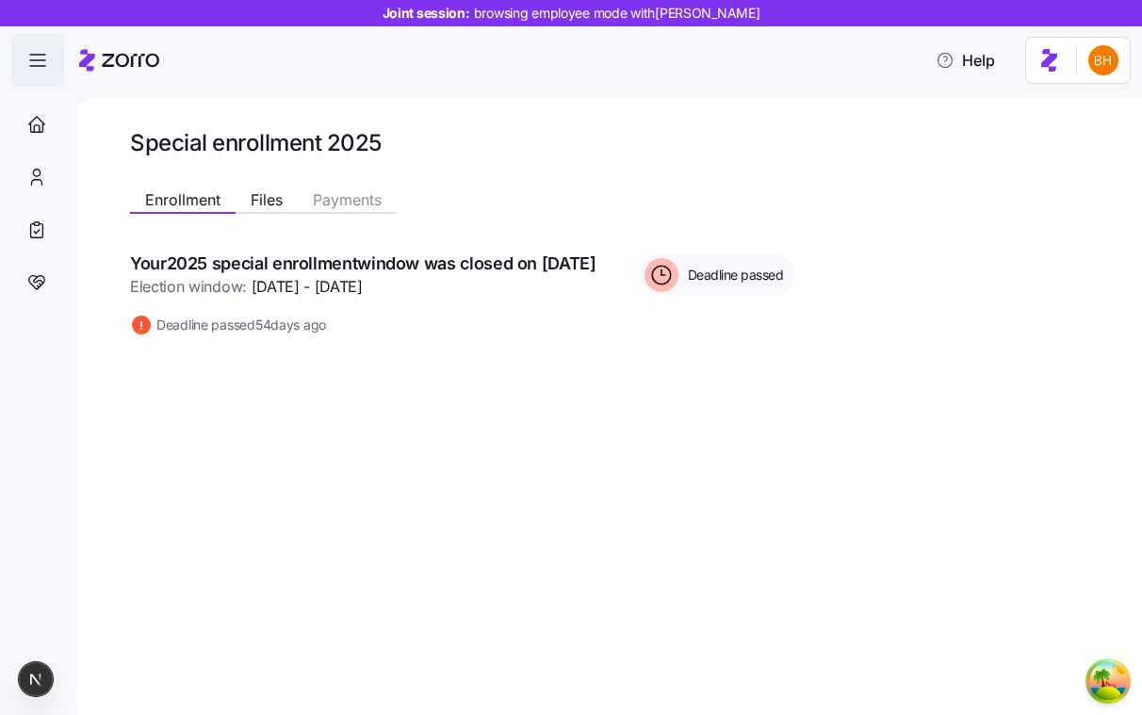
click at [43, 71] on icon "button" at bounding box center [37, 60] width 23 height 23
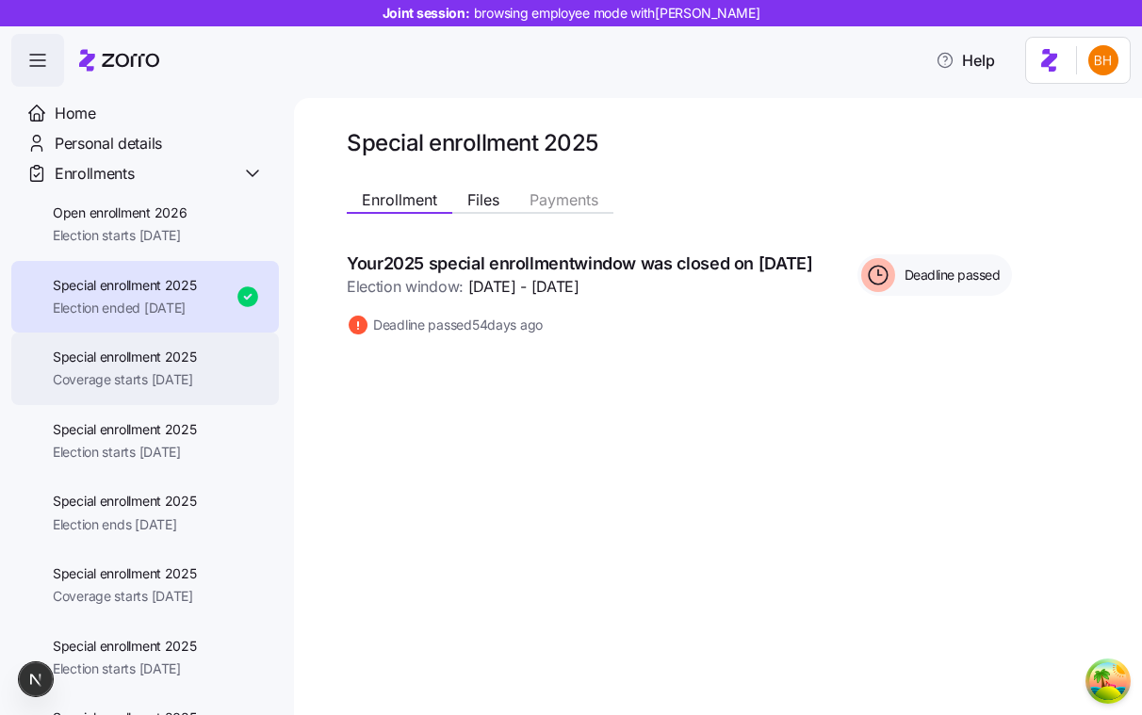
click at [113, 377] on span "Coverage starts [DATE]" at bounding box center [125, 379] width 144 height 19
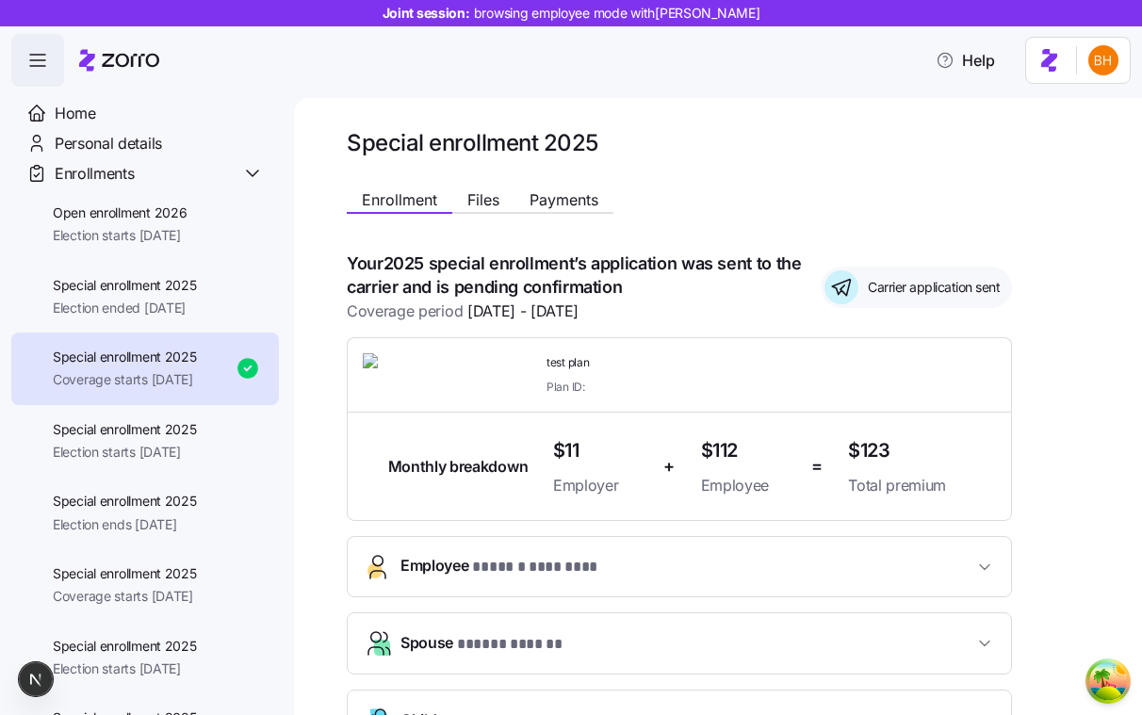
click at [34, 66] on icon "button" at bounding box center [37, 66] width 15 height 0
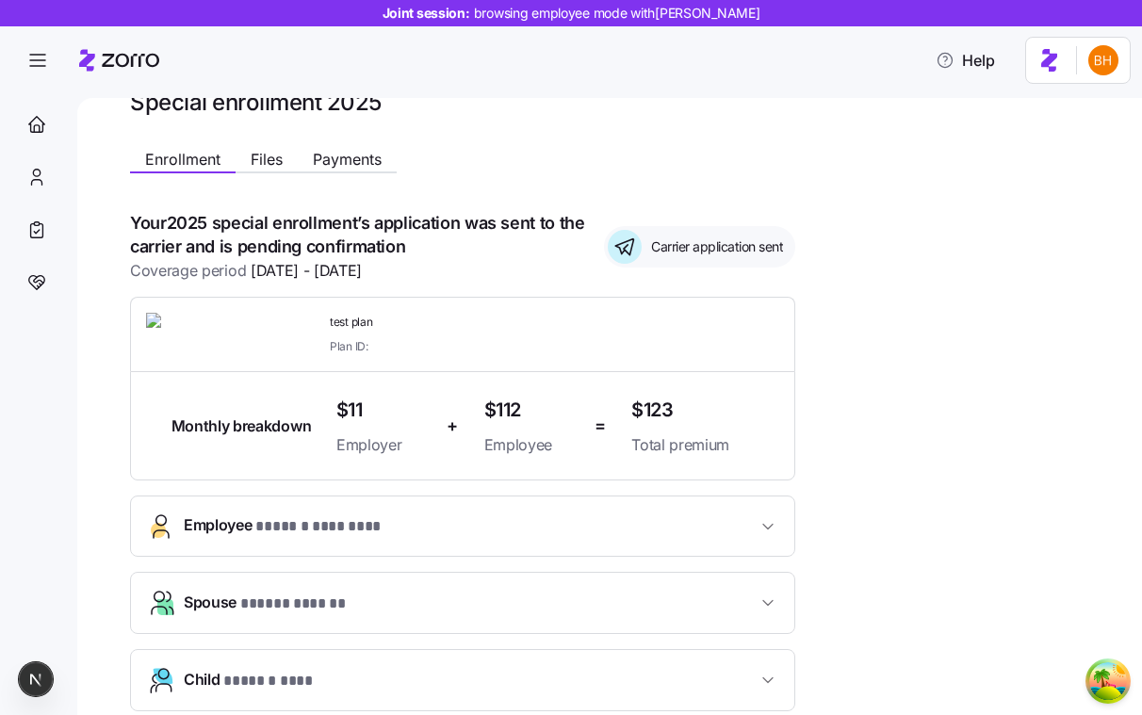
scroll to position [24, 0]
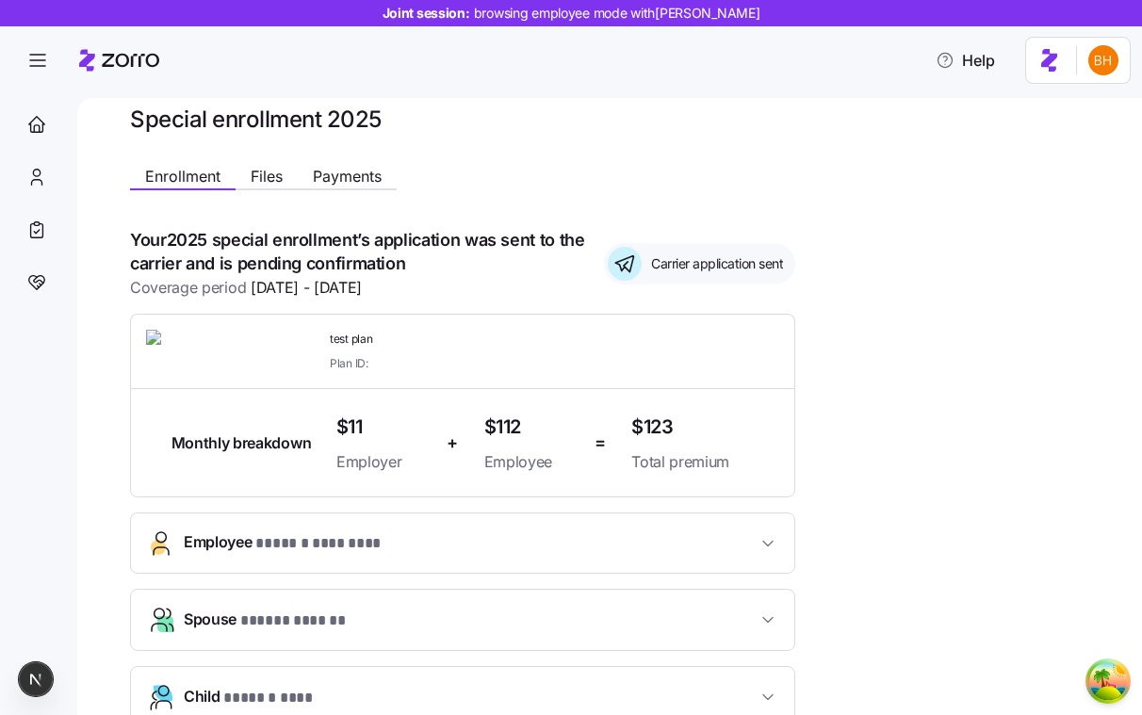
click at [973, 234] on div "**********" at bounding box center [622, 435] width 985 height 661
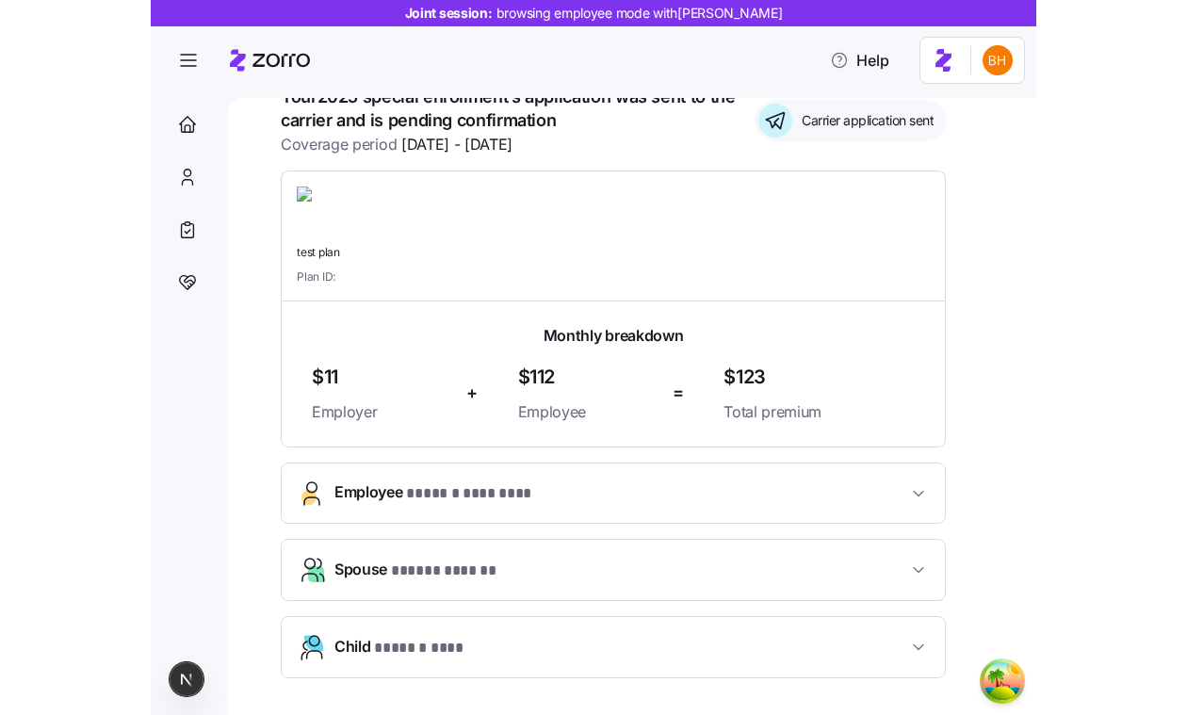
scroll to position [0, 0]
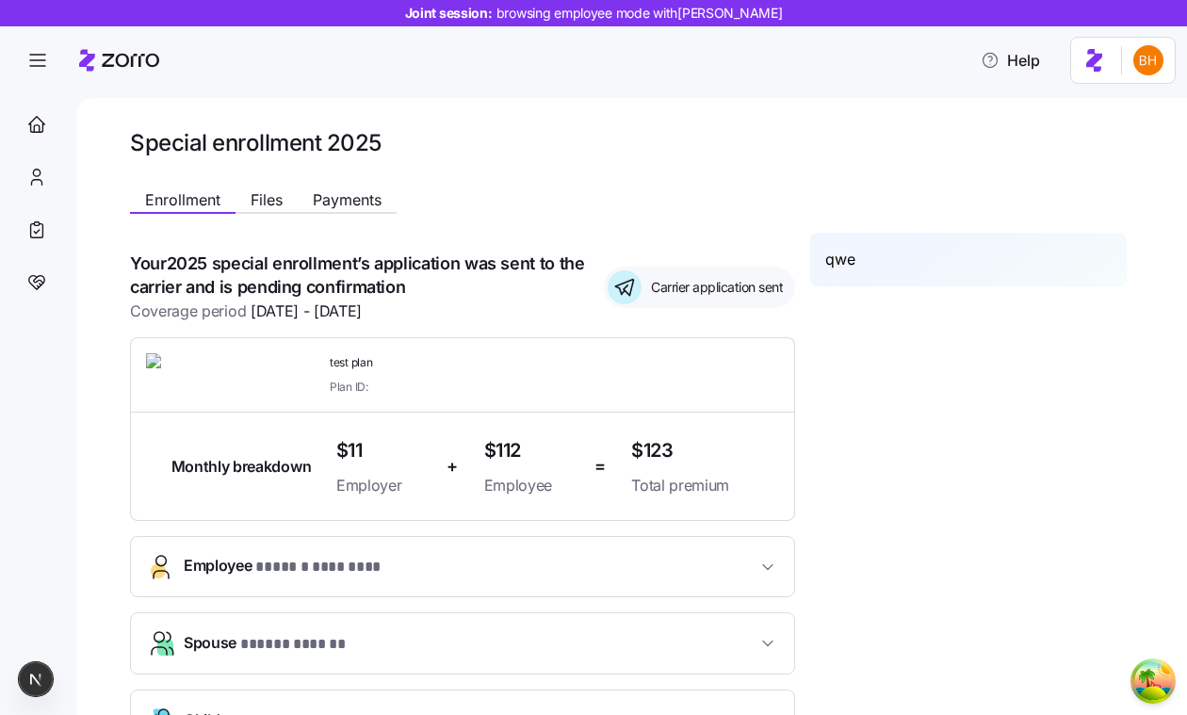
click at [791, 162] on div "**********" at bounding box center [645, 458] width 1031 height 661
click at [33, 64] on icon "button" at bounding box center [37, 60] width 23 height 23
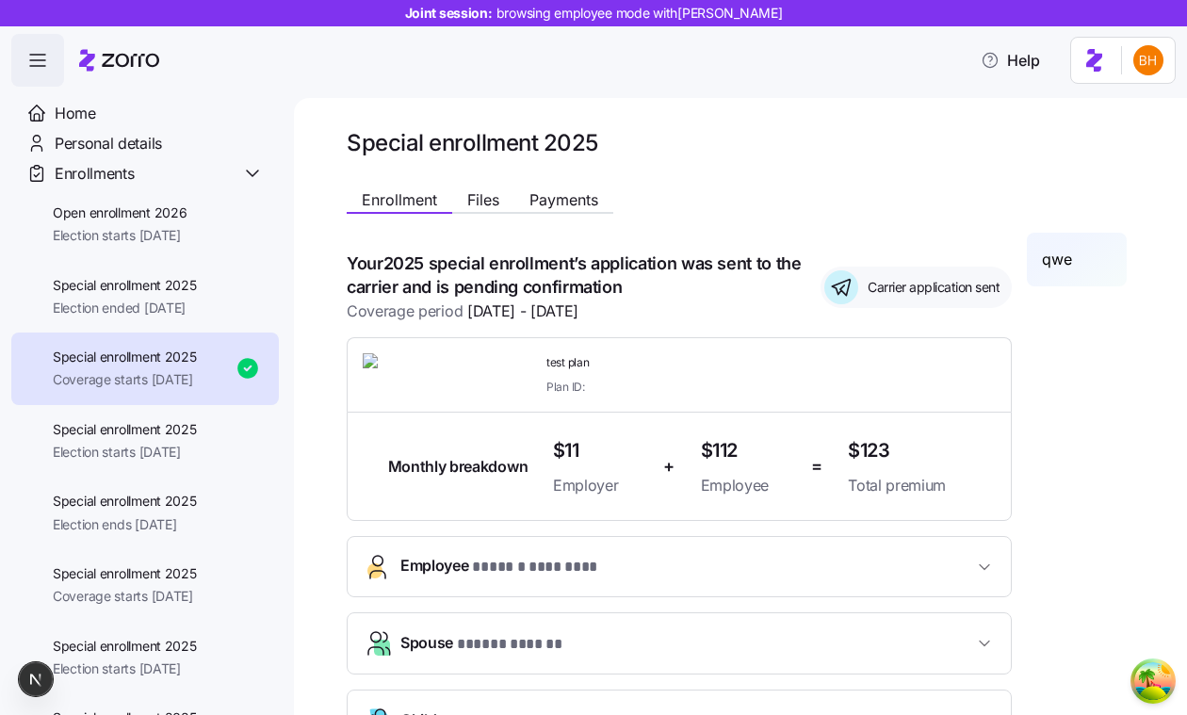
click at [1186, 252] on div "**********" at bounding box center [740, 406] width 893 height 617
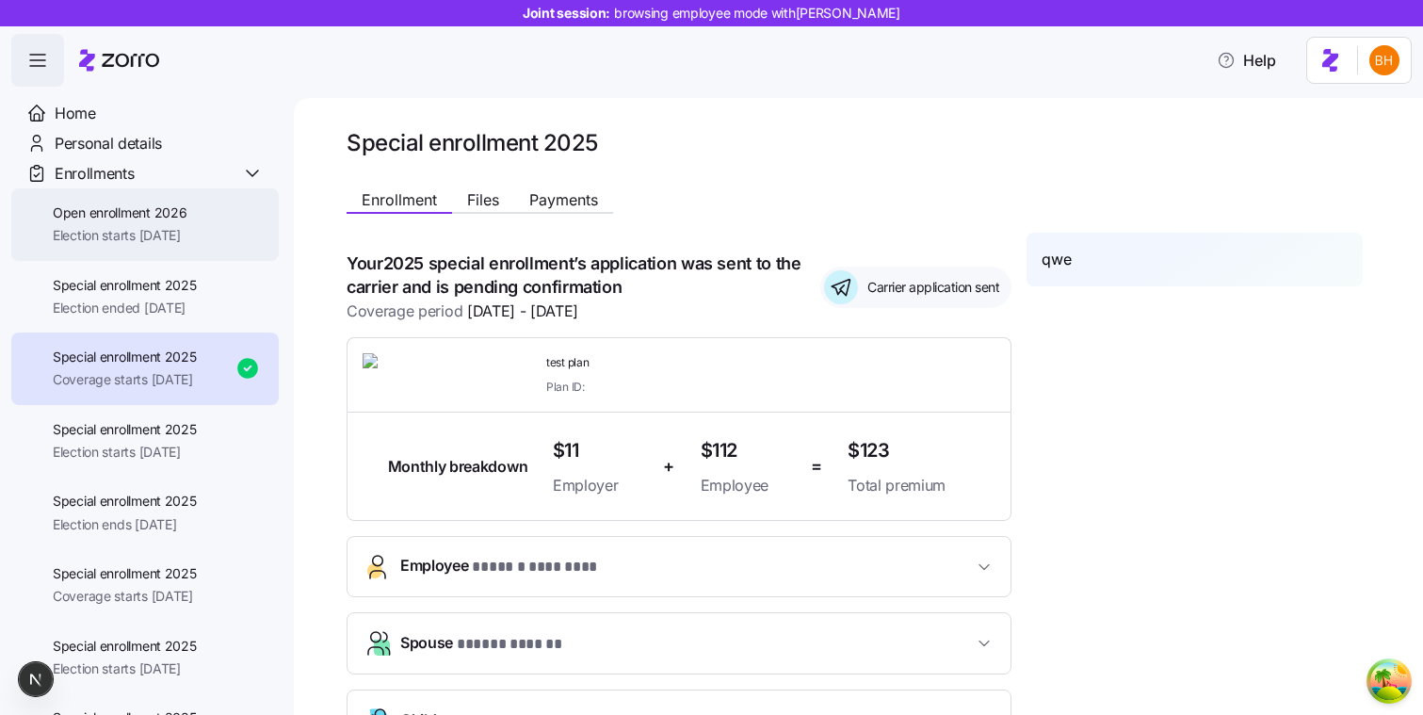
click at [227, 212] on div "Open enrollment 2026 Election starts [DATE]" at bounding box center [145, 224] width 268 height 73
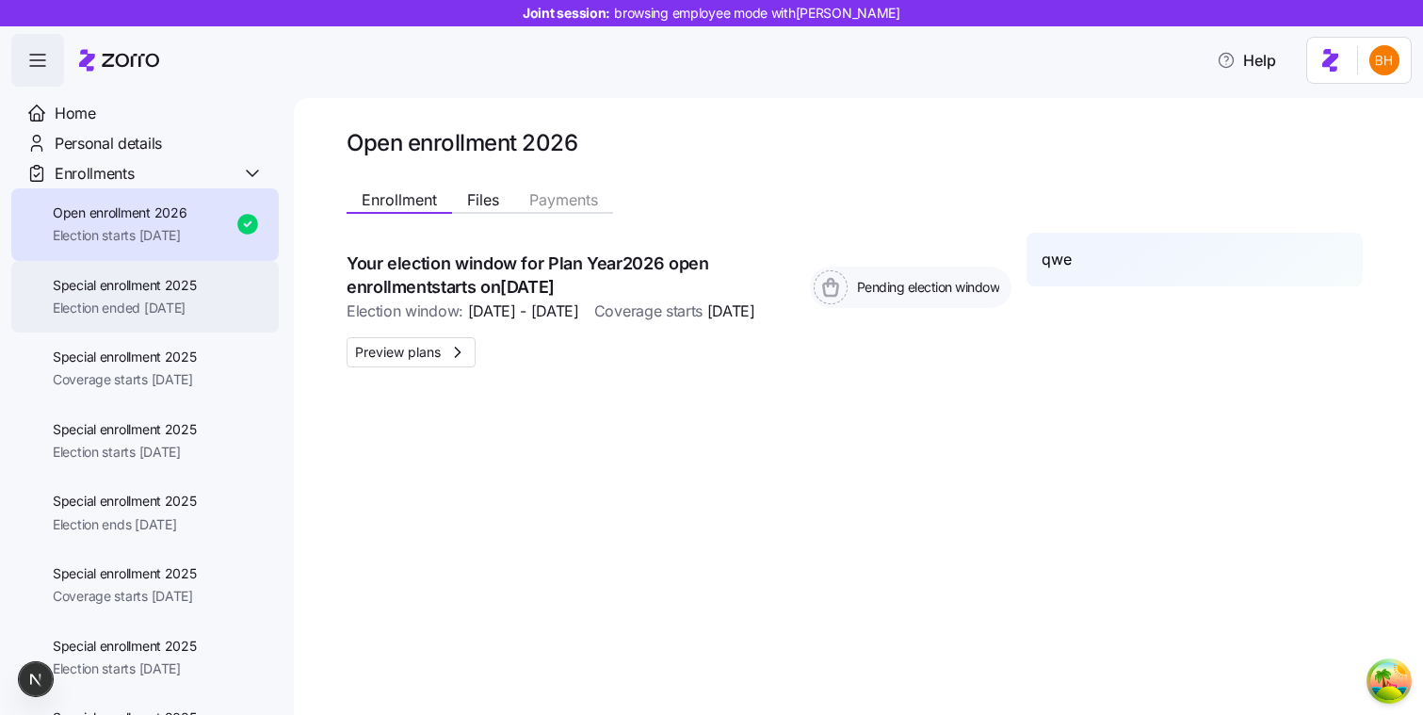
click at [151, 303] on span "Election ended [DATE]" at bounding box center [125, 308] width 144 height 19
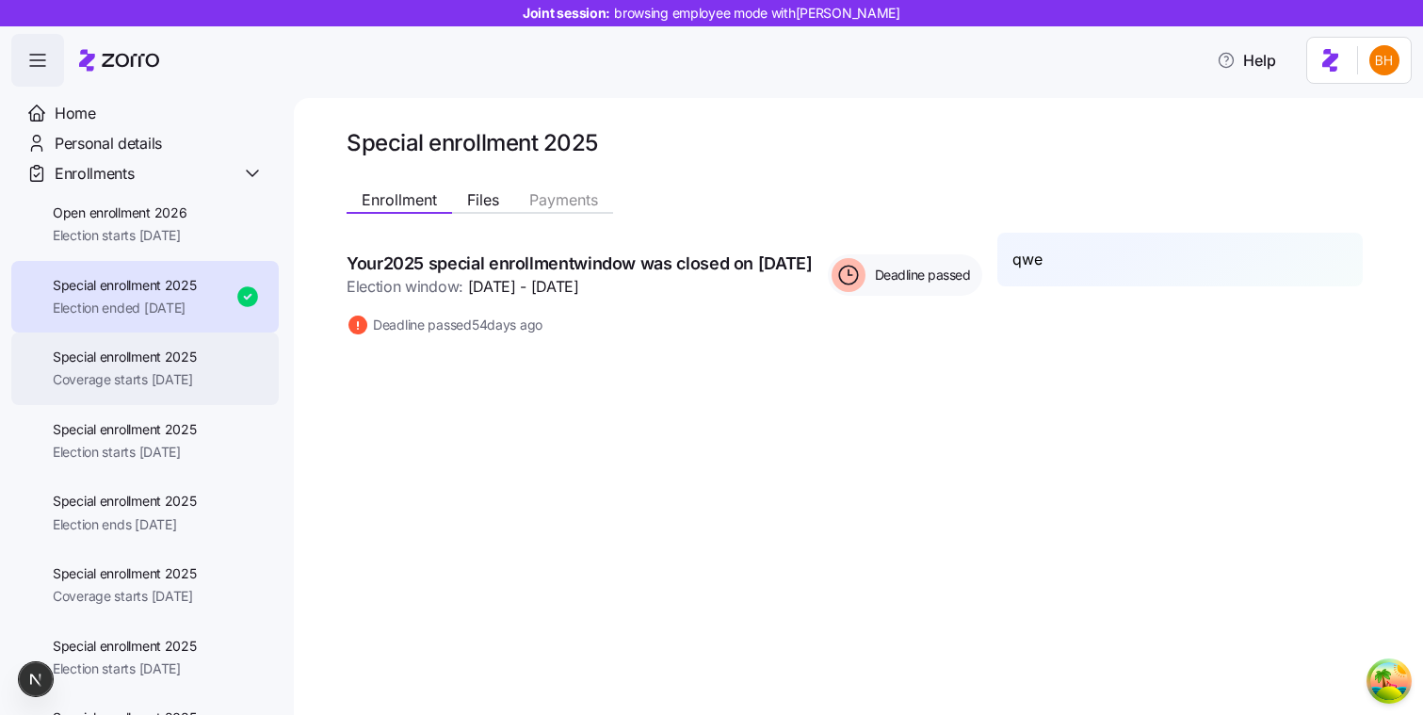
click at [158, 355] on span "Special enrollment 2025" at bounding box center [125, 357] width 144 height 19
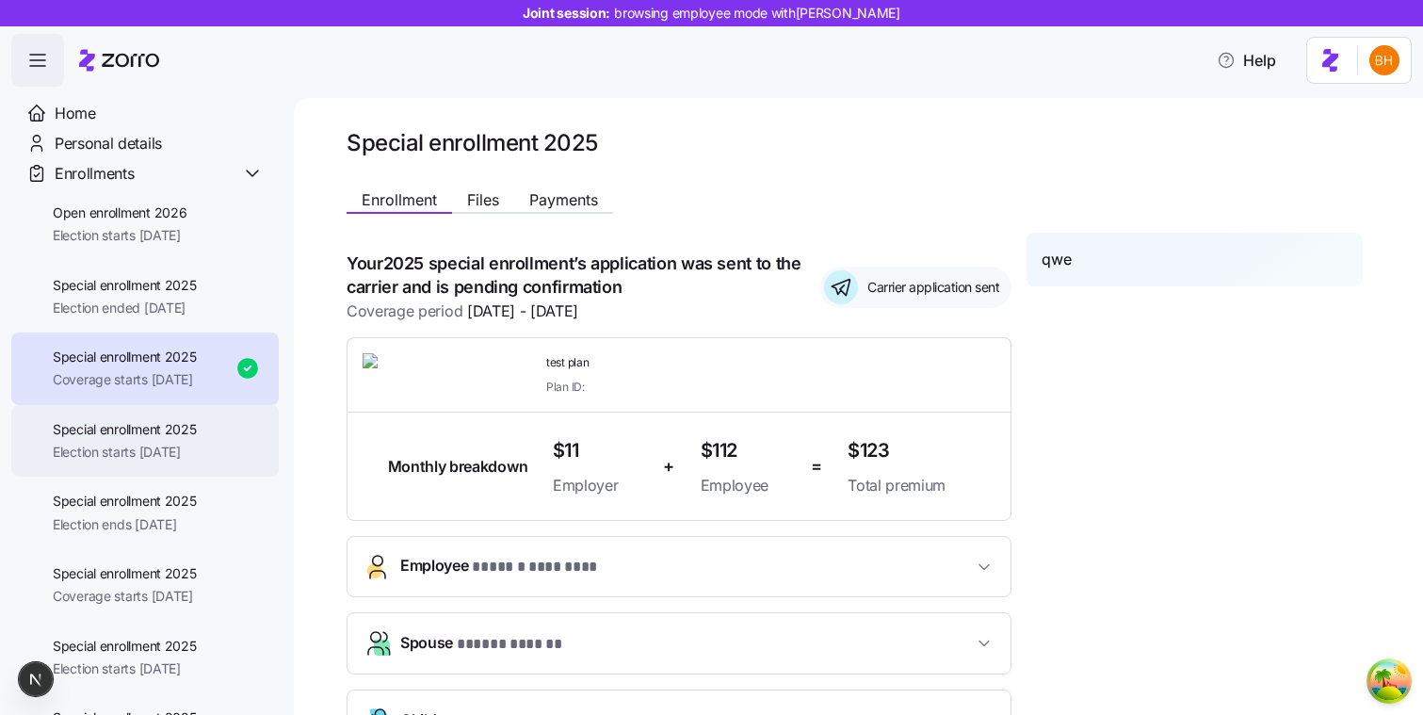
click at [154, 428] on span "Special enrollment 2025" at bounding box center [125, 429] width 144 height 19
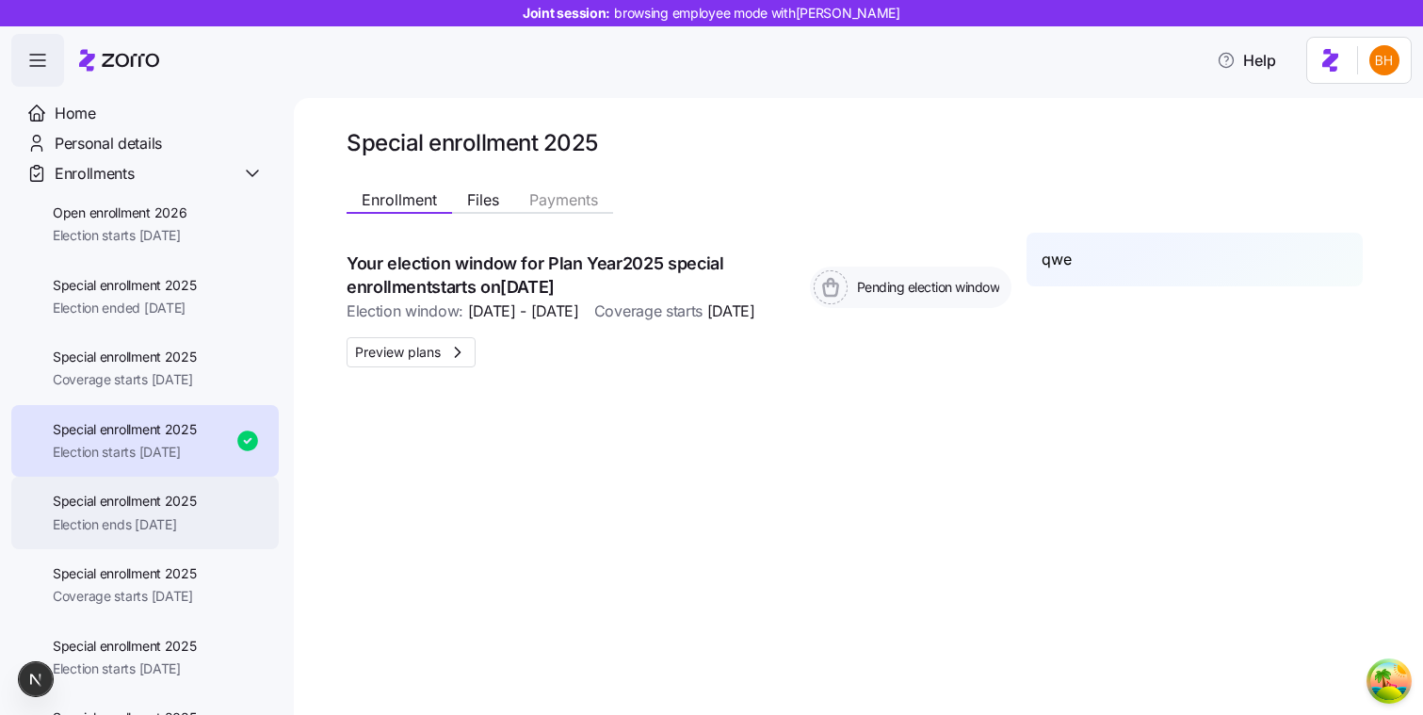
click at [147, 484] on div "Special enrollment 2025 Election ends [DATE]" at bounding box center [145, 513] width 268 height 73
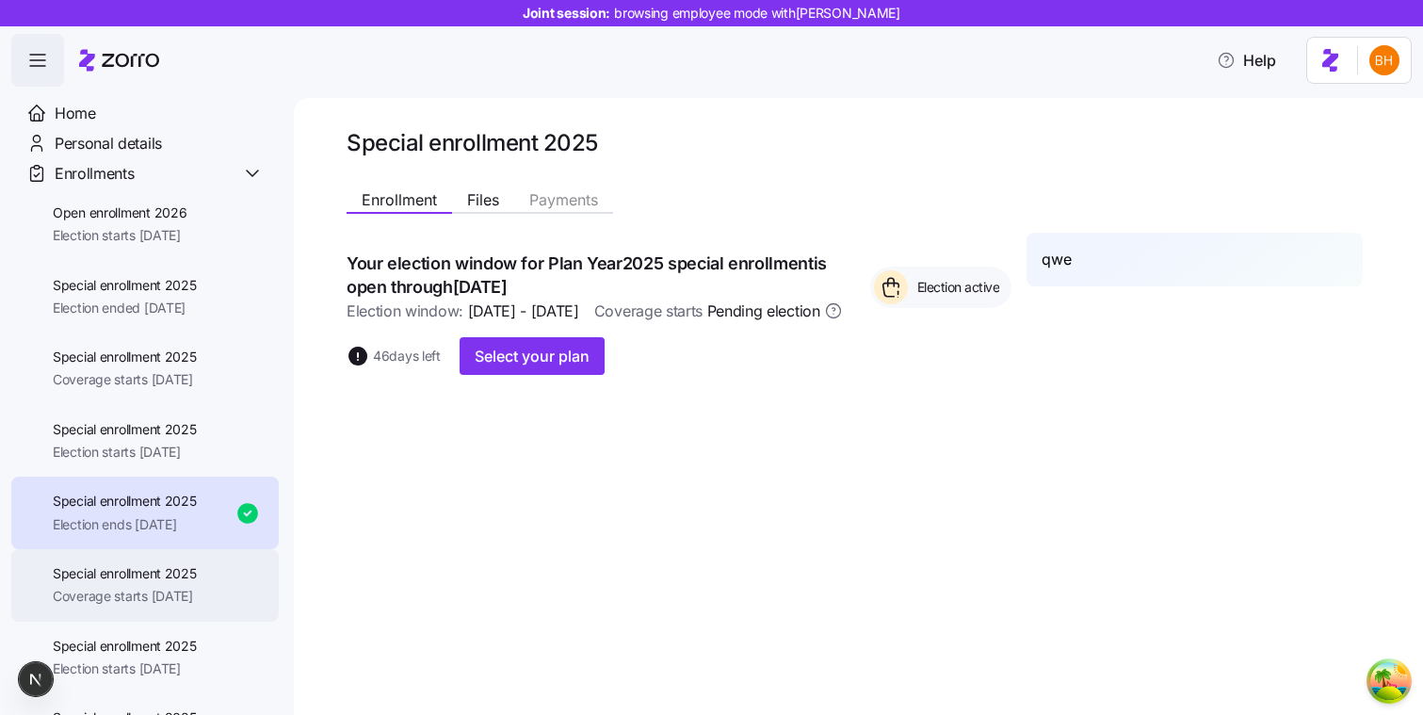
click at [140, 555] on div "Special enrollment 2025 Coverage starts [DATE]" at bounding box center [145, 585] width 268 height 73
